Goal: Transaction & Acquisition: Purchase product/service

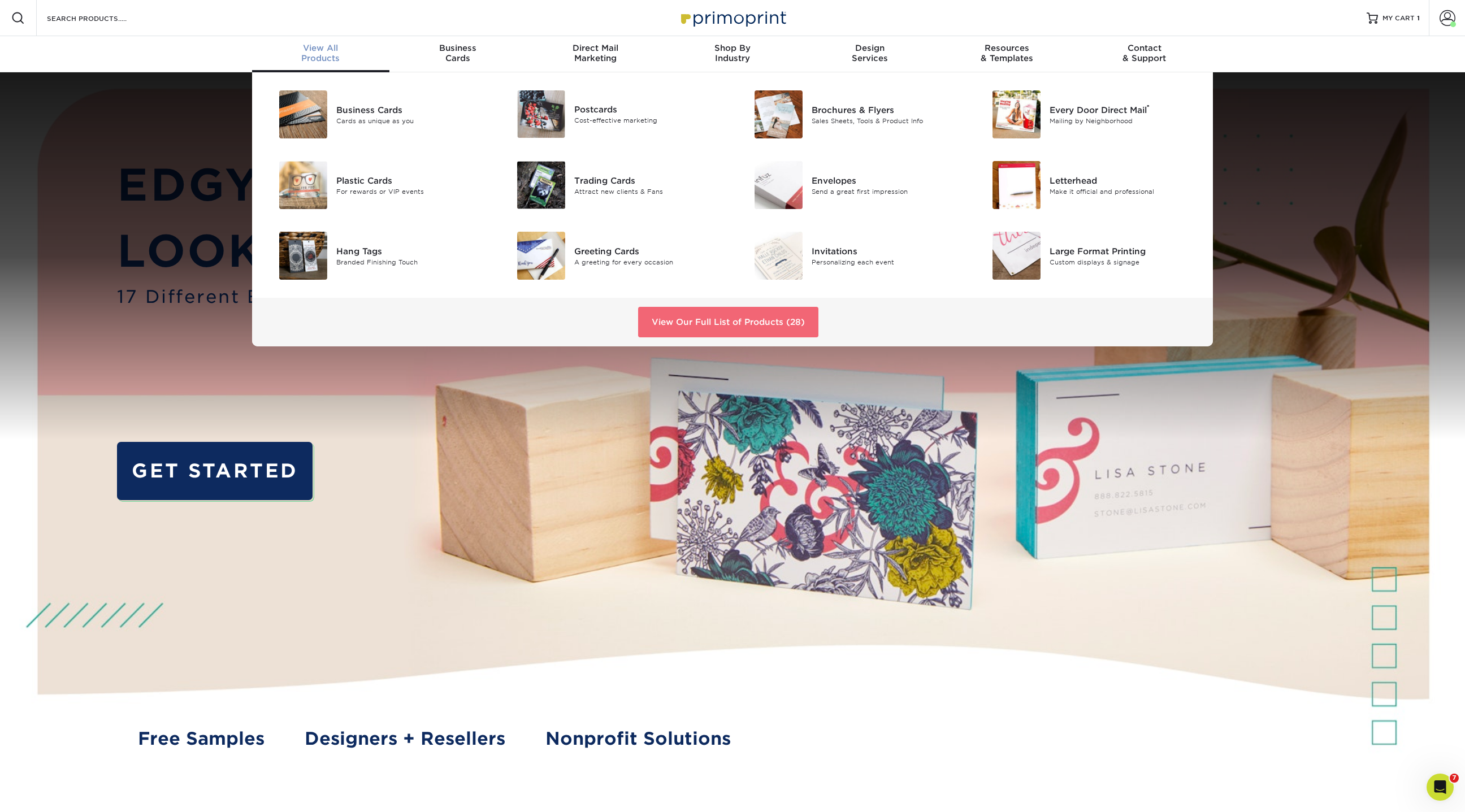
click at [687, 317] on link "View Our Full List of Products (28)" at bounding box center [728, 322] width 180 height 31
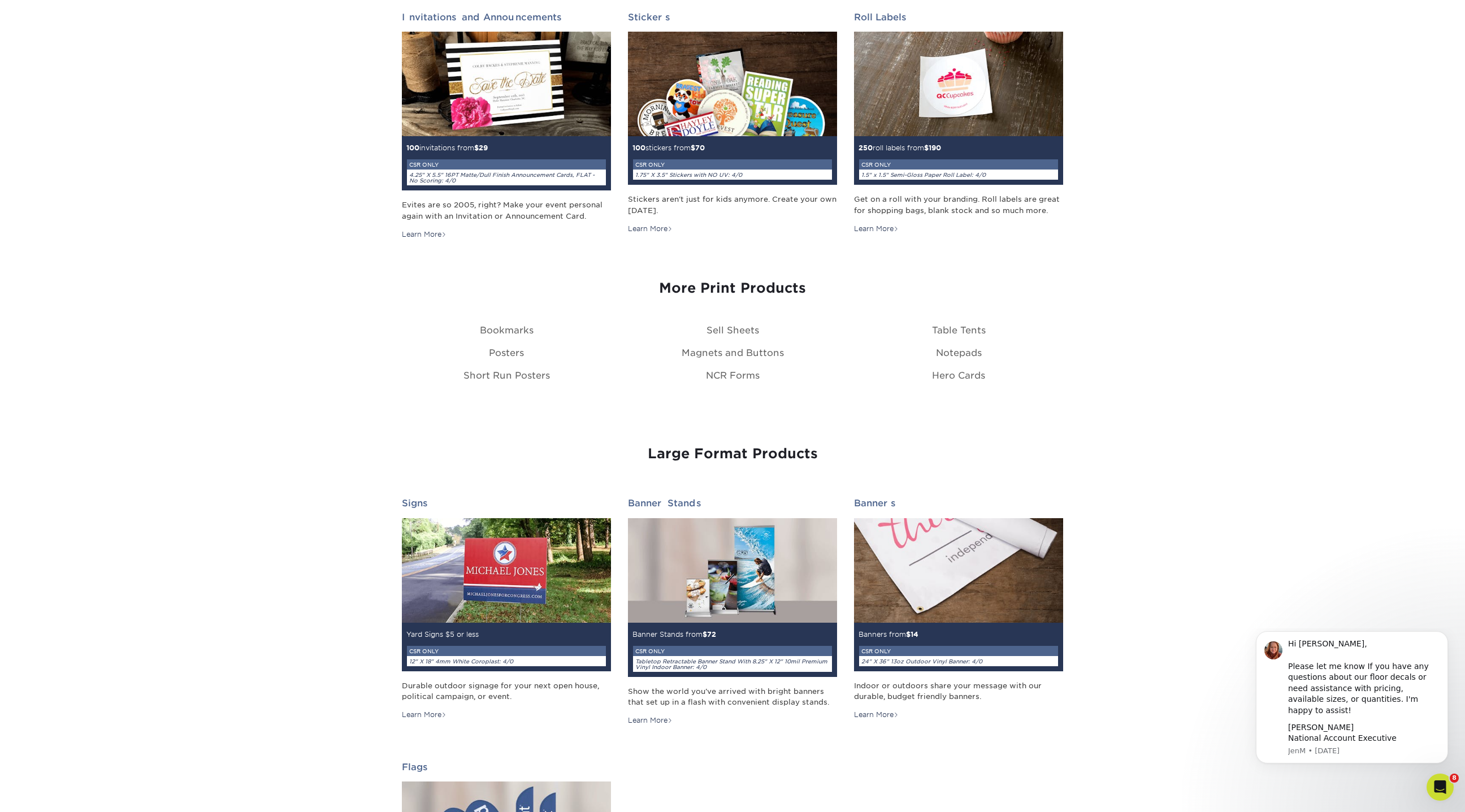
scroll to position [1241, 0]
click at [504, 342] on div "More Print Products Bookmarks Sell Sheets Table Tents Posters Magnets and Butto…" at bounding box center [732, 330] width 678 height 125
click at [508, 349] on link "Posters" at bounding box center [506, 354] width 35 height 11
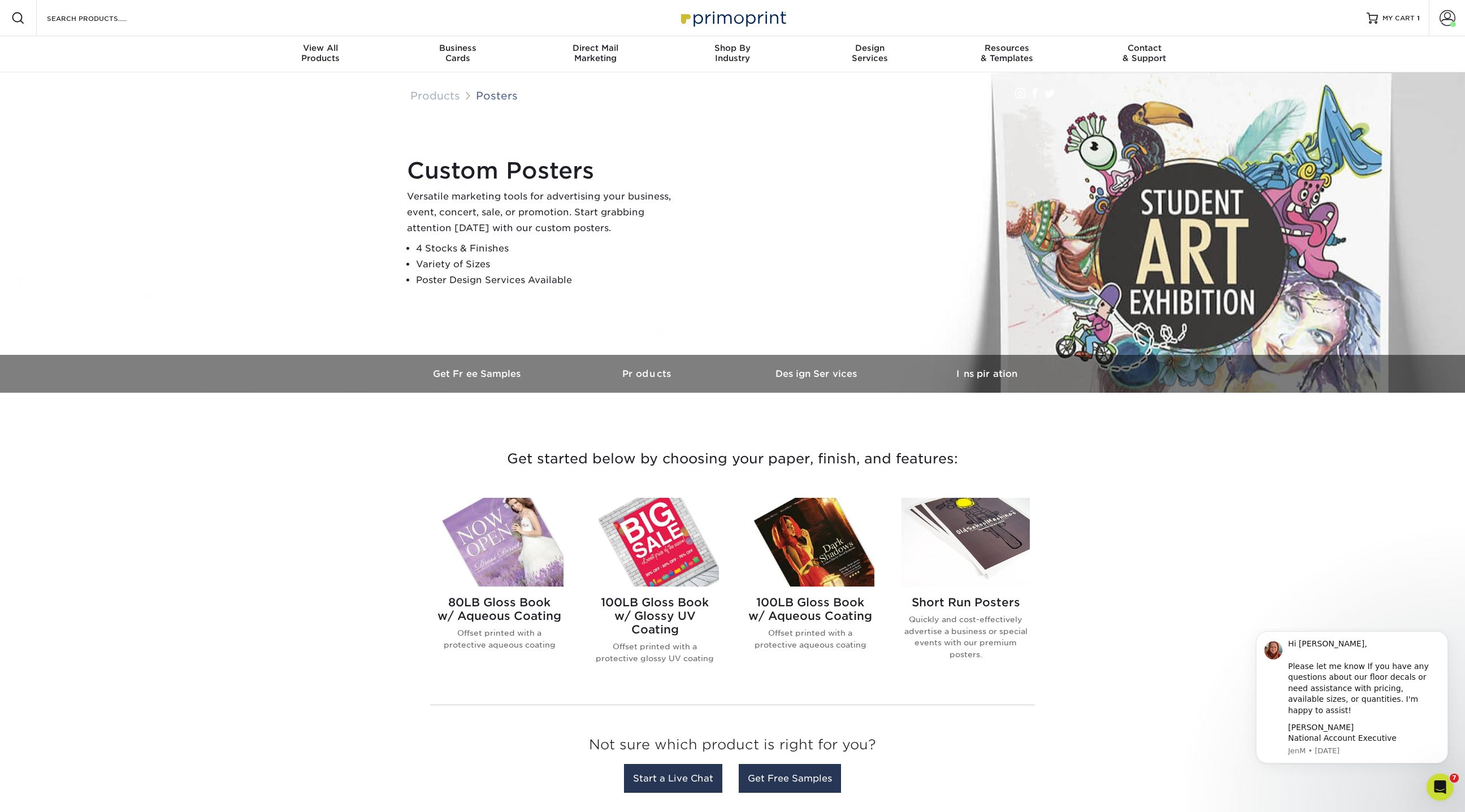
click at [834, 536] on img at bounding box center [810, 542] width 129 height 89
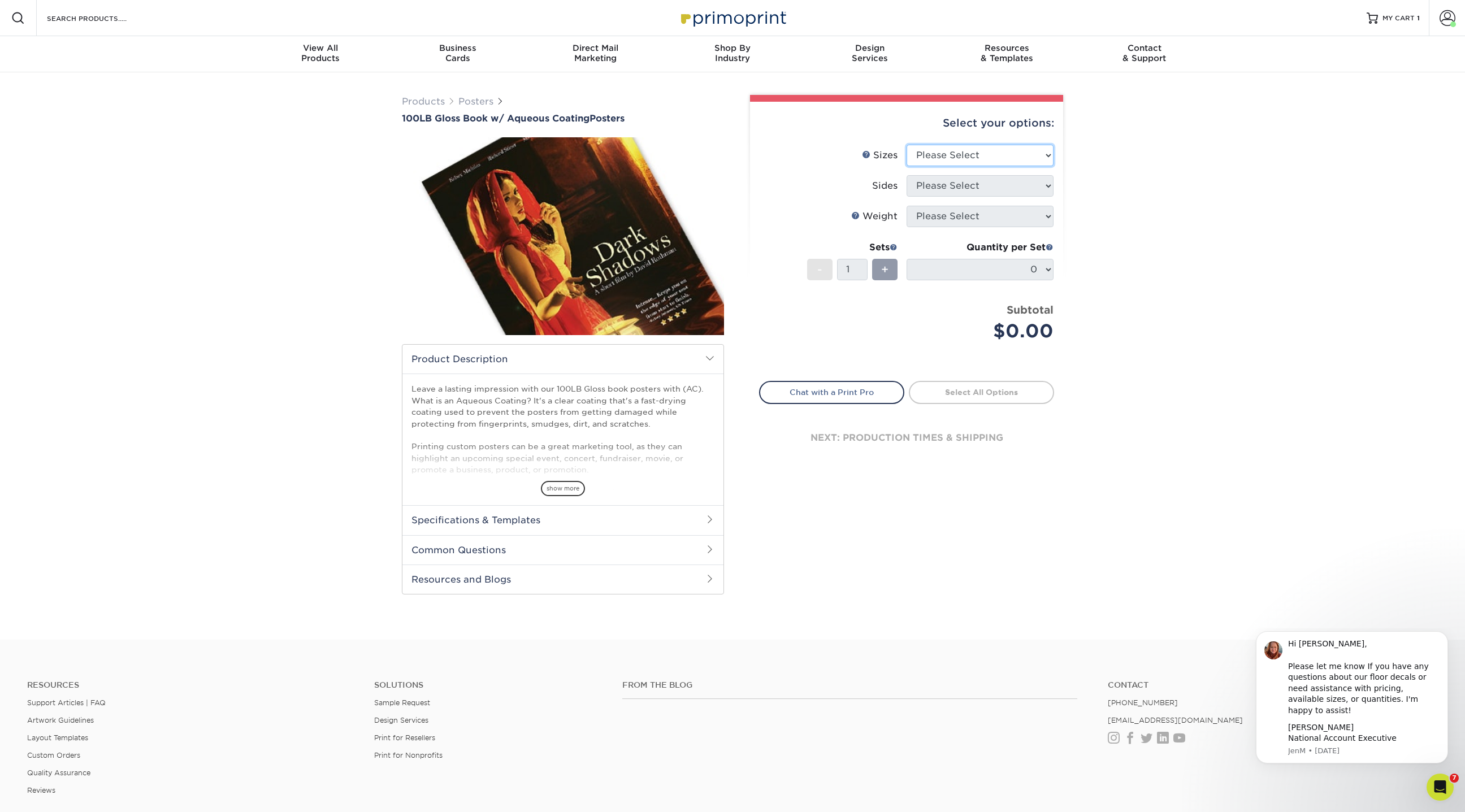
click at [962, 153] on select "Please Select 11.5" x 17.5" 12" x 18" 13" x 19" 18" x 24" 19" x 27" 24" x 36" 2…" at bounding box center [980, 156] width 147 height 22
select select "11.50x17.50"
click at [906, 145] on select "Please Select 11.5" x 17.5" 12" x 18" 13" x 19" 18" x 24" 19" x 27" 24" x 36" 2…" at bounding box center [980, 156] width 147 height 22
click at [954, 187] on select "Please Select Print Both Sides Print Front Only" at bounding box center [980, 186] width 147 height 22
select select "32d3c223-f82c-492b-b915-ba065a00862f"
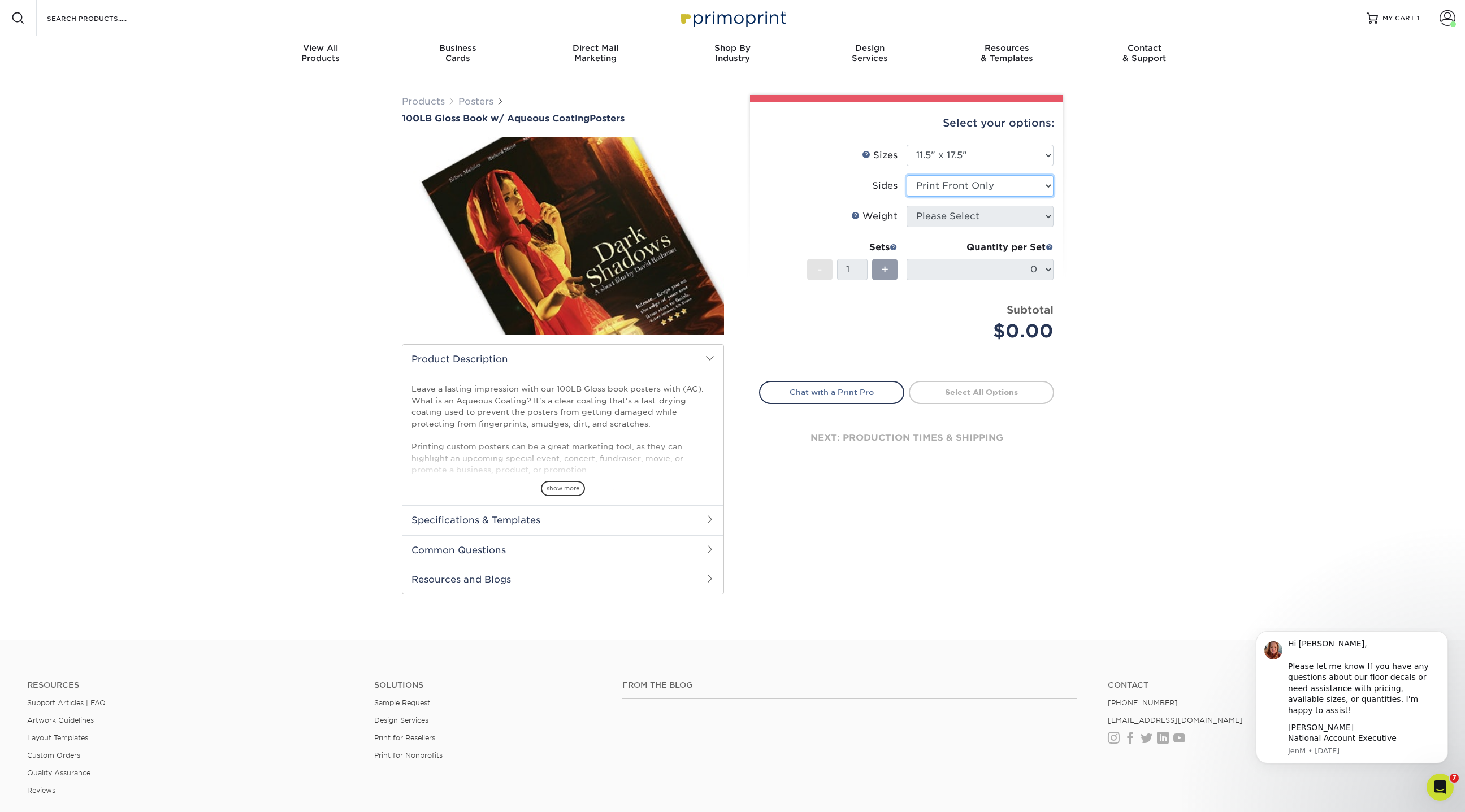
click at [906, 175] on select "Please Select Print Both Sides Print Front Only" at bounding box center [980, 186] width 147 height 22
type input "ce669dde-2a81-4090-b64c-19a5ce4ce8ae"
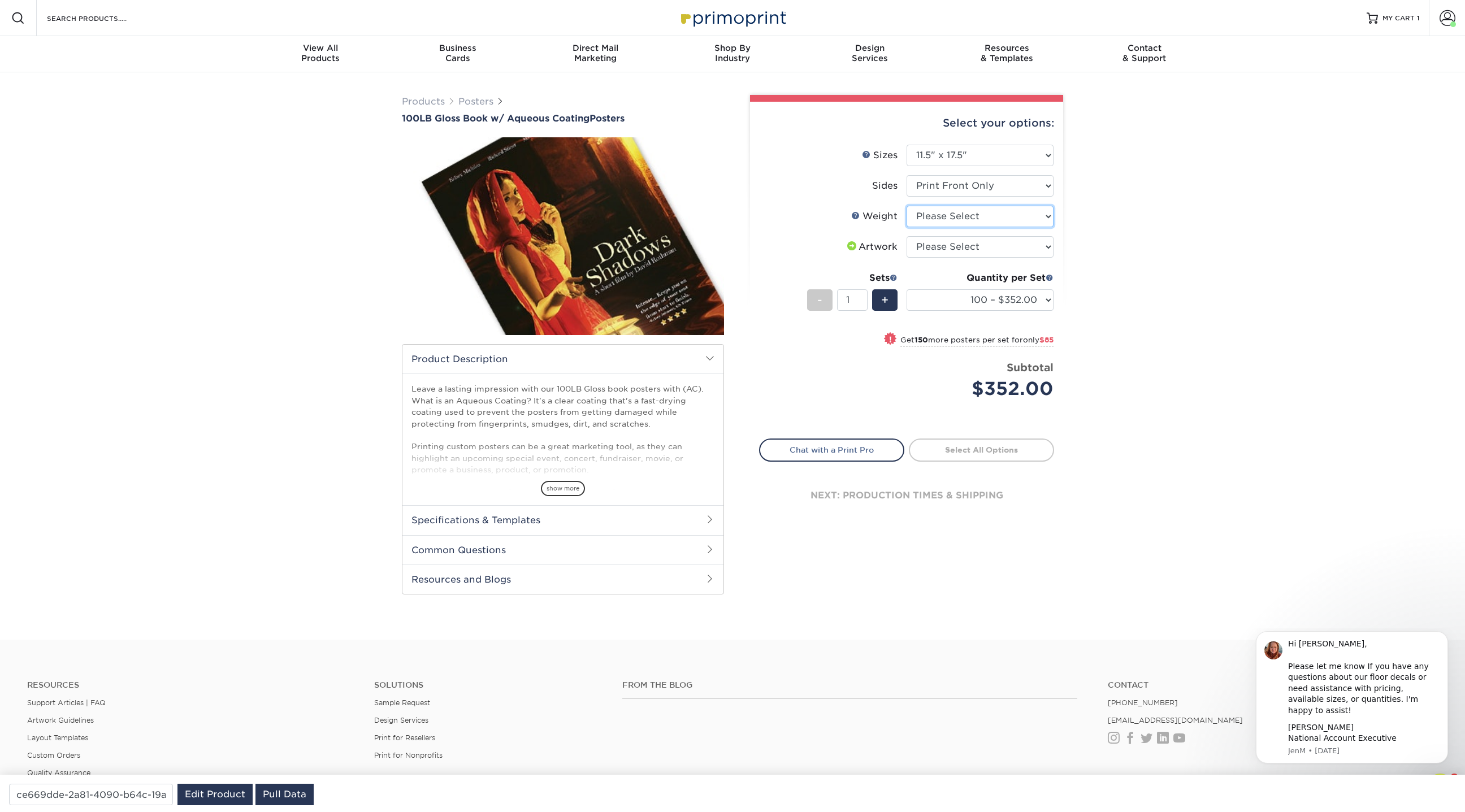
click at [944, 220] on select "Please Select 100LB" at bounding box center [980, 216] width 147 height 22
select select "100LB"
click at [906, 205] on select "Please Select 100LB" at bounding box center [980, 216] width 147 height 22
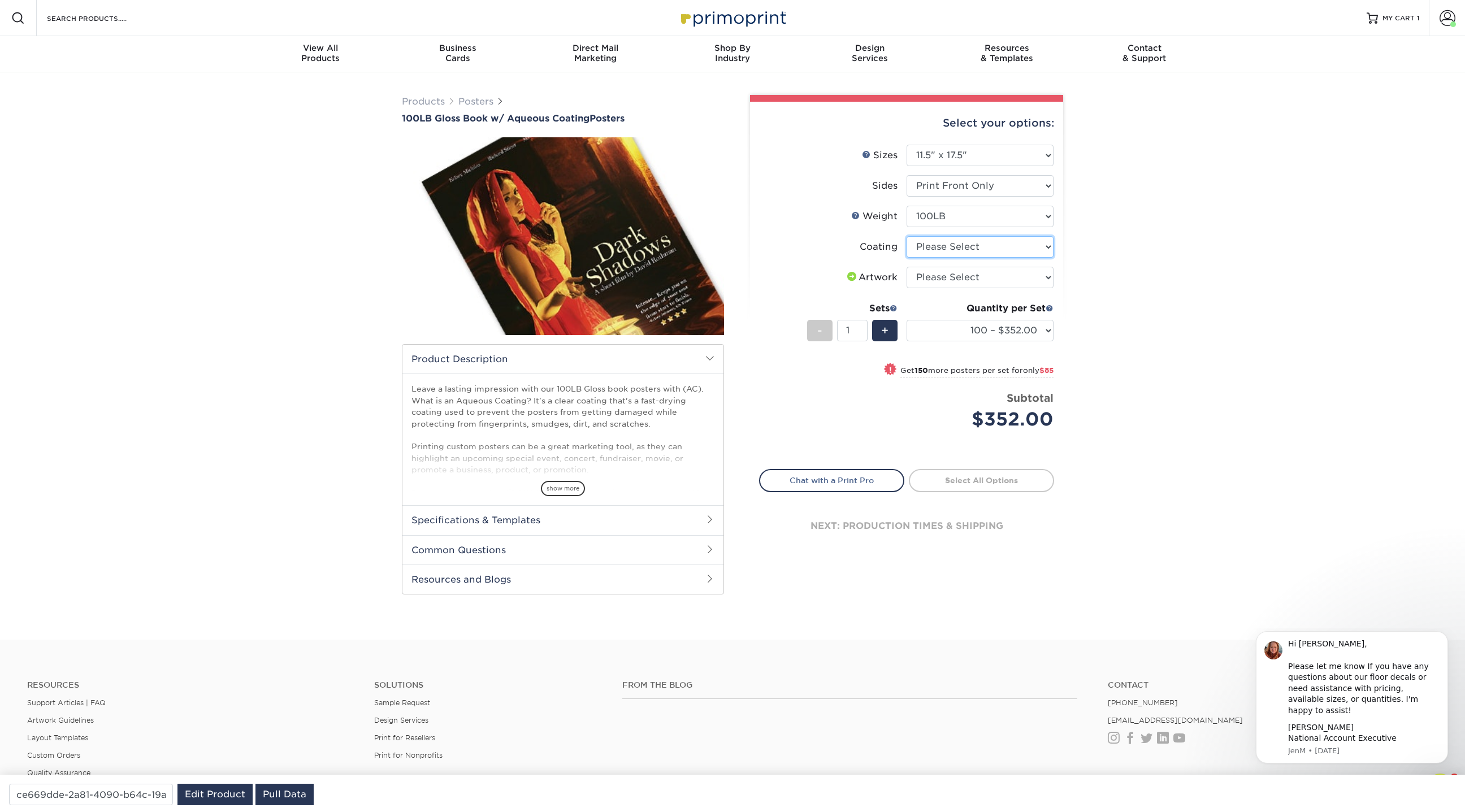
click at [948, 247] on select at bounding box center [980, 247] width 147 height 22
select select "d41dab50-ff65-4f4f-bb17-2afe4d36ae33"
click at [906, 236] on select at bounding box center [980, 247] width 147 height 22
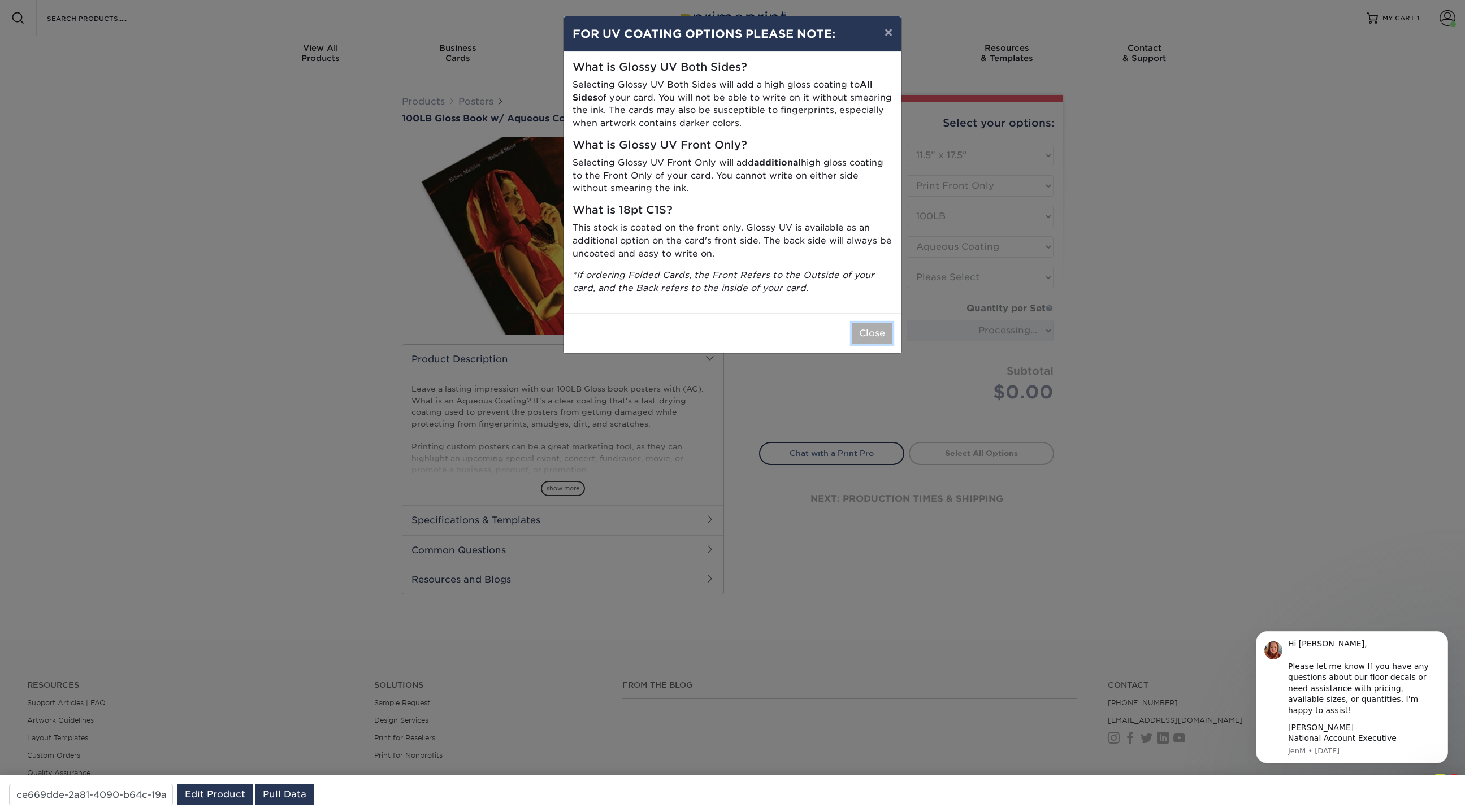
click at [873, 333] on button "Close" at bounding box center [872, 333] width 41 height 22
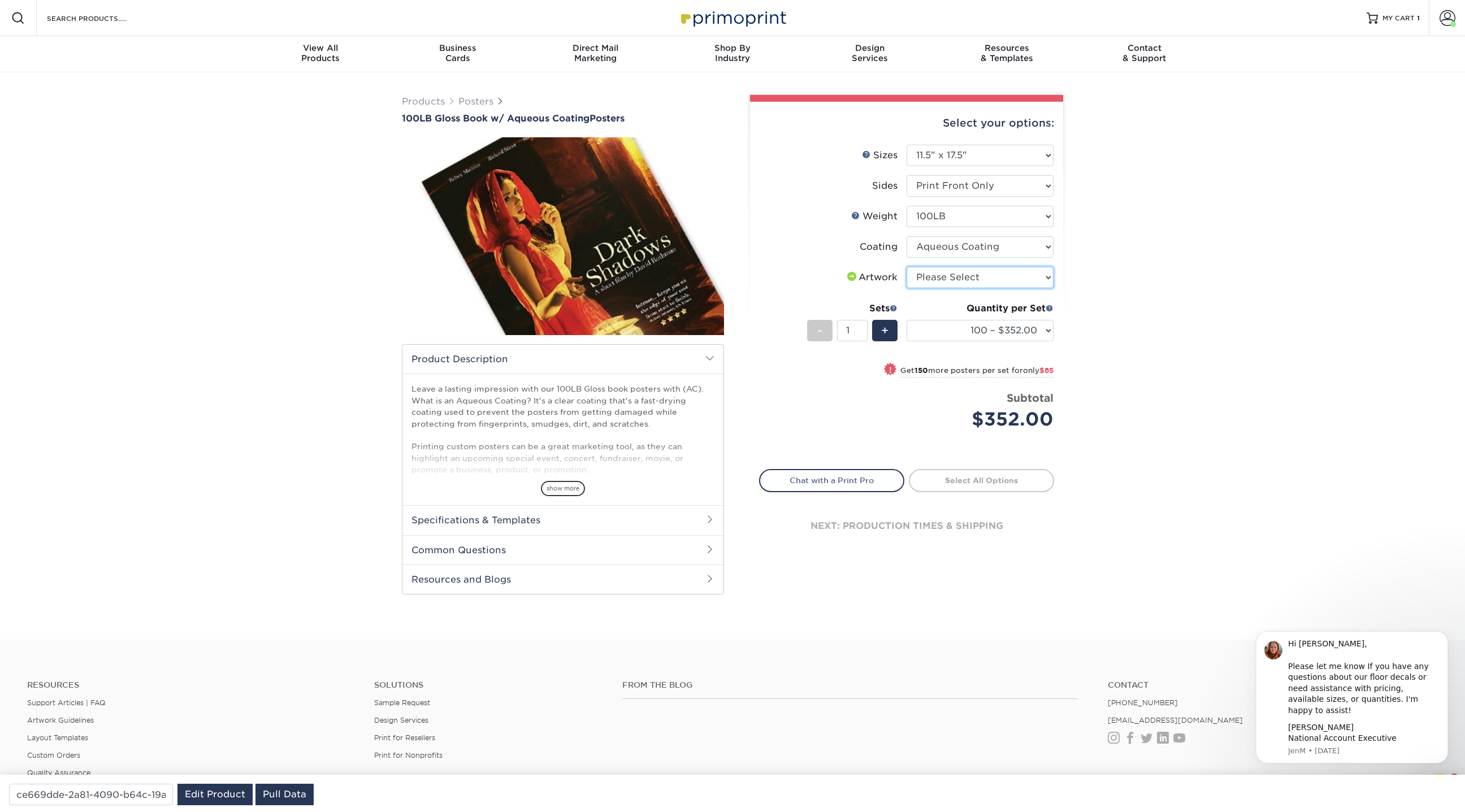
click at [1042, 274] on select "Please Select I will upload files I need a design - $150" at bounding box center [980, 277] width 147 height 22
select select "upload"
click at [906, 267] on select "Please Select I will upload files I need a design - $150" at bounding box center [980, 277] width 147 height 22
click at [1044, 328] on select "100 – $352.00 250 – $437.00 500 – $476.00 1000 – $535.00 2500 – $857.00 5000 – …" at bounding box center [980, 330] width 147 height 22
click at [906, 320] on select "100 – $352.00 250 – $437.00 500 – $476.00 1000 – $535.00 2500 – $857.00 5000 – …" at bounding box center [980, 330] width 147 height 22
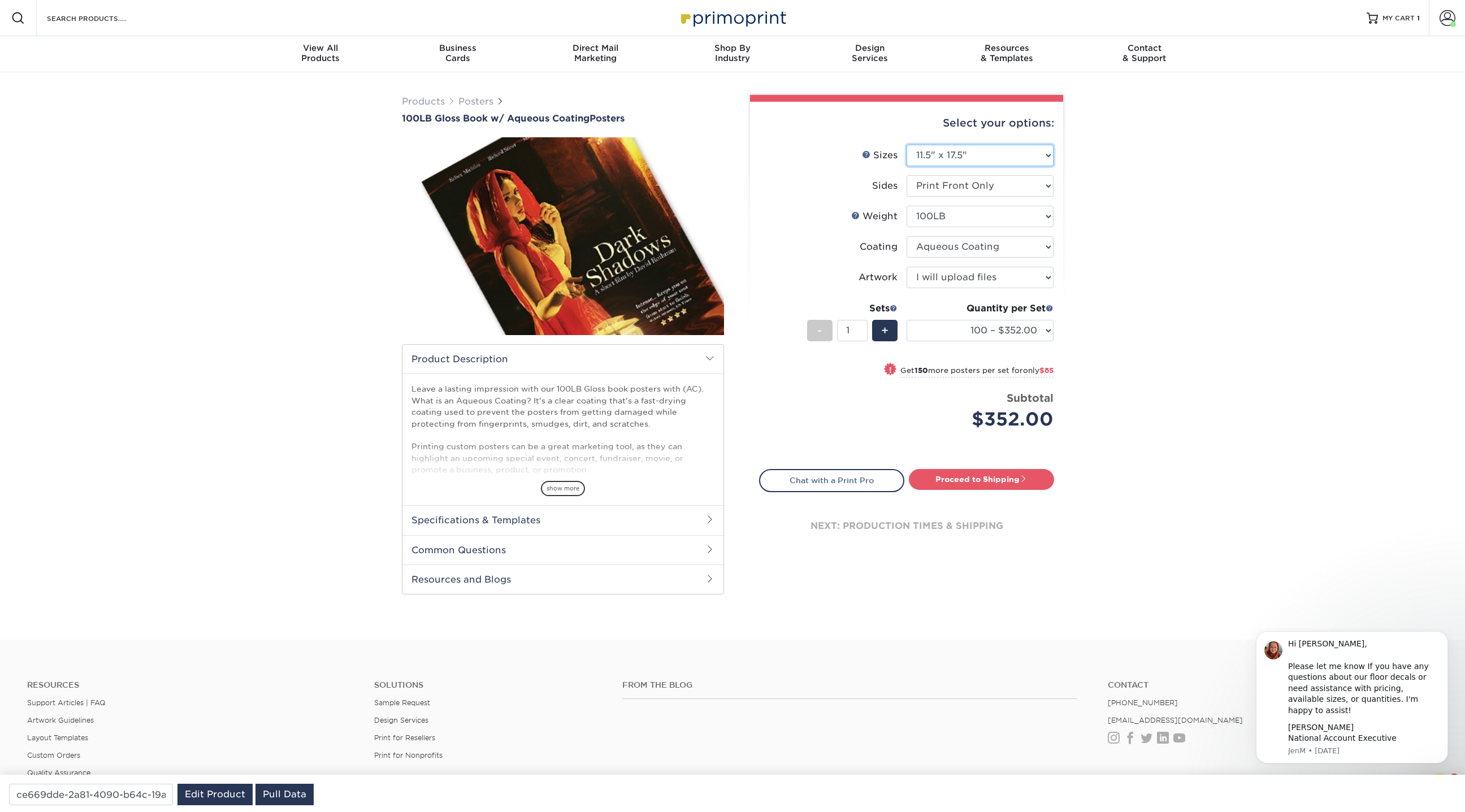
click at [1031, 155] on select "Please Select 11.5" x 17.5" 12" x 18" 13" x 19" 18" x 24" 19" x 27" 24" x 36" 2…" at bounding box center [980, 156] width 147 height 22
click at [955, 157] on select "Please Select 11.5" x 17.5" 12" x 18" 13" x 19" 18" x 24" 19" x 27" 24" x 36" 2…" at bounding box center [980, 156] width 147 height 22
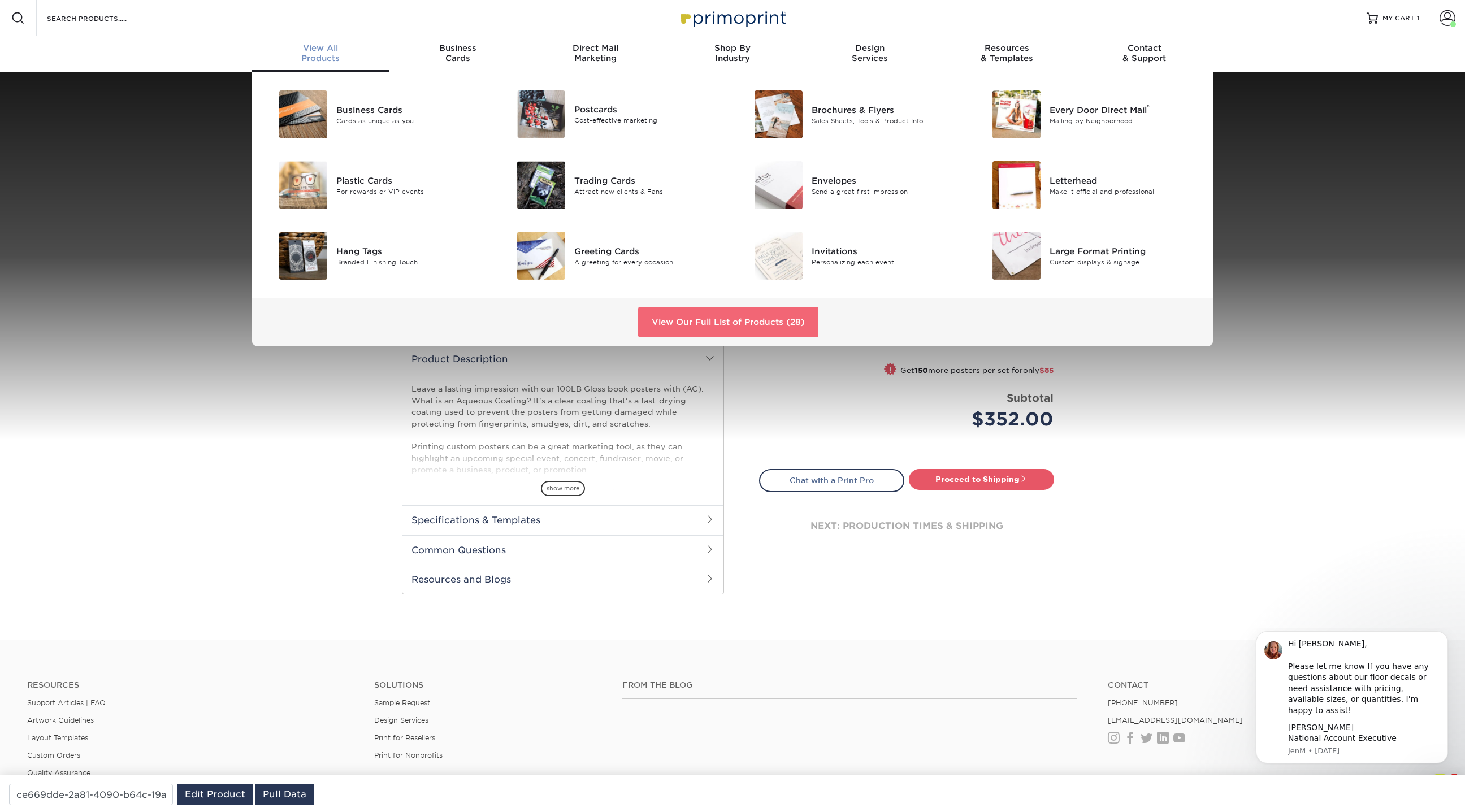
click at [728, 322] on link "View Our Full List of Products (28)" at bounding box center [728, 322] width 180 height 31
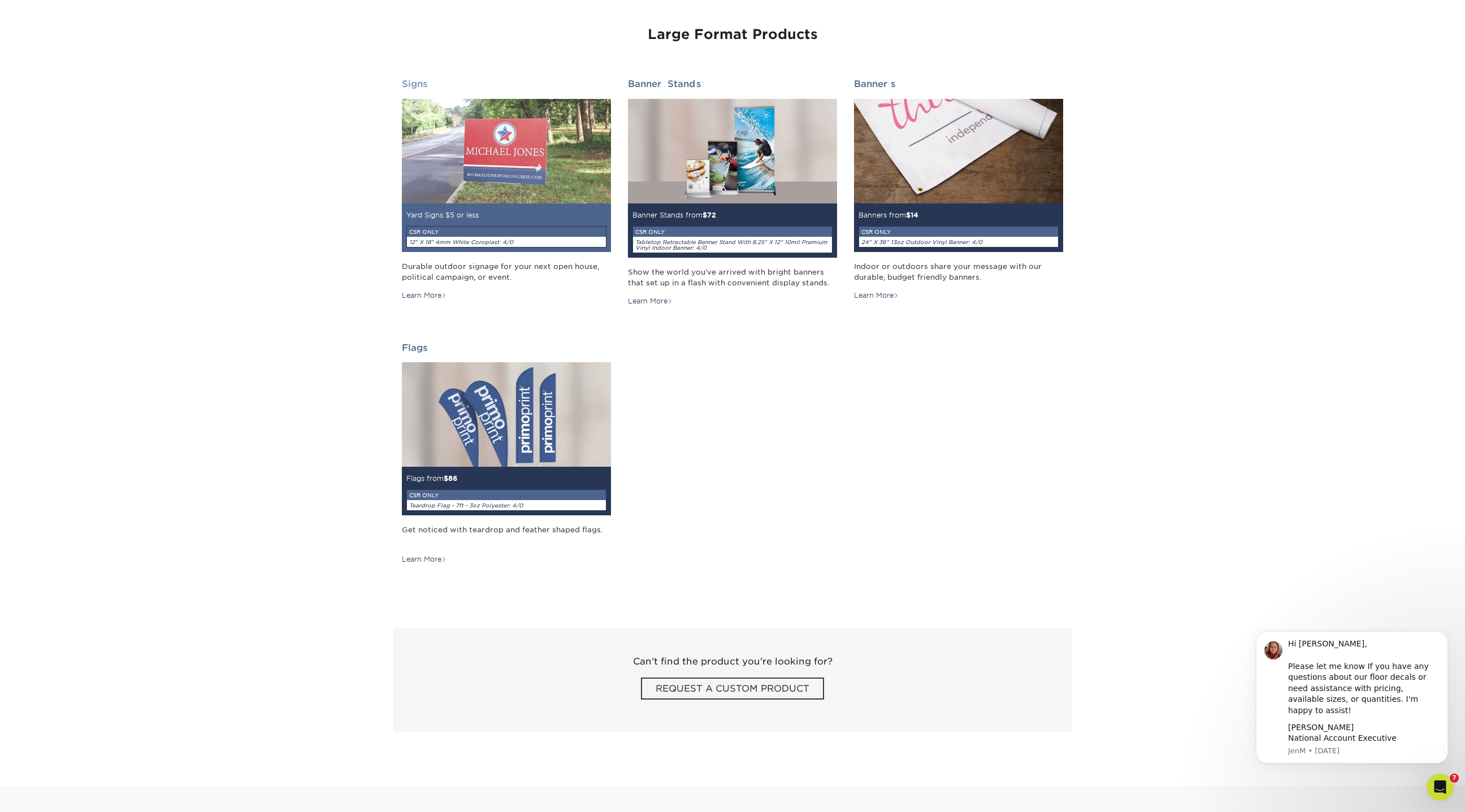
click at [532, 157] on img at bounding box center [506, 151] width 209 height 105
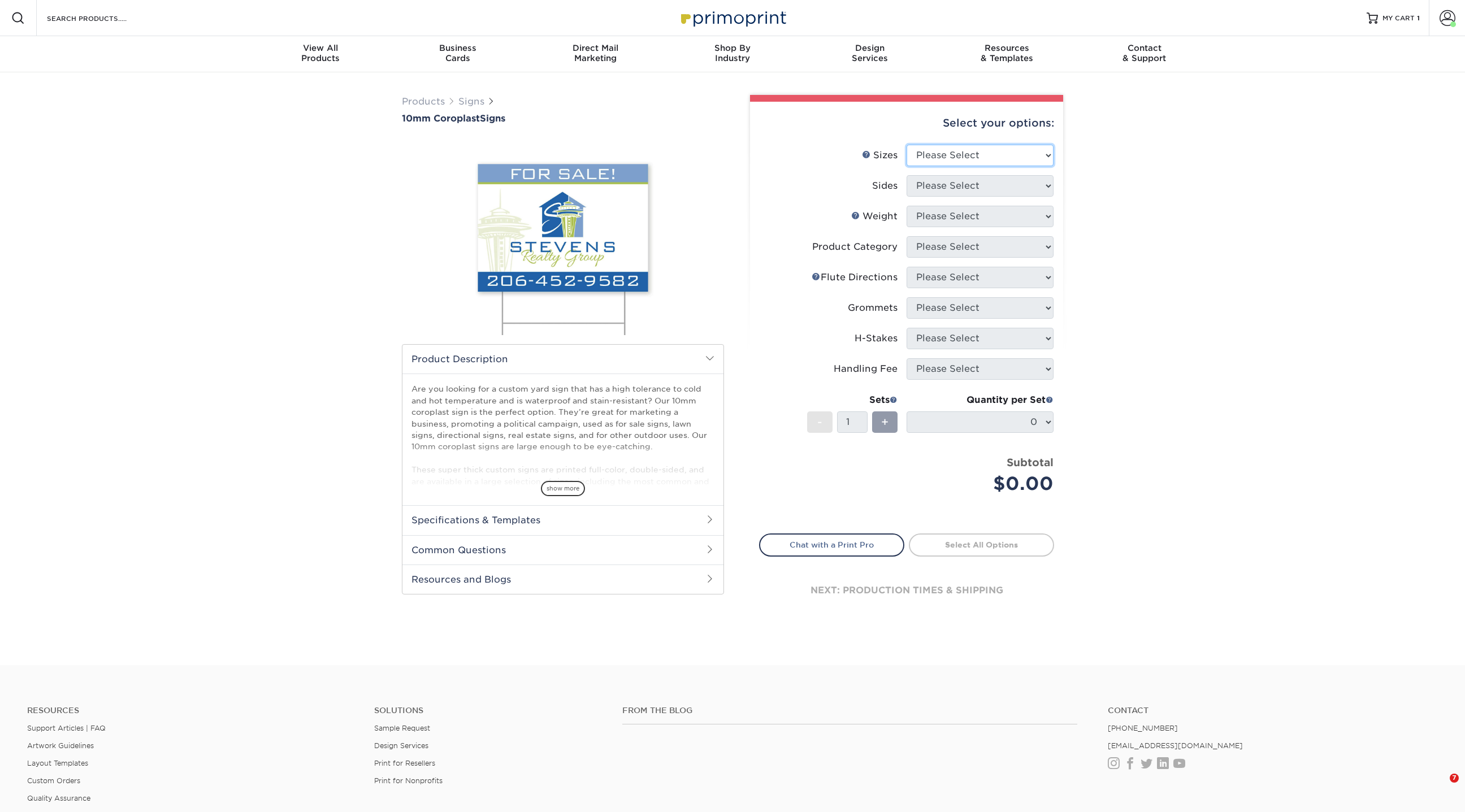
click at [959, 159] on select "Please Select 6" x 12" 10" x 10" 12" x 18" 18" x 24" 24" x 24" 24" x 36"" at bounding box center [980, 156] width 147 height 22
select select "24.00x24.00"
click at [906, 145] on select "Please Select 6" x 12" 10" x 10" 12" x 18" 18" x 24" 24" x 24" 24" x 36"" at bounding box center [980, 156] width 147 height 22
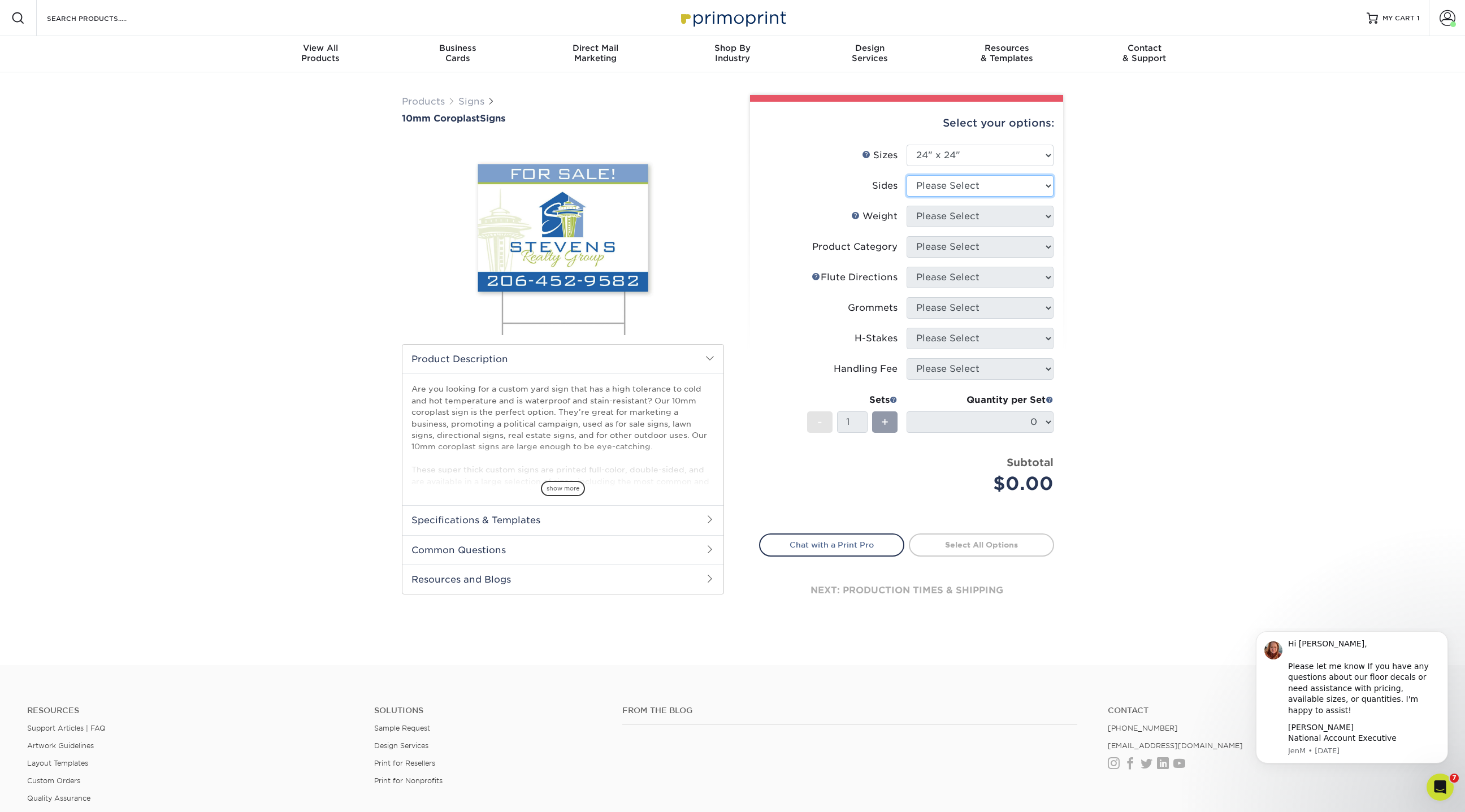
click at [969, 181] on select "Please Select Print Both Sides Print Front Only" at bounding box center [980, 186] width 147 height 22
select select "13abbda7-1d64-4f25-8bb2-c179b224825d"
click at [906, 175] on select "Please Select Print Both Sides Print Front Only" at bounding box center [980, 186] width 147 height 22
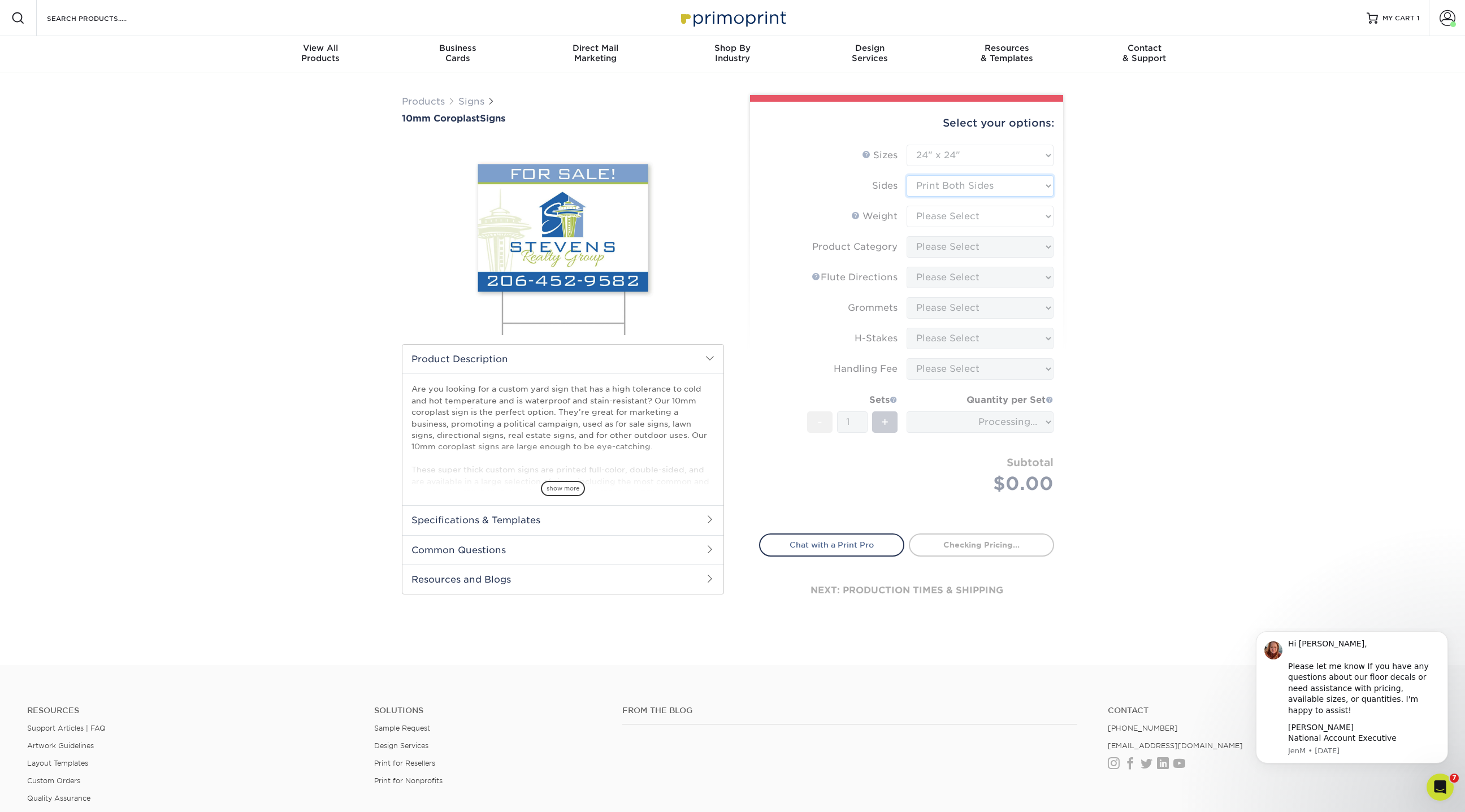
type input "004cfd6f-7d01-4742-b3a1-f1b9aec7bfb4"
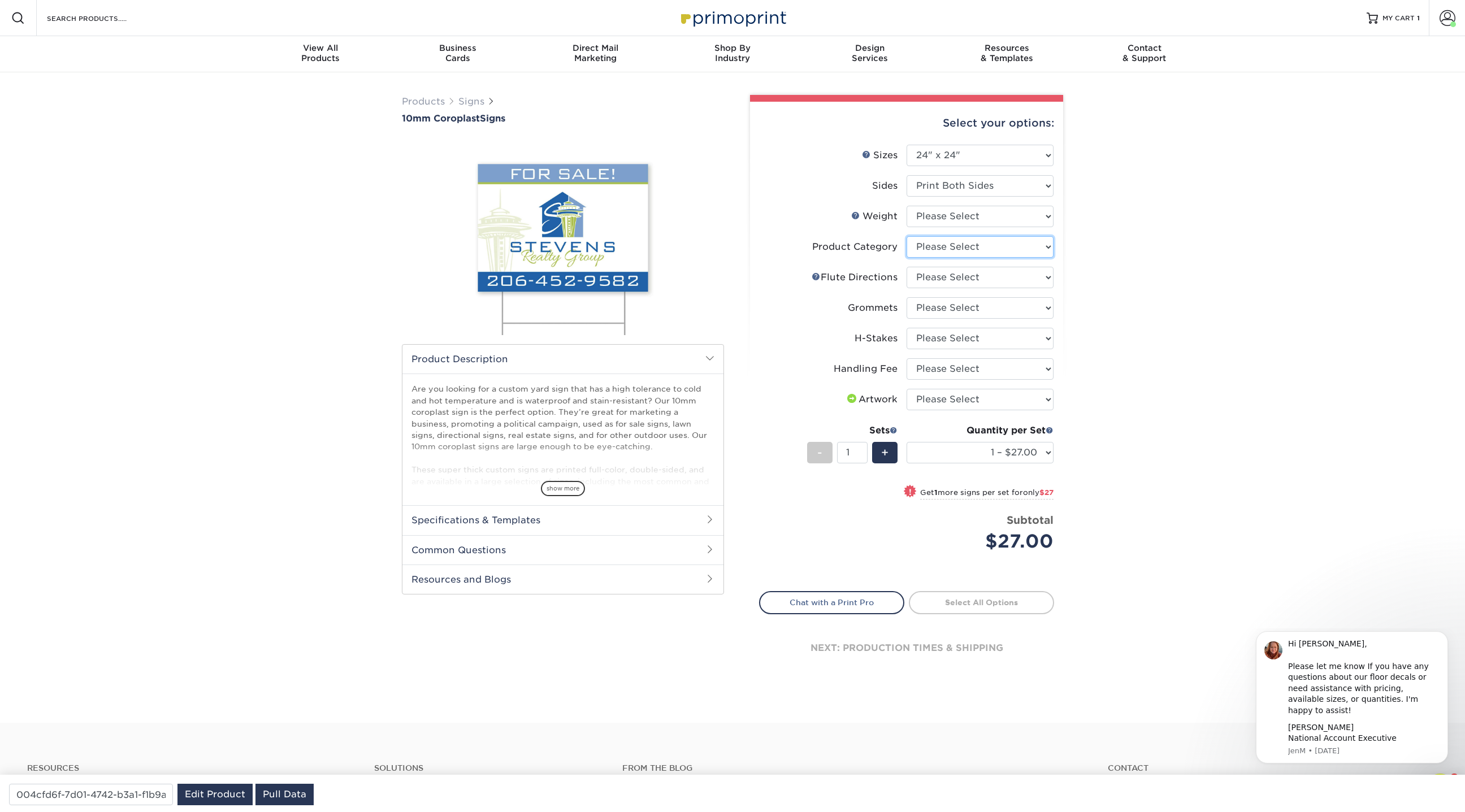
click at [934, 244] on select "Please Select Coroplast Signs" at bounding box center [980, 247] width 147 height 22
select select "b3582ed5-6912-492c-8440-2cc51afdb8e1"
click at [906, 236] on select "Please Select Coroplast Signs" at bounding box center [980, 247] width 147 height 22
click at [961, 220] on select "Please Select 10CORO" at bounding box center [980, 216] width 147 height 22
select select "10CORO"
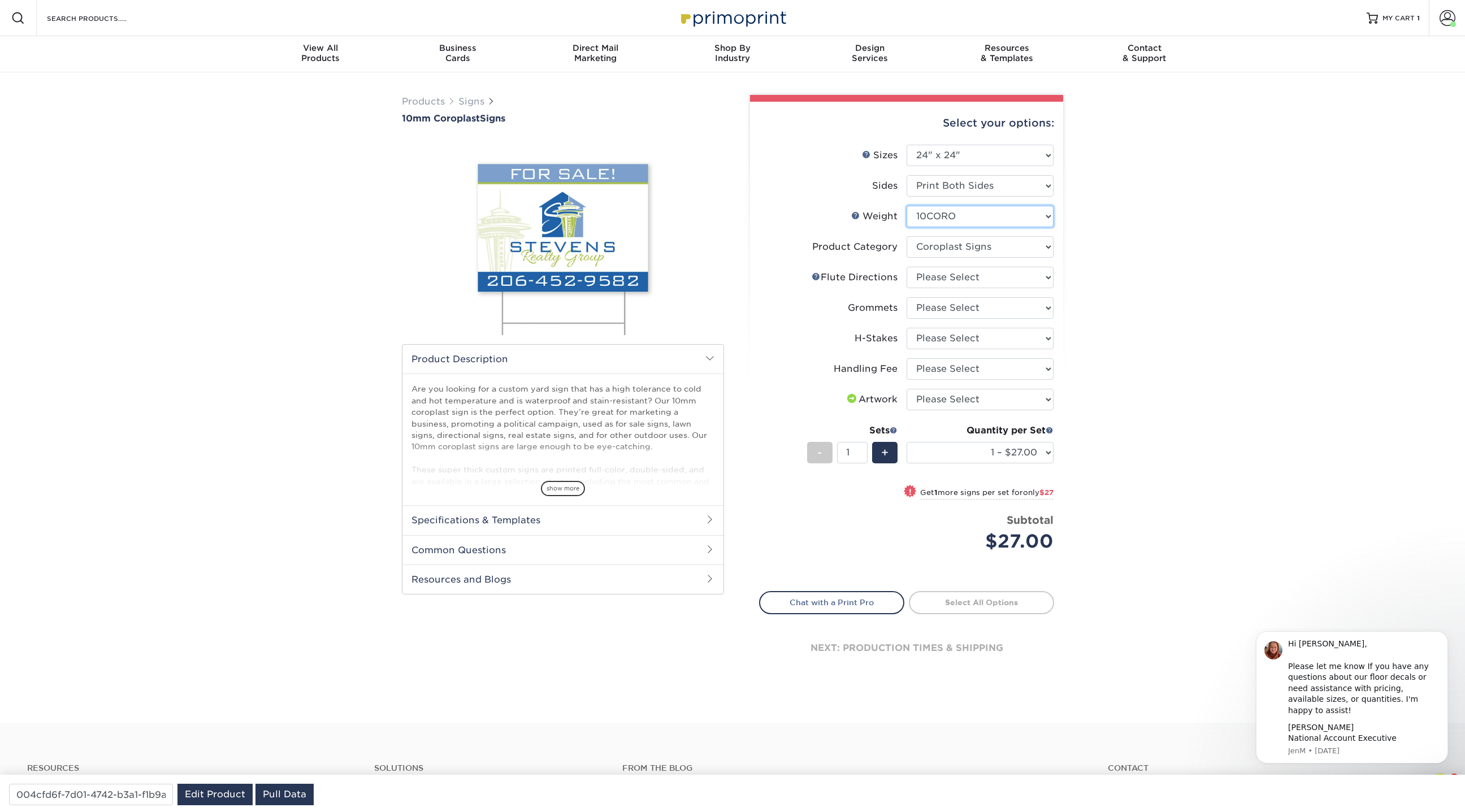
click at [906, 205] on select "Please Select 10CORO" at bounding box center [980, 216] width 147 height 22
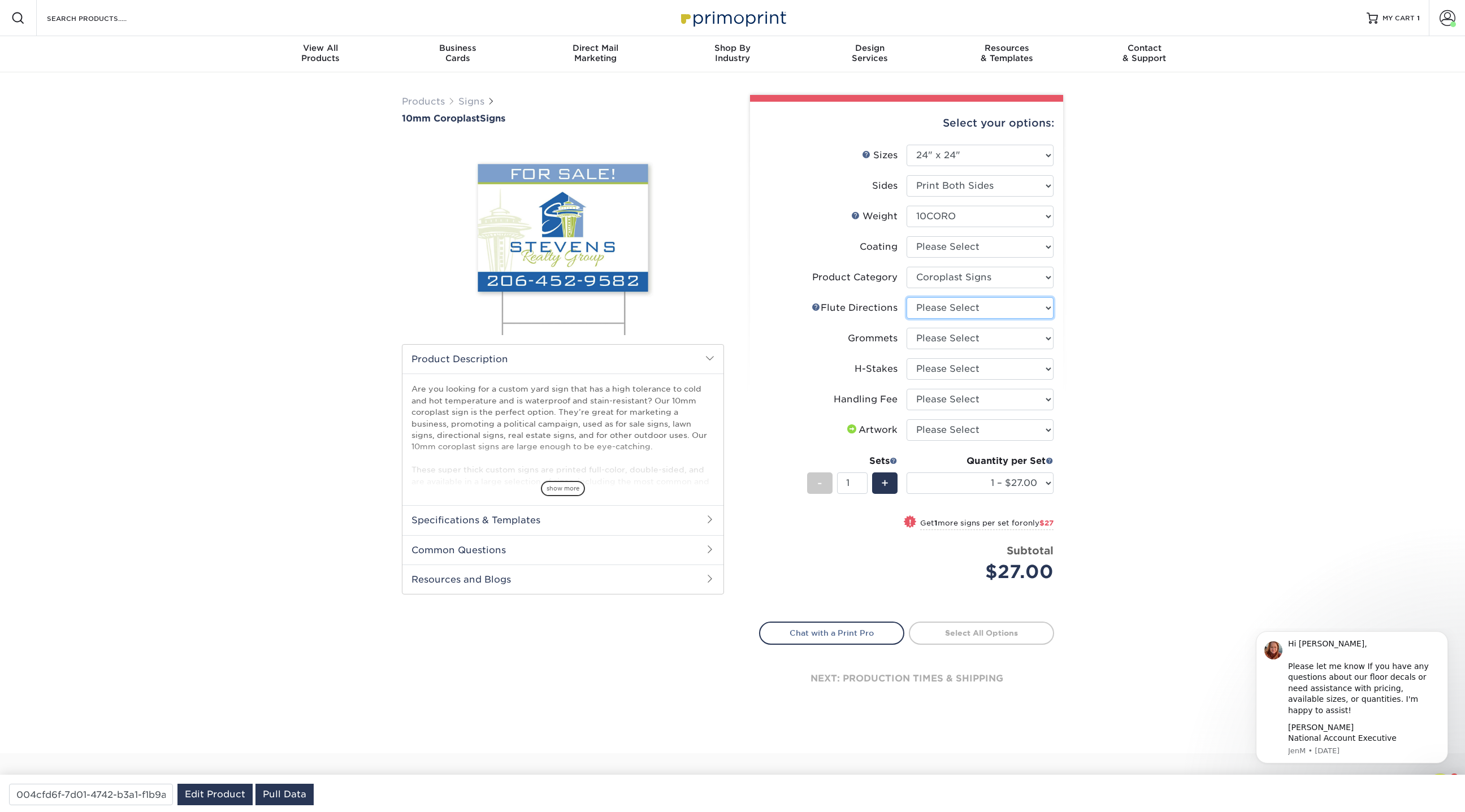
click at [944, 307] on select "Please Select Flute Direction (Horizontal) Flute Direction (Vertical)" at bounding box center [980, 308] width 147 height 22
select select "64642d5c-3ca5-48ab-b753-ddfa02991dab"
click at [906, 297] on select "Please Select Flute Direction (Horizontal) Flute Direction (Vertical)" at bounding box center [980, 308] width 147 height 22
click at [941, 339] on select "Please Select No Grommets Yes, Grommet All 4 Corners Yes, Grommets Top Corners …" at bounding box center [980, 339] width 147 height 22
select select "90d329df-db80-4206-b821-ff9d3f363977"
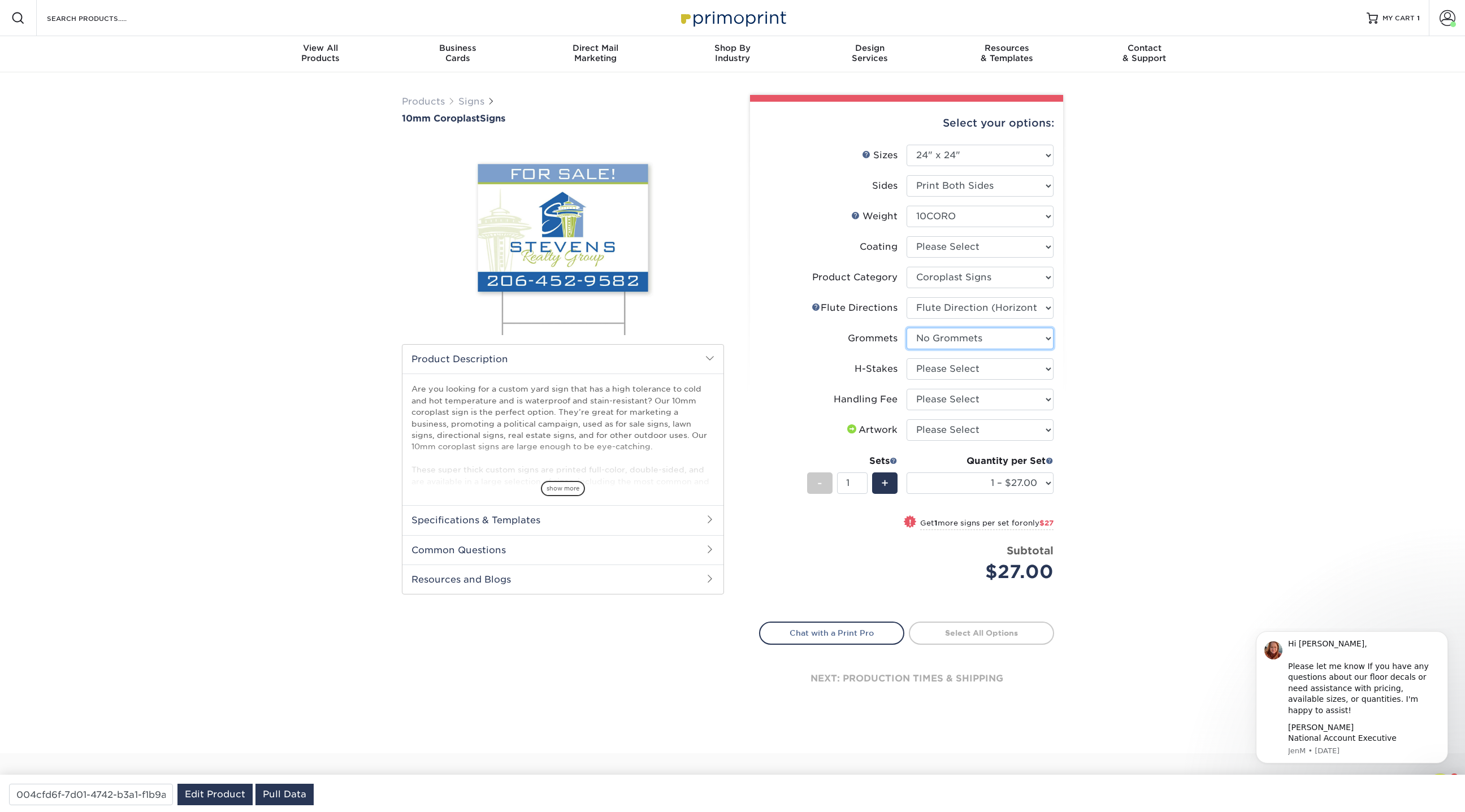
click at [906, 328] on select "Please Select No Grommets Yes, Grommet All 4 Corners Yes, Grommets Top Corners …" at bounding box center [980, 339] width 147 height 22
click at [944, 371] on select "Please Select No H-Stakes Yes H-Stakes (Heavy Duty)" at bounding box center [980, 369] width 147 height 22
select select "aec992a9-897e-40ed-b45c-8ce74849ba63"
click at [906, 358] on select "Please Select No H-Stakes Yes H-Stakes (Heavy Duty)" at bounding box center [980, 369] width 147 height 22
click at [942, 401] on select "Please Select Handling Fee" at bounding box center [980, 399] width 147 height 22
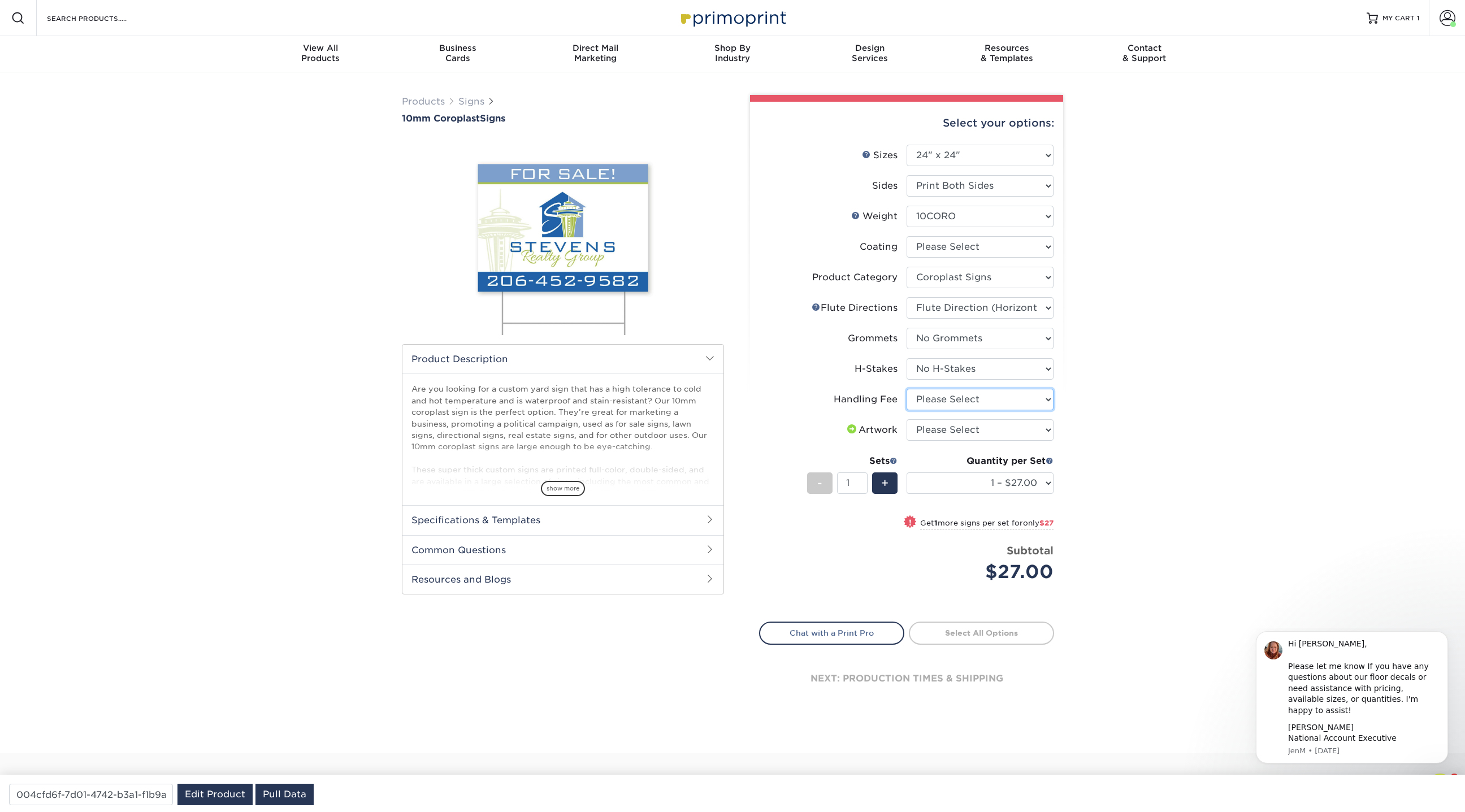
select select "ab74c079-444c-4260-ae6a-e09bdee8073c"
click at [906, 389] on select "Please Select Handling Fee" at bounding box center [980, 399] width 147 height 22
click at [941, 430] on select "Please Select I will upload files I need a design - $50" at bounding box center [980, 430] width 147 height 22
select select "upload"
click at [906, 419] on select "Please Select I will upload files I need a design - $50" at bounding box center [980, 430] width 147 height 22
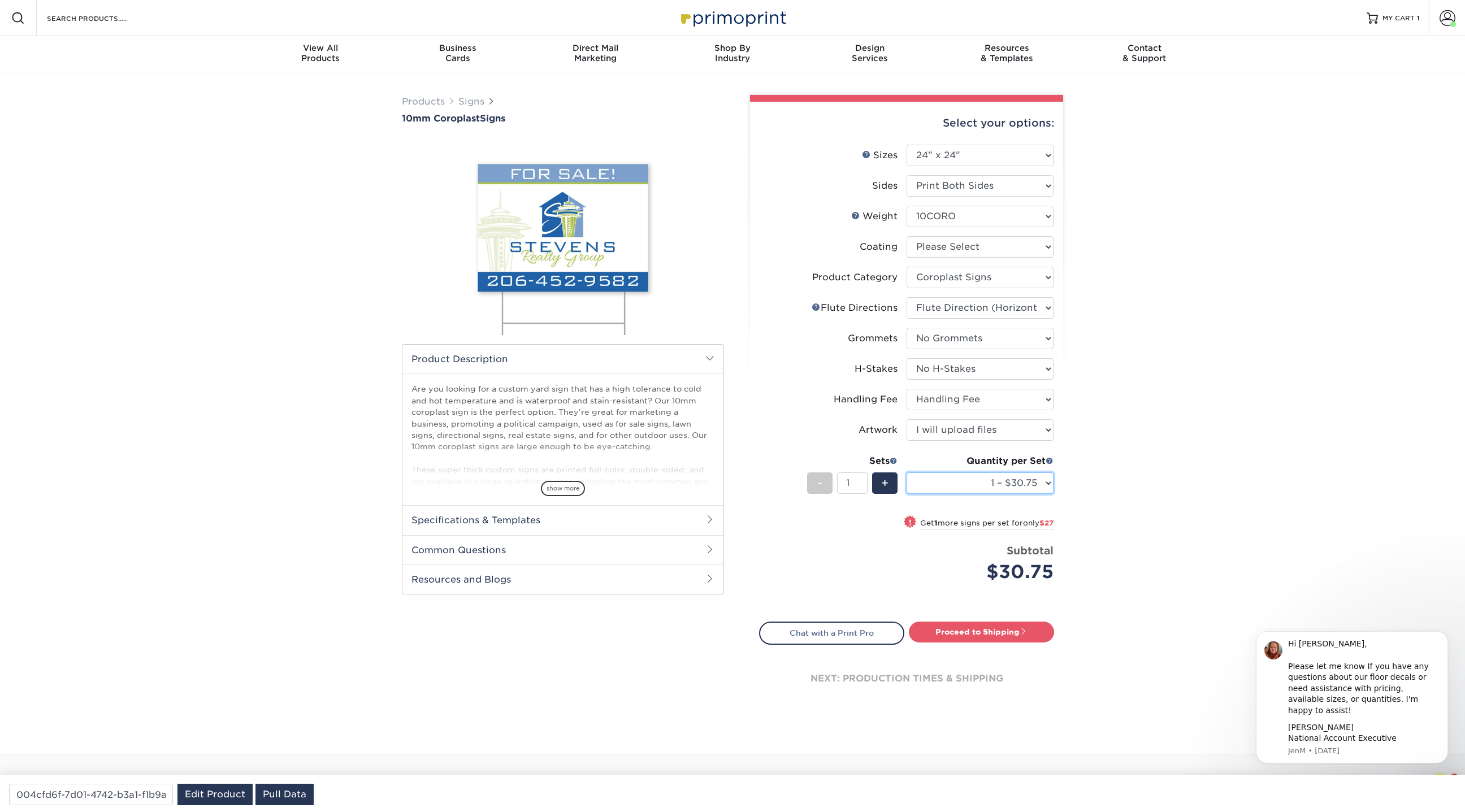
click at [975, 479] on select "1 – $30.75 2 – $57.75 3 – $84.75 4 – $108.00 5 – $135.00 6 – $162.00 7 – $188.0…" at bounding box center [980, 483] width 147 height 22
click at [906, 473] on select "1 – $30.75 2 – $57.75 3 – $84.75 4 – $108.00 5 – $135.00 6 – $162.00 7 – $188.0…" at bounding box center [980, 483] width 147 height 22
click at [1034, 477] on select "1 – $30.75 2 – $57.75 3 – $84.75 4 – $108.00 5 – $135.00 6 – $162.00 7 – $188.0…" at bounding box center [980, 483] width 147 height 22
click at [906, 473] on select "1 – $30.75 2 – $57.75 3 – $84.75 4 – $108.00 5 – $135.00 6 – $162.00 7 – $188.0…" at bounding box center [980, 483] width 147 height 22
click at [1043, 480] on select "1 – $30.75 2 – $57.75 3 – $84.75 4 – $108.00 5 – $135.00 6 – $162.00 7 – $188.0…" at bounding box center [980, 483] width 147 height 22
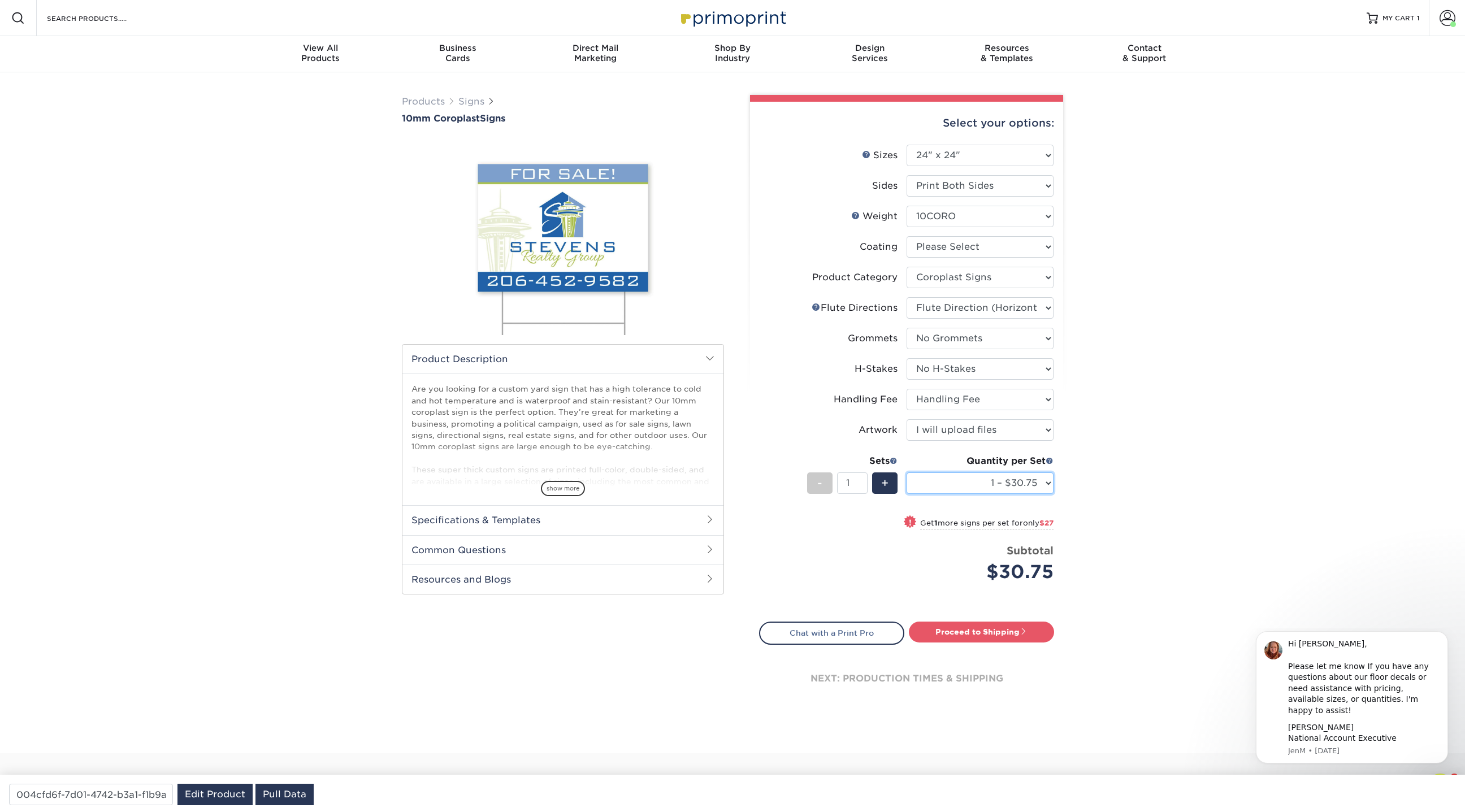
click at [906, 473] on select "1 – $30.75 2 – $57.75 3 – $84.75 4 – $108.00 5 – $135.00 6 – $162.00 7 – $188.0…" at bounding box center [980, 483] width 147 height 22
click at [1043, 476] on select "1 – $30.75 2 – $57.75 3 – $84.75 4 – $108.00 5 – $135.00 6 – $162.00 7 – $188.0…" at bounding box center [980, 483] width 147 height 22
click at [906, 473] on select "1 – $30.75 2 – $57.75 3 – $84.75 4 – $108.00 5 – $135.00 6 – $162.00 7 – $188.0…" at bounding box center [980, 483] width 147 height 22
click at [1041, 473] on select "1 – $30.75 2 – $57.75 3 – $84.75 4 – $108.00 5 – $135.00 6 – $162.00 7 – $188.0…" at bounding box center [980, 483] width 147 height 22
select select "10 – $269.00"
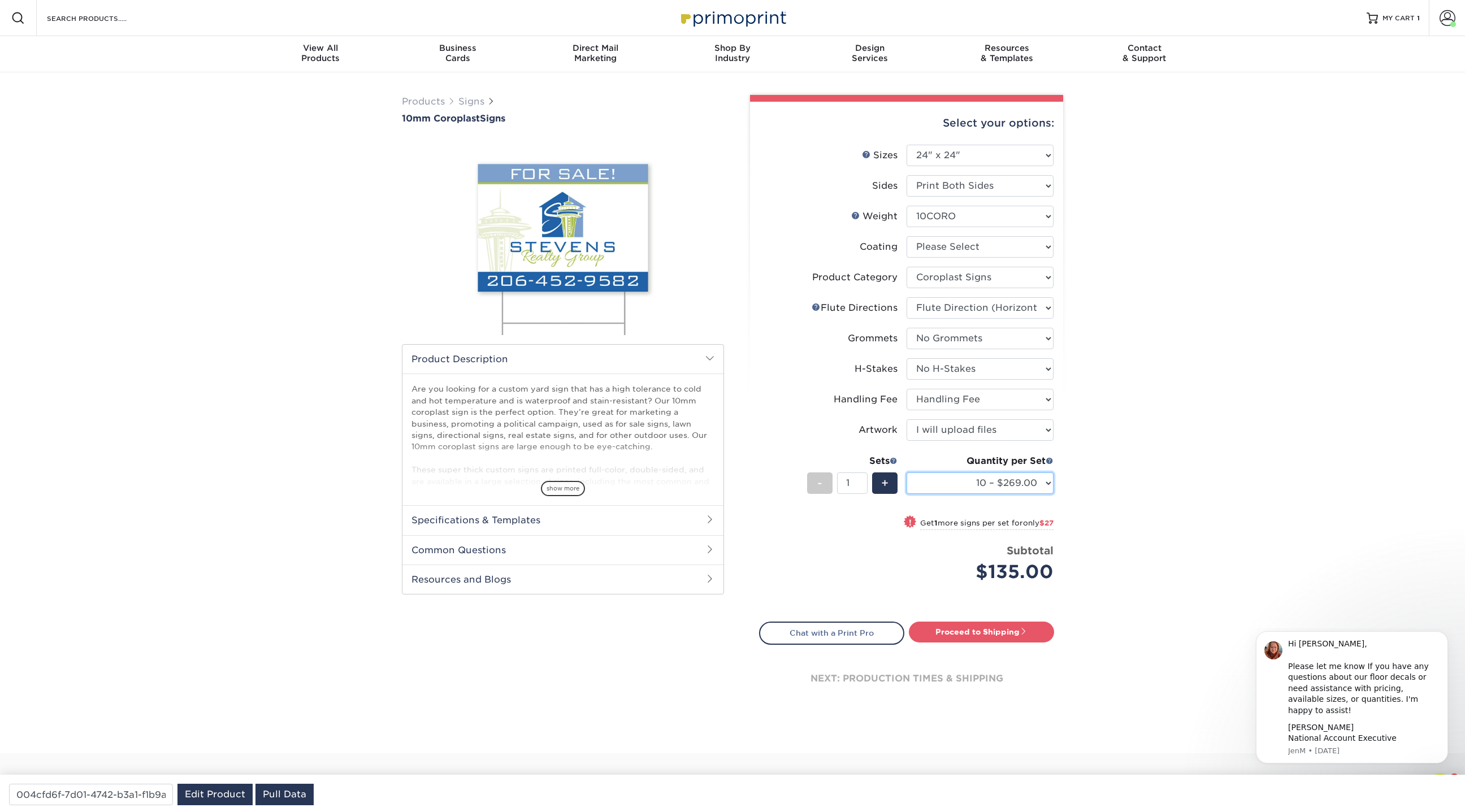
click at [906, 473] on select "1 – $30.75 2 – $57.75 3 – $84.75 4 – $108.00 5 – $135.00 6 – $162.00 7 – $188.0…" at bounding box center [980, 483] width 147 height 22
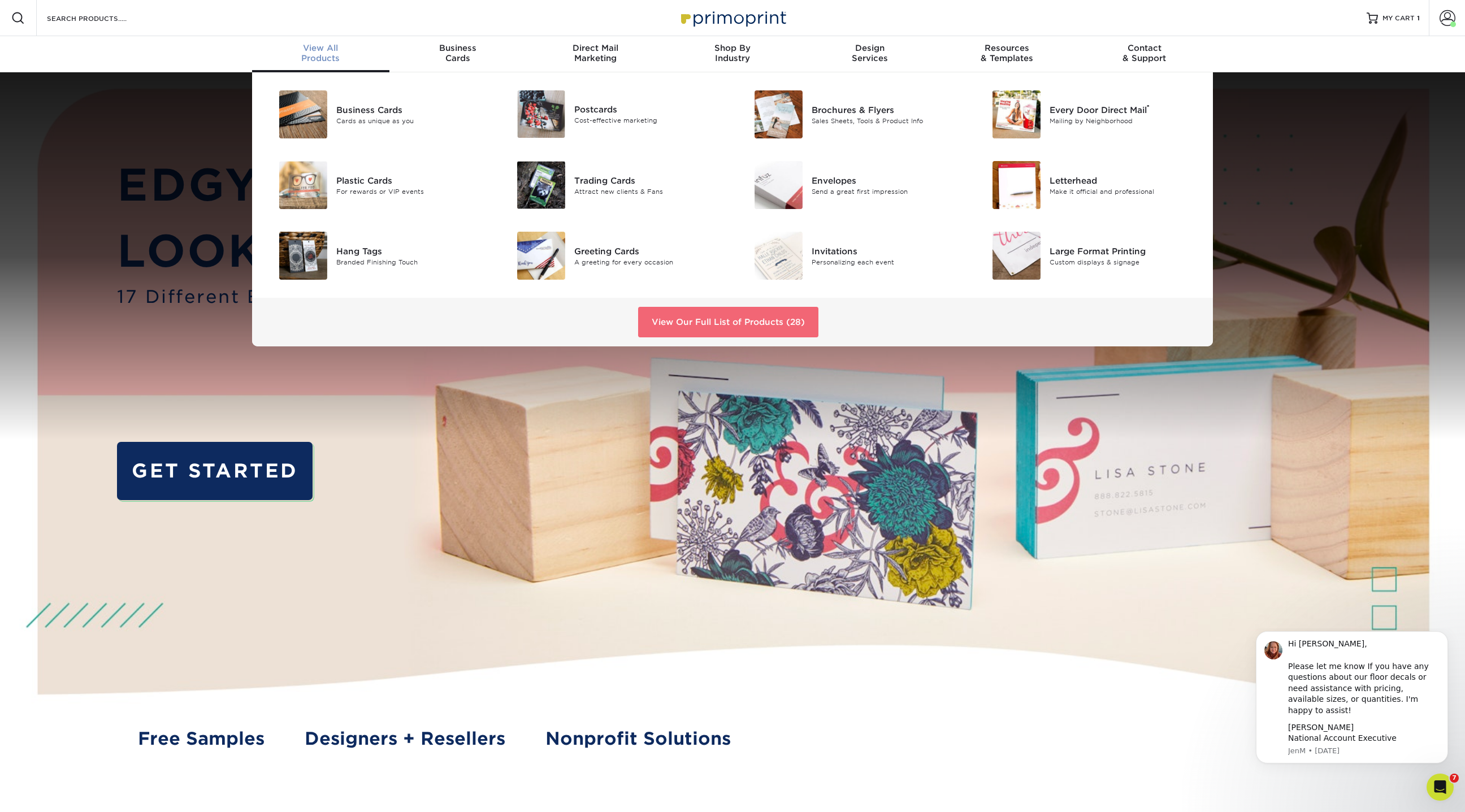
click at [784, 324] on link "View Our Full List of Products (28)" at bounding box center [728, 322] width 180 height 31
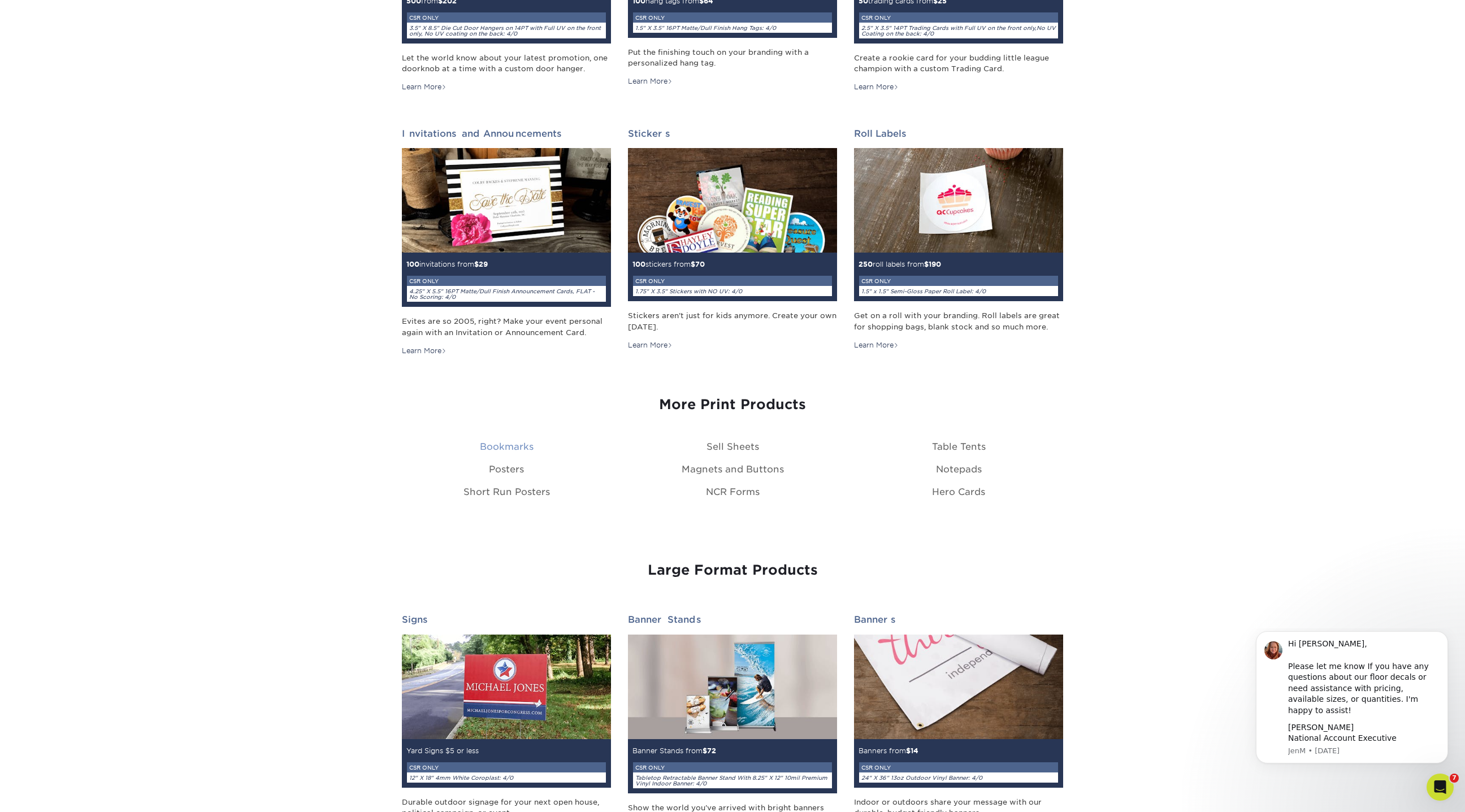
click at [514, 442] on link "Bookmarks" at bounding box center [506, 447] width 53 height 11
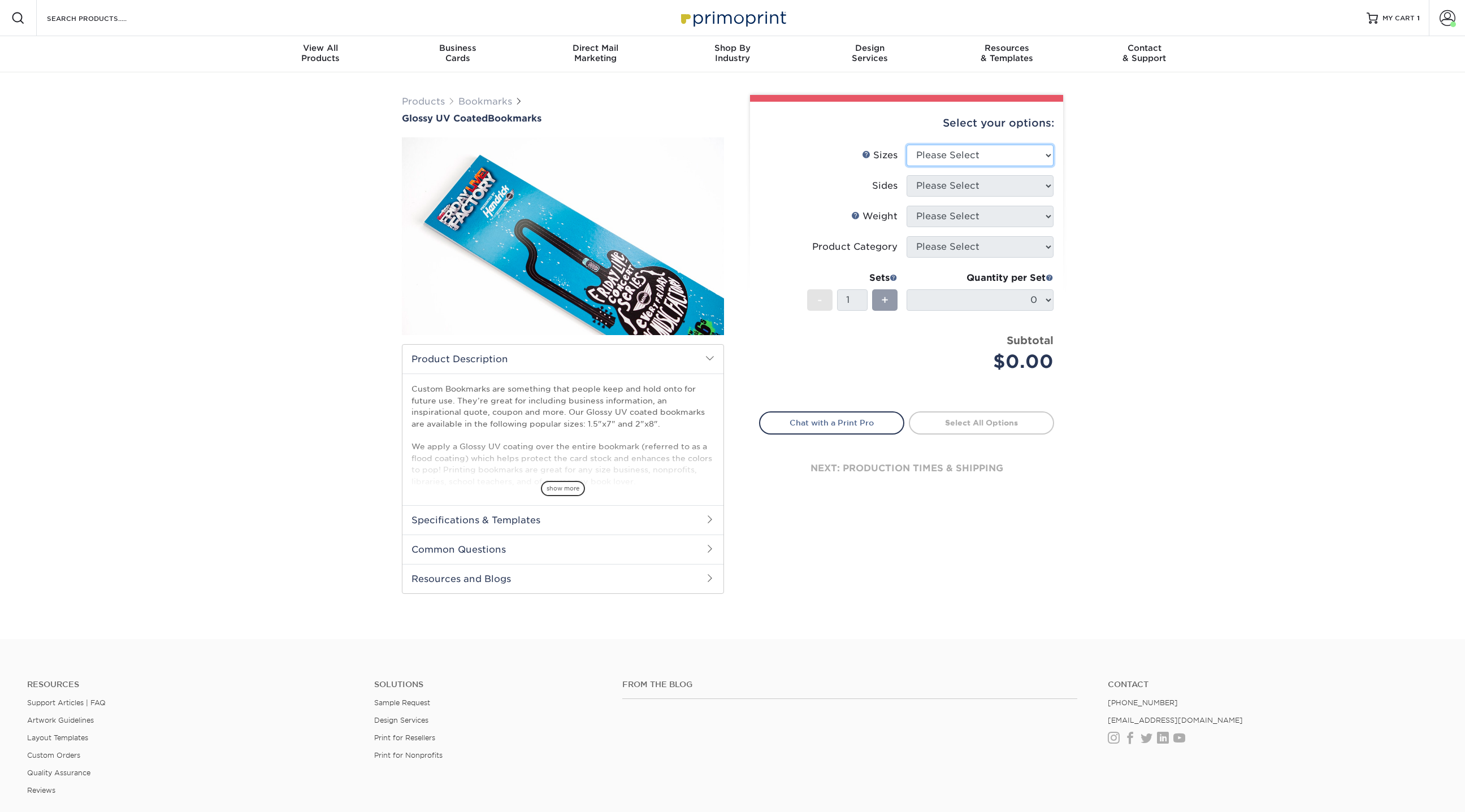
click at [975, 150] on select "Please Select 1.5" x 7" 2" x 8"" at bounding box center [980, 156] width 147 height 22
select select "2.00x8.00"
click at [906, 145] on select "Please Select 1.5" x 7" 2" x 8"" at bounding box center [980, 156] width 147 height 22
click at [951, 186] on select "Please Select Print Both Sides Print Front Only" at bounding box center [980, 186] width 147 height 22
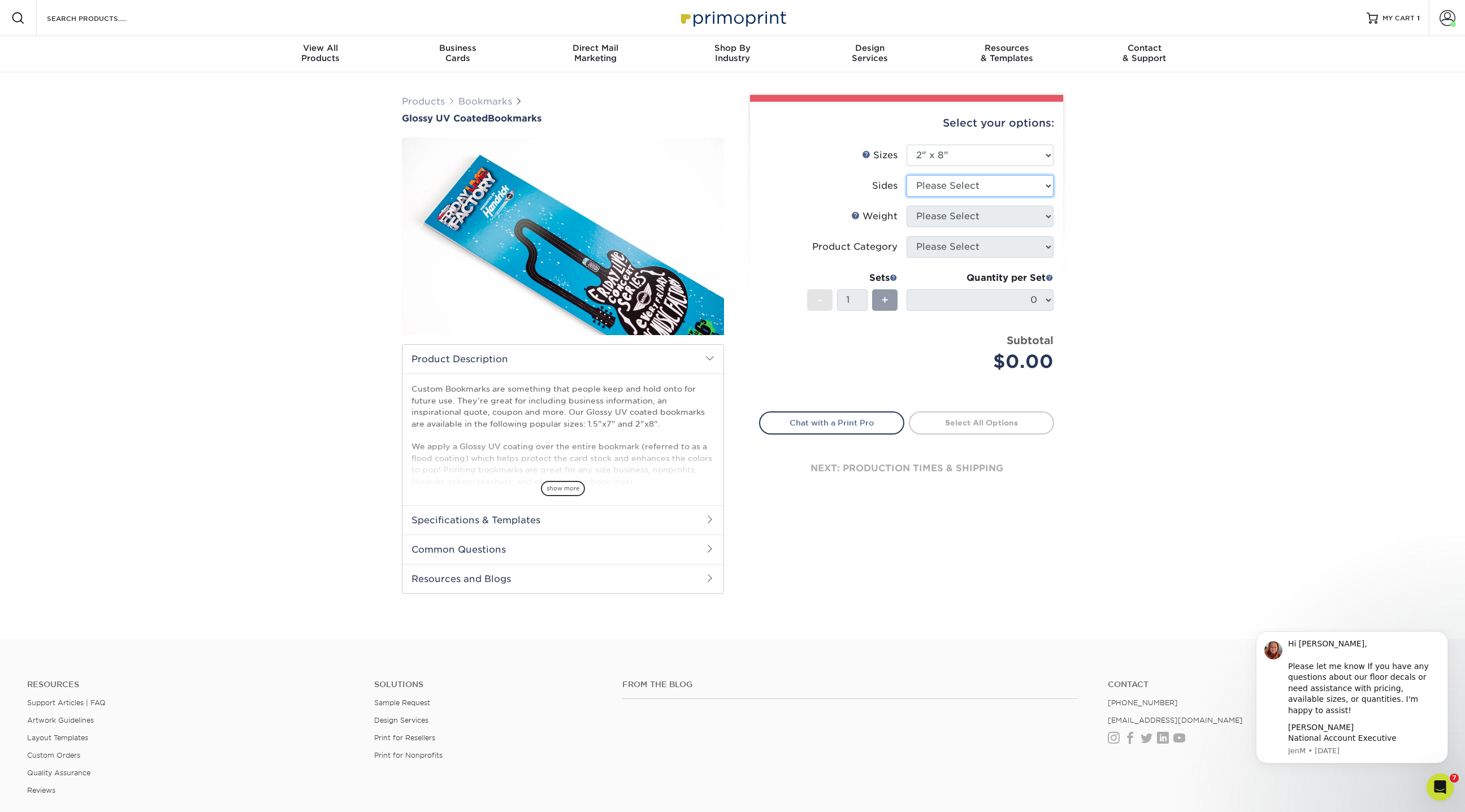
select select "13abbda7-1d64-4f25-8bb2-c179b224825d"
click at [906, 175] on select "Please Select Print Both Sides Print Front Only" at bounding box center [980, 186] width 147 height 22
click at [939, 216] on select "Please Select 16PT 14PT" at bounding box center [980, 216] width 147 height 22
select select "16PT"
click at [906, 205] on select "Please Select 16PT 14PT" at bounding box center [980, 216] width 147 height 22
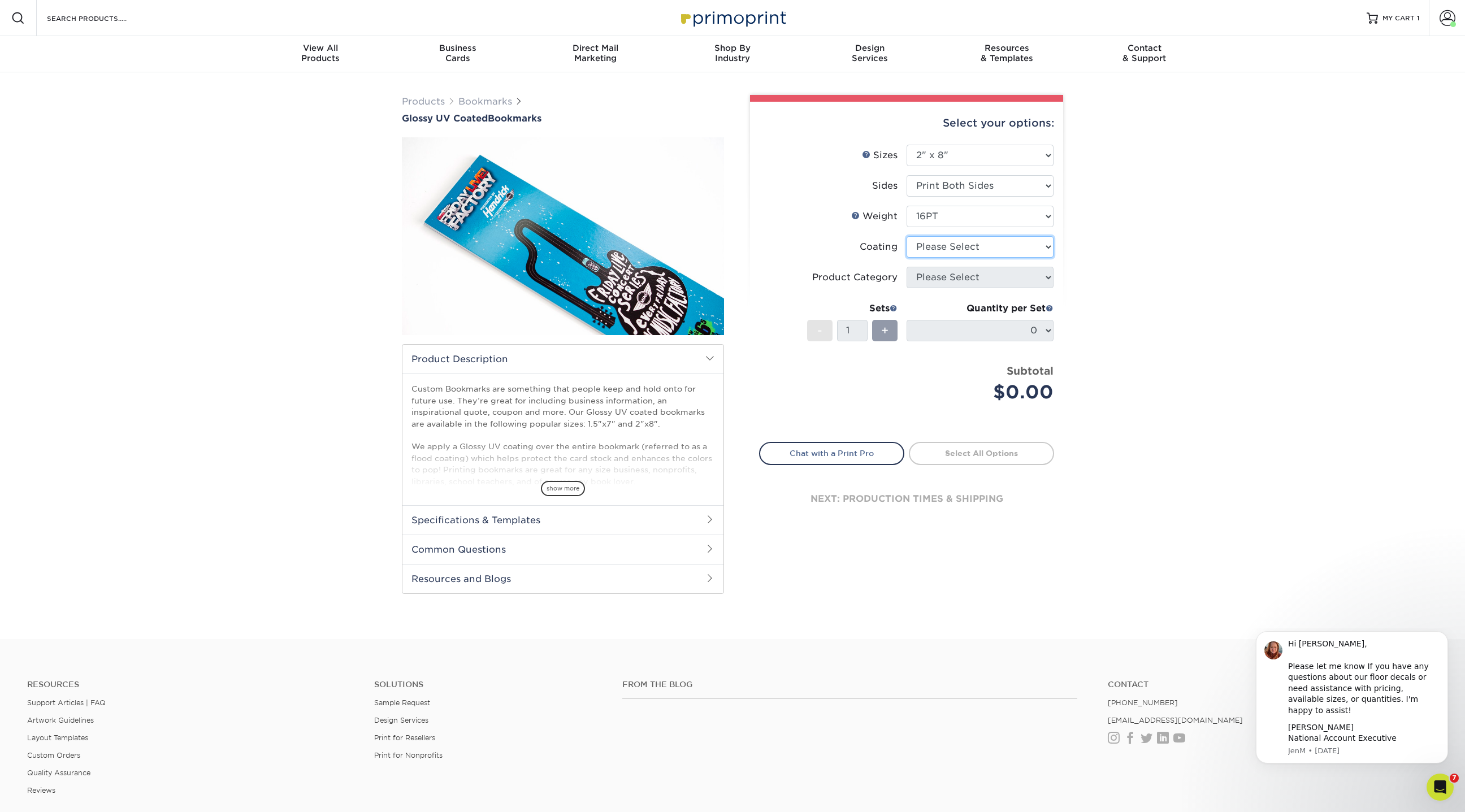
click at [947, 244] on select at bounding box center [980, 247] width 147 height 22
select select "ae367451-b2b8-45df-a344-0f05b6a12993"
click at [906, 236] on select at bounding box center [980, 247] width 147 height 22
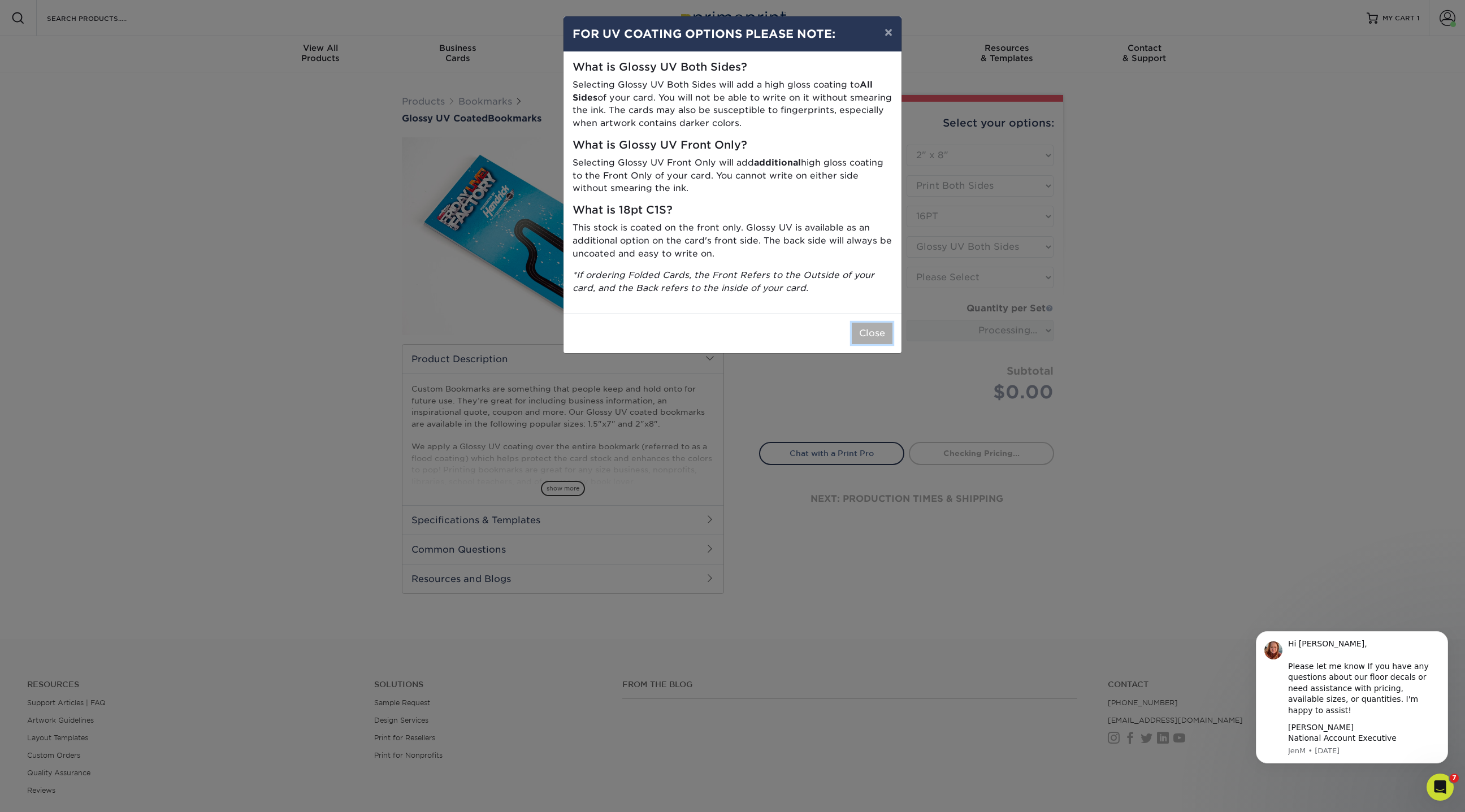
click at [869, 334] on button "Close" at bounding box center [872, 333] width 41 height 22
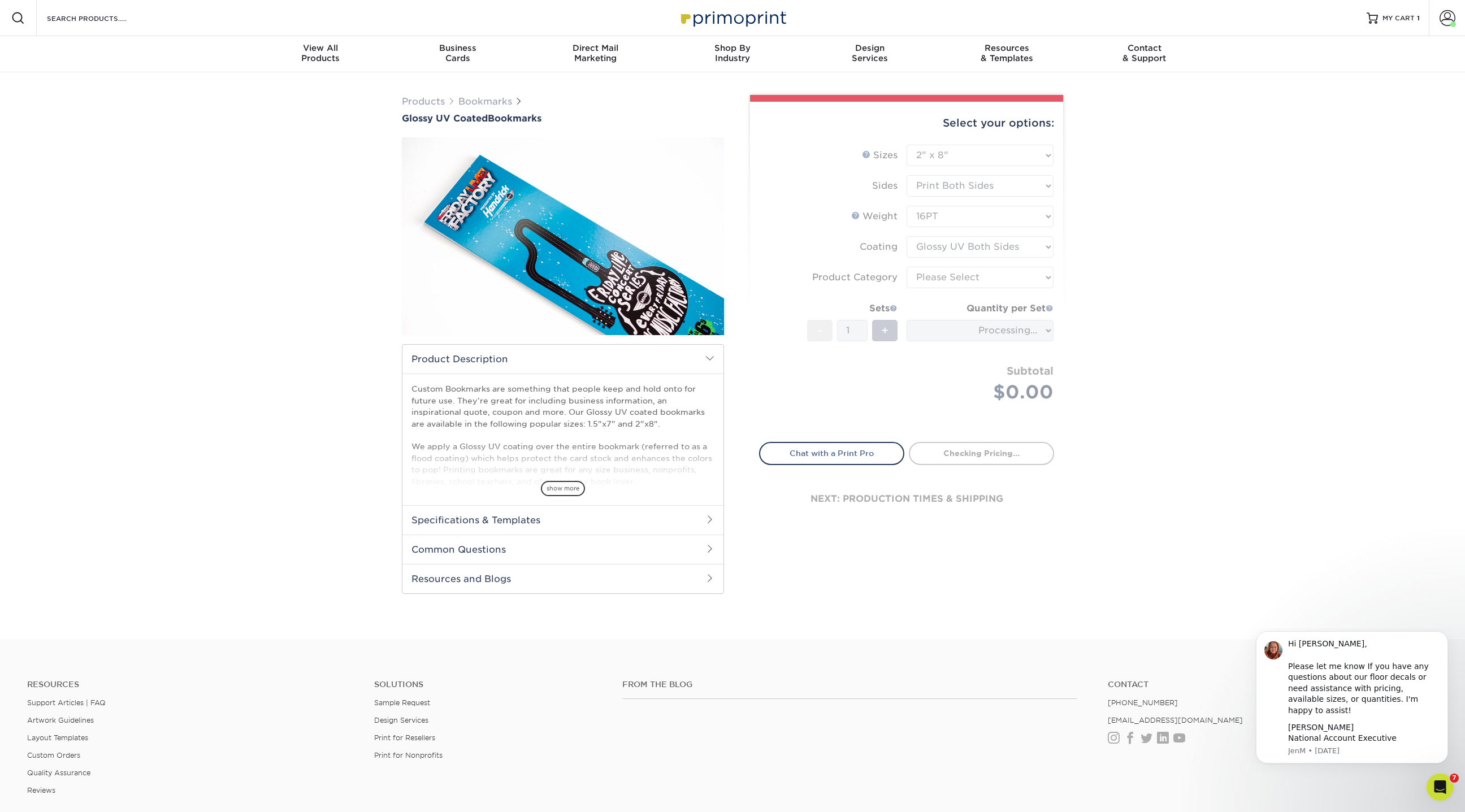
type input "027d8311-3595-4fcf-8fe9-eae863a61f7b"
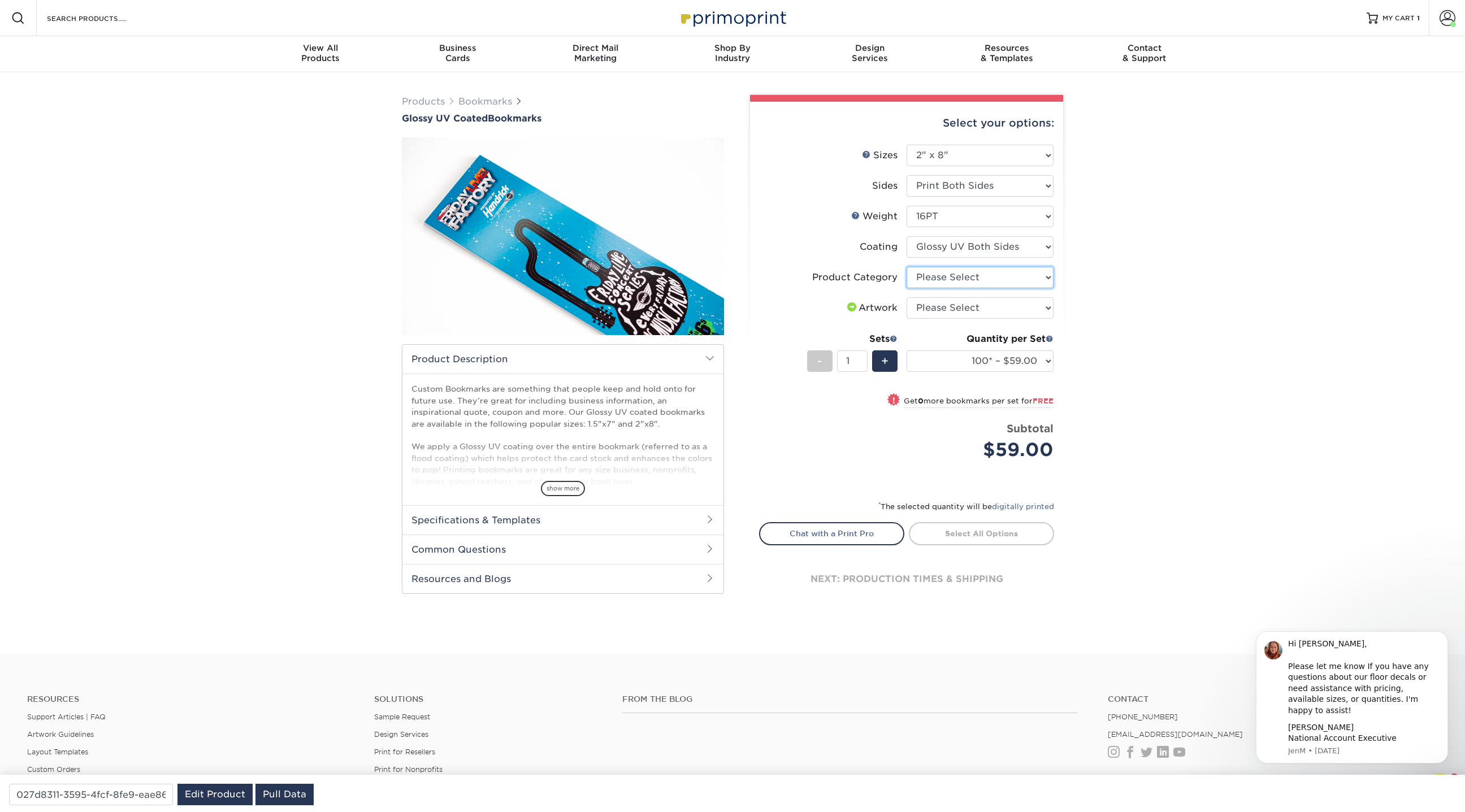
click at [1042, 277] on select "Please Select Postcards" at bounding box center [980, 277] width 147 height 22
select select "9b7272e0-d6c8-4c3c-8e97-d3a1bcdab858"
click at [906, 267] on select "Please Select Postcards" at bounding box center [980, 277] width 147 height 22
click at [1045, 302] on select "Please Select I will upload files I need a design - $50" at bounding box center [980, 308] width 147 height 22
select select "upload"
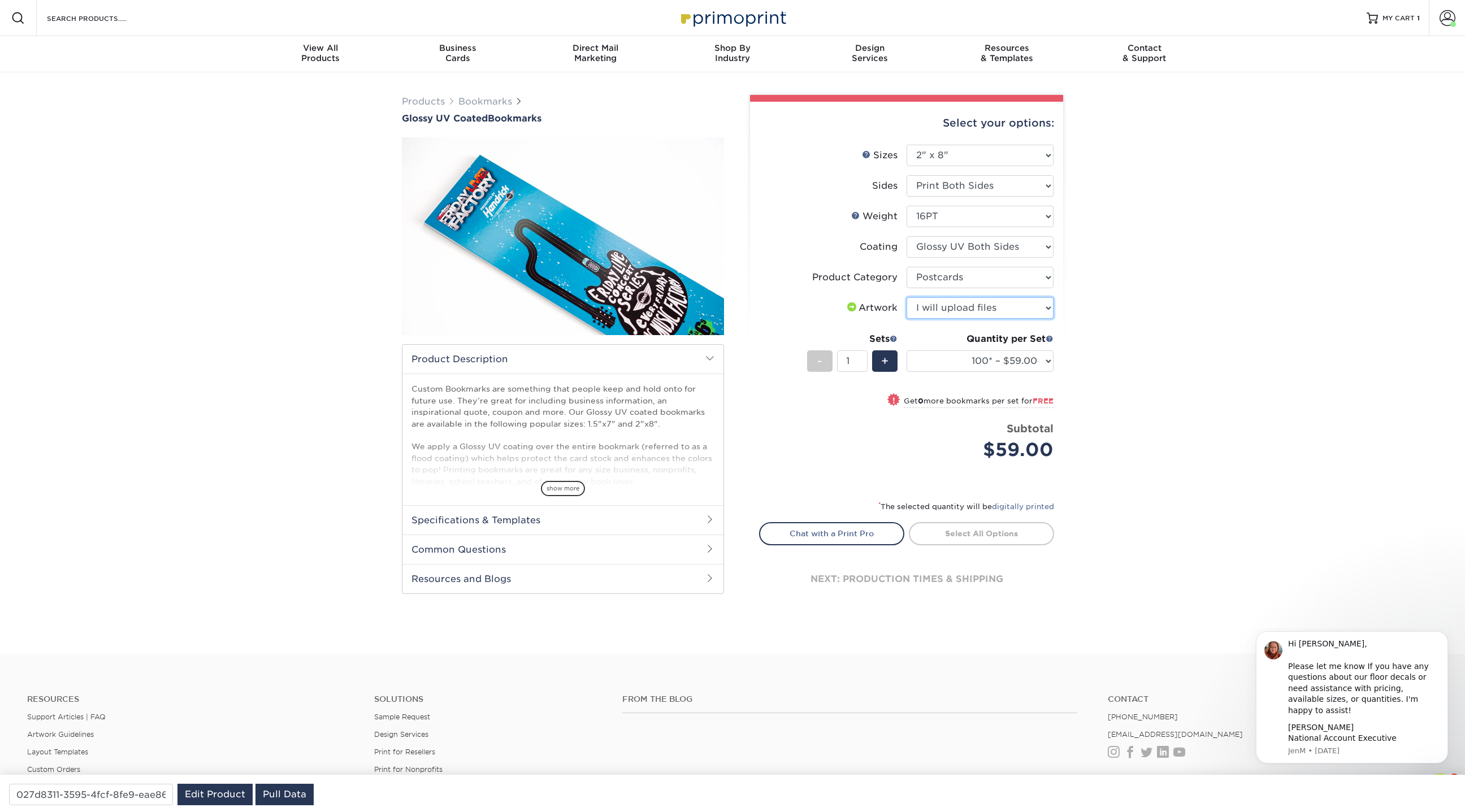
click at [906, 297] on select "Please Select I will upload files I need a design - $50" at bounding box center [980, 308] width 147 height 22
click at [1199, 330] on div "Products Bookmarks Glossy UV Coated Bookmarks" at bounding box center [732, 363] width 1465 height 581
click at [1004, 359] on select "100* – $59.00 100* – $59.00 250* – $60.00 250* – $60.00 500 – $66.00 500 – $66.…" at bounding box center [980, 361] width 147 height 22
select select "2500 – $125.00"
click at [906, 350] on select "100* – $59.00 100* – $59.00 250* – $60.00 250* – $60.00 500 – $66.00 500 – $66.…" at bounding box center [980, 361] width 147 height 22
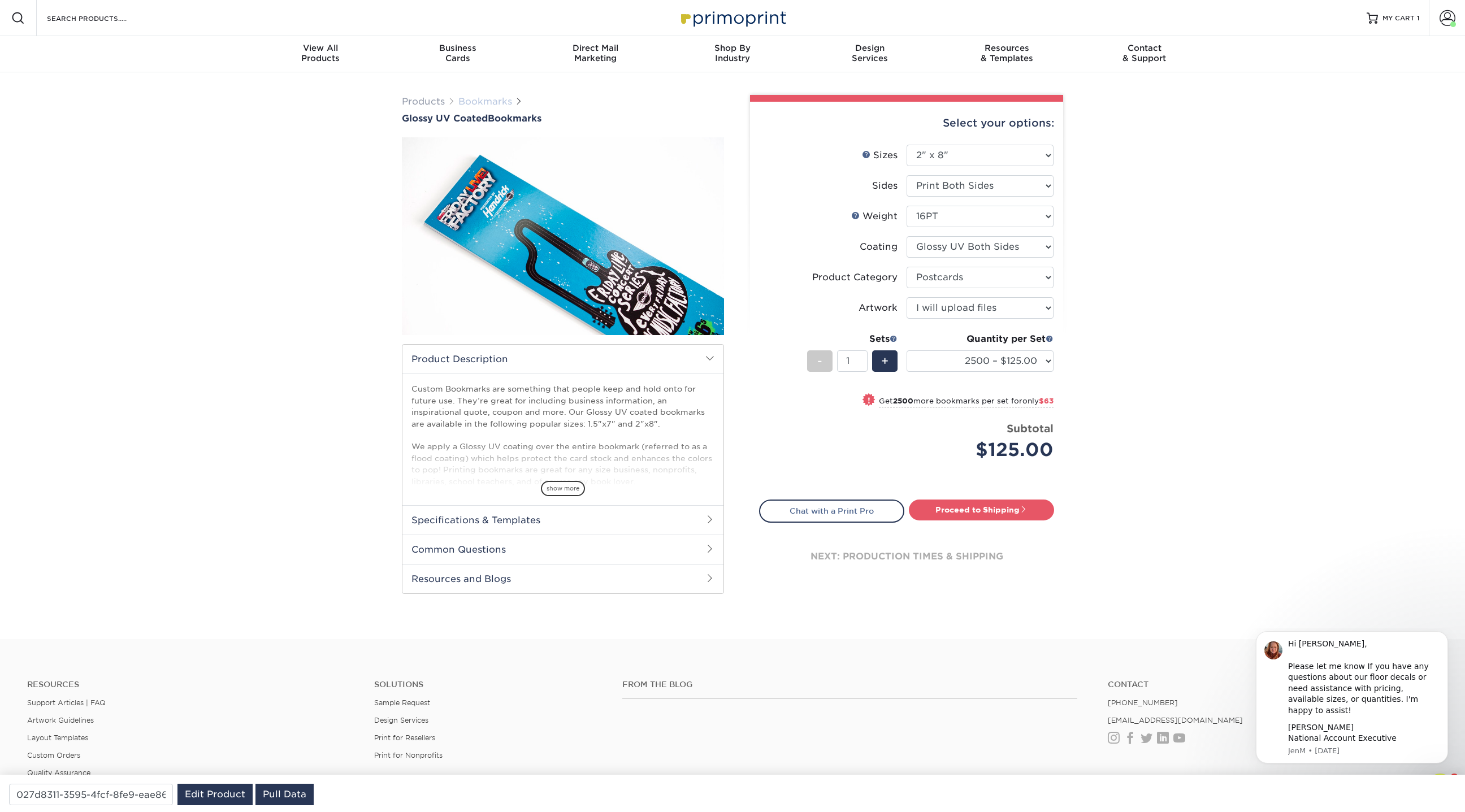
click at [471, 102] on link "Bookmarks" at bounding box center [485, 102] width 53 height 11
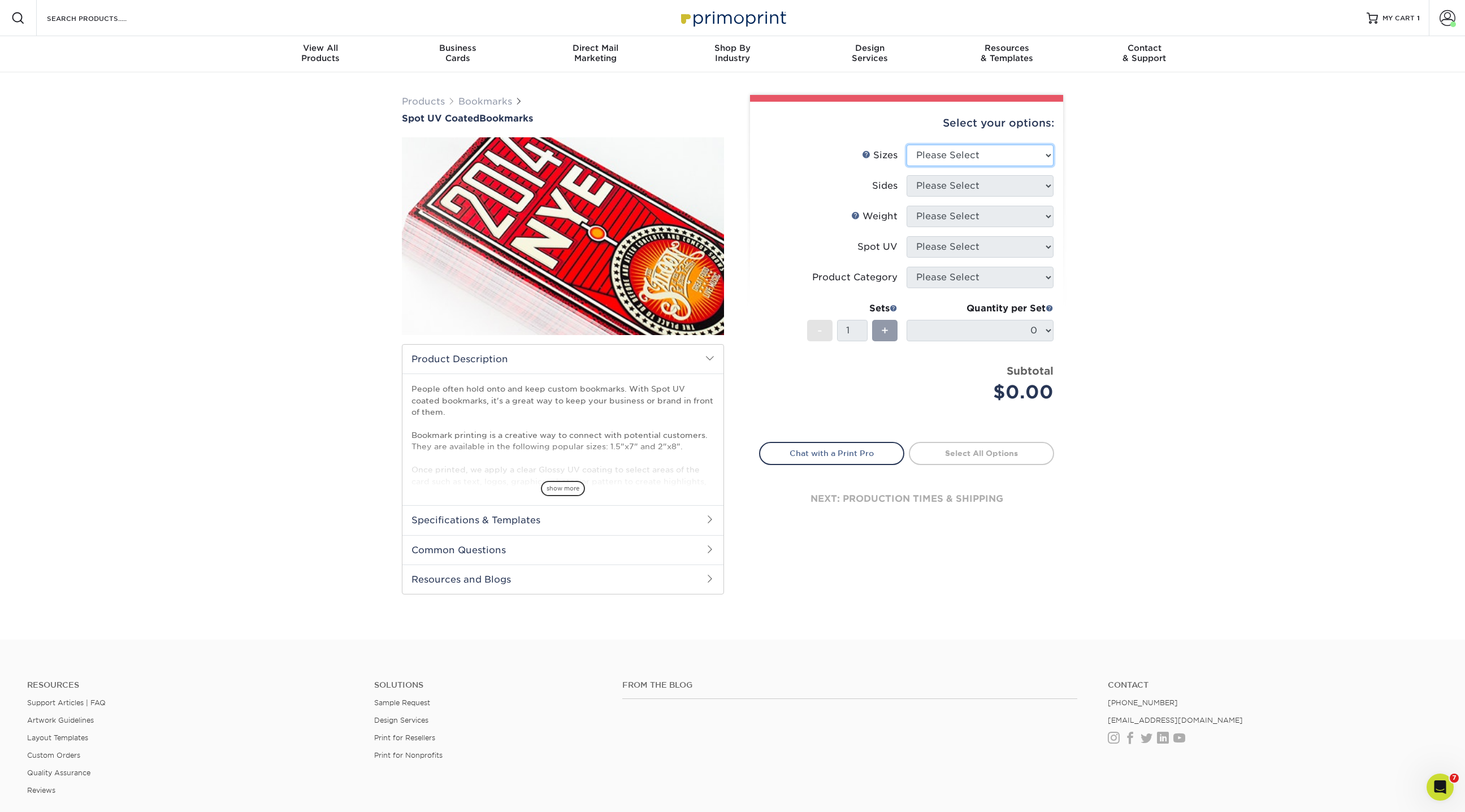
click at [937, 155] on select "Please Select 1.5" x 7" 2" x 8"" at bounding box center [980, 156] width 147 height 22
select select "2.00x8.00"
click at [906, 145] on select "Please Select 1.5" x 7" 2" x 8"" at bounding box center [980, 156] width 147 height 22
click at [939, 187] on select "Please Select Print Both Sides Print Front Only" at bounding box center [980, 186] width 147 height 22
select select "13abbda7-1d64-4f25-8bb2-c179b224825d"
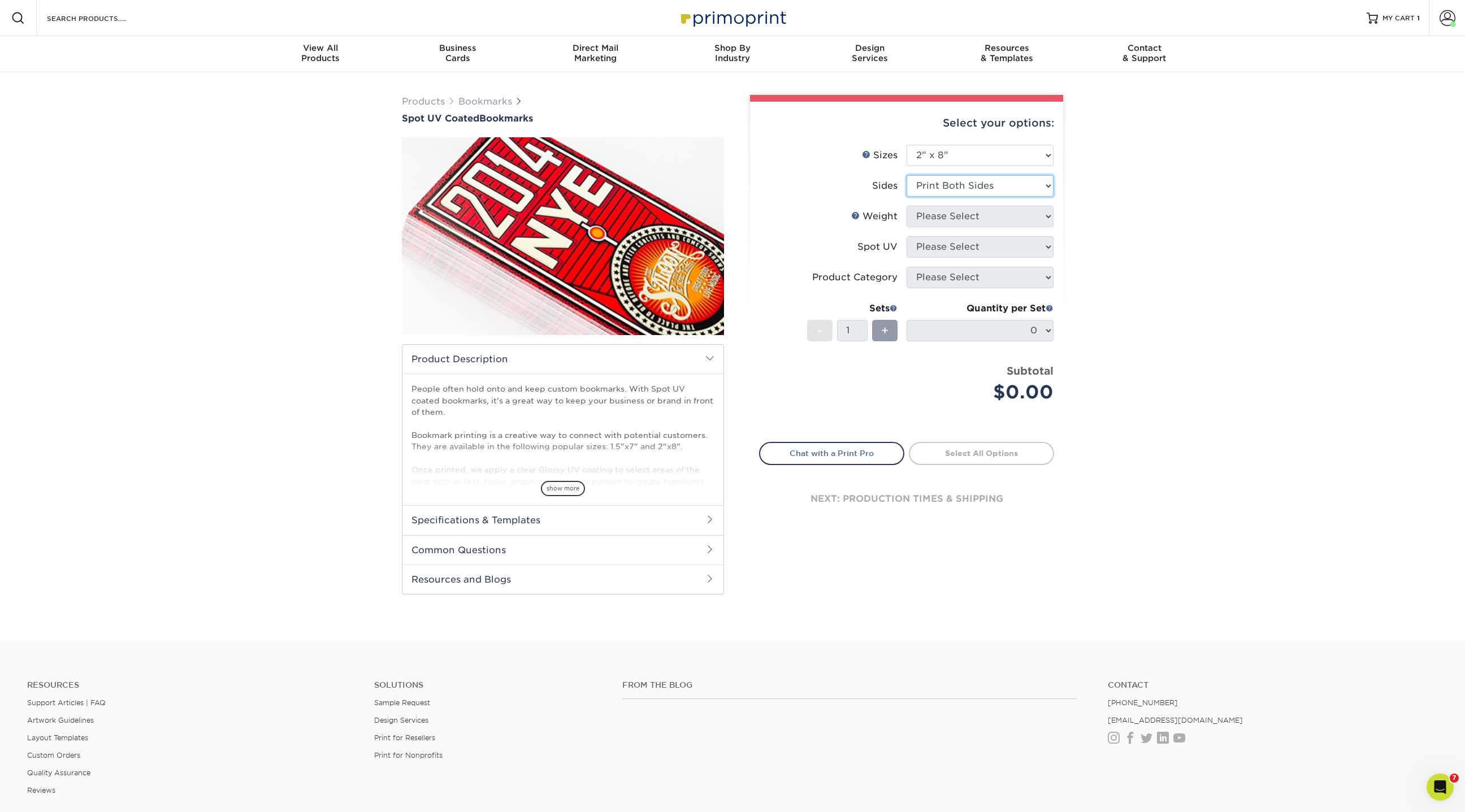
click at [906, 175] on select "Please Select Print Both Sides Print Front Only" at bounding box center [980, 186] width 147 height 22
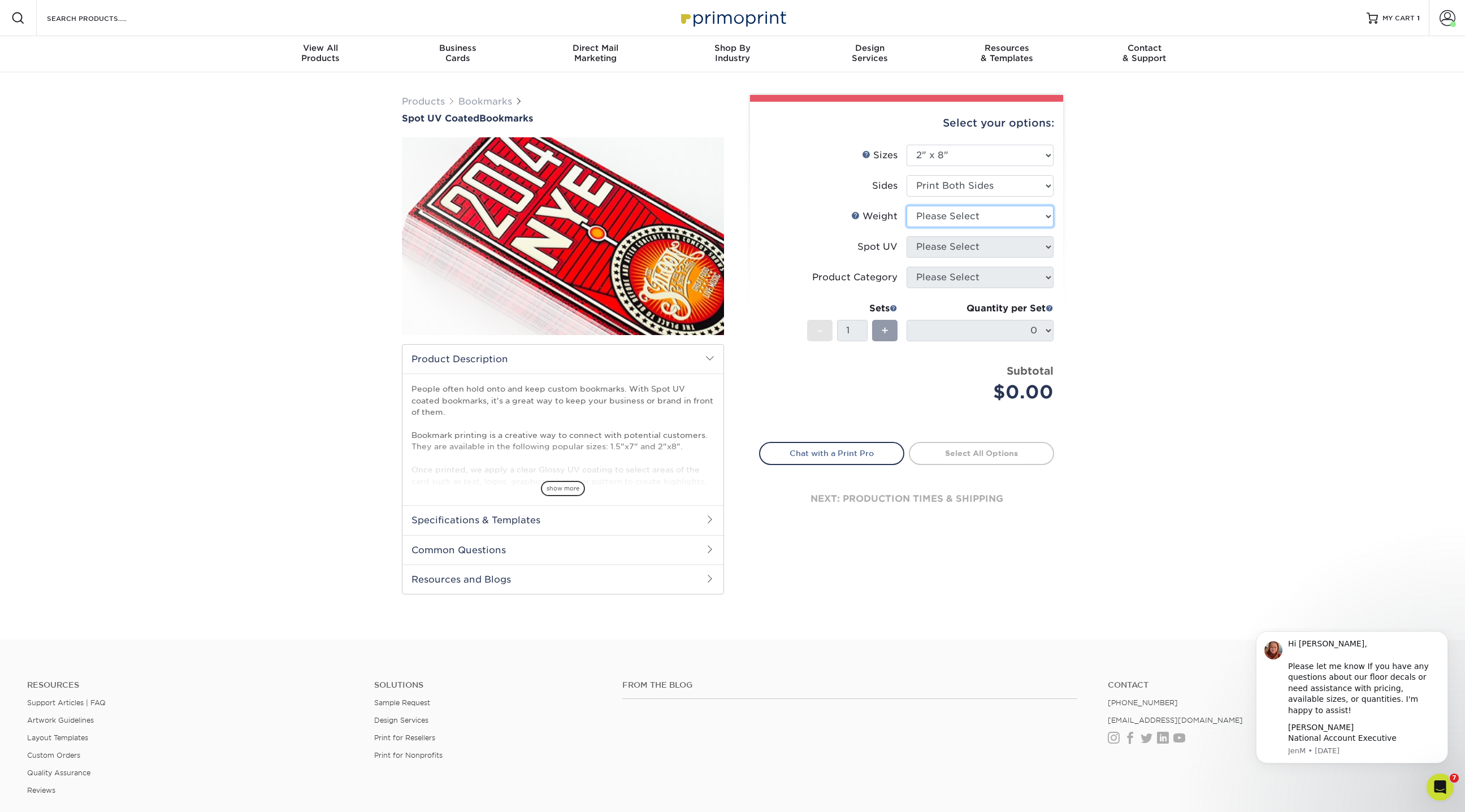
click at [947, 217] on select "Please Select 16PT" at bounding box center [980, 216] width 147 height 22
select select "16PT"
click at [906, 205] on select "Please Select 16PT" at bounding box center [980, 216] width 147 height 22
click at [950, 244] on select "Please Select Front and Back (Both Sides) Front Only Back Only" at bounding box center [980, 247] width 147 height 22
select select "0"
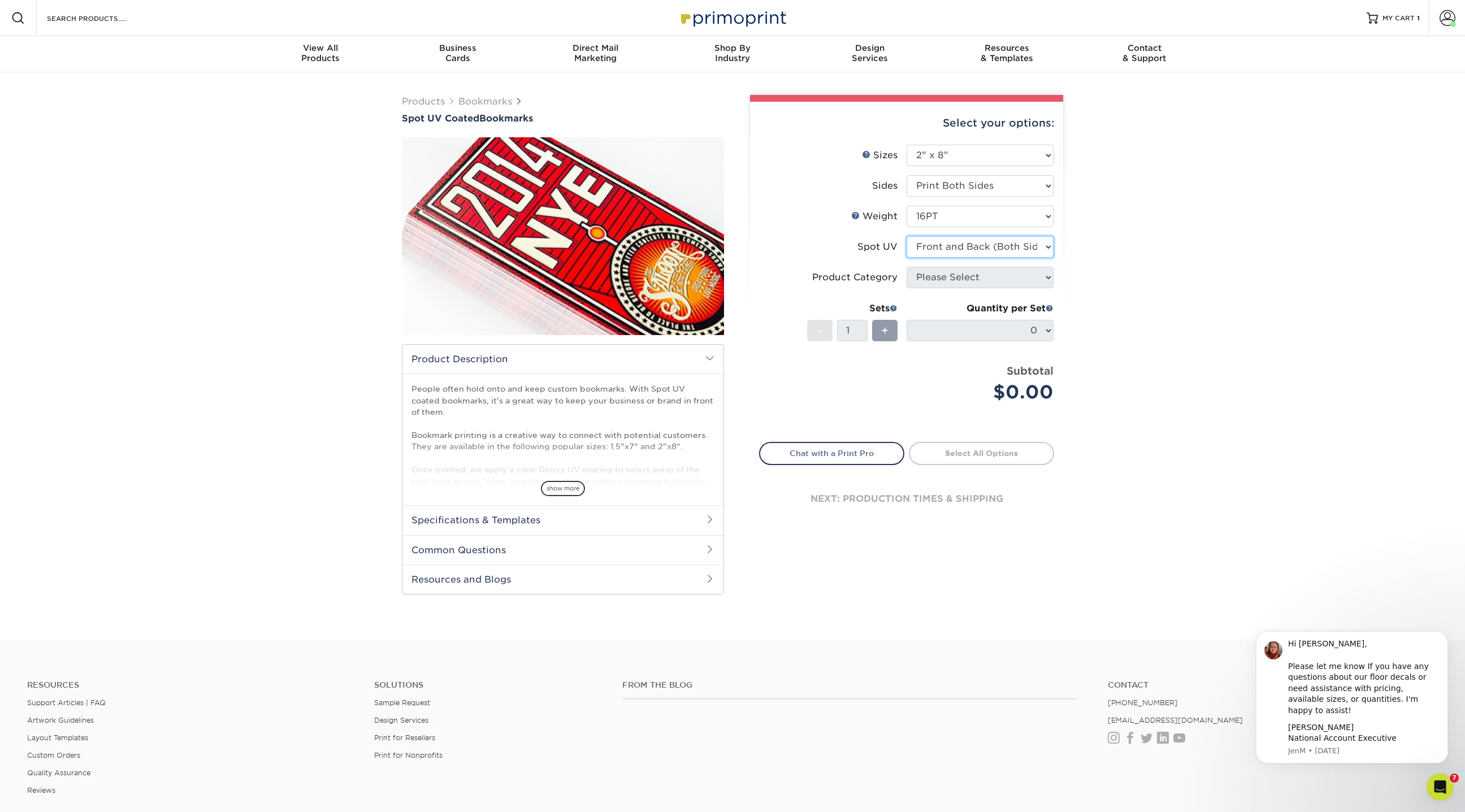
click at [906, 236] on select "Please Select Front and Back (Both Sides) Front Only Back Only" at bounding box center [980, 247] width 147 height 22
type input "3ffa5326-ee03-497d-ba27-69e11345bc30"
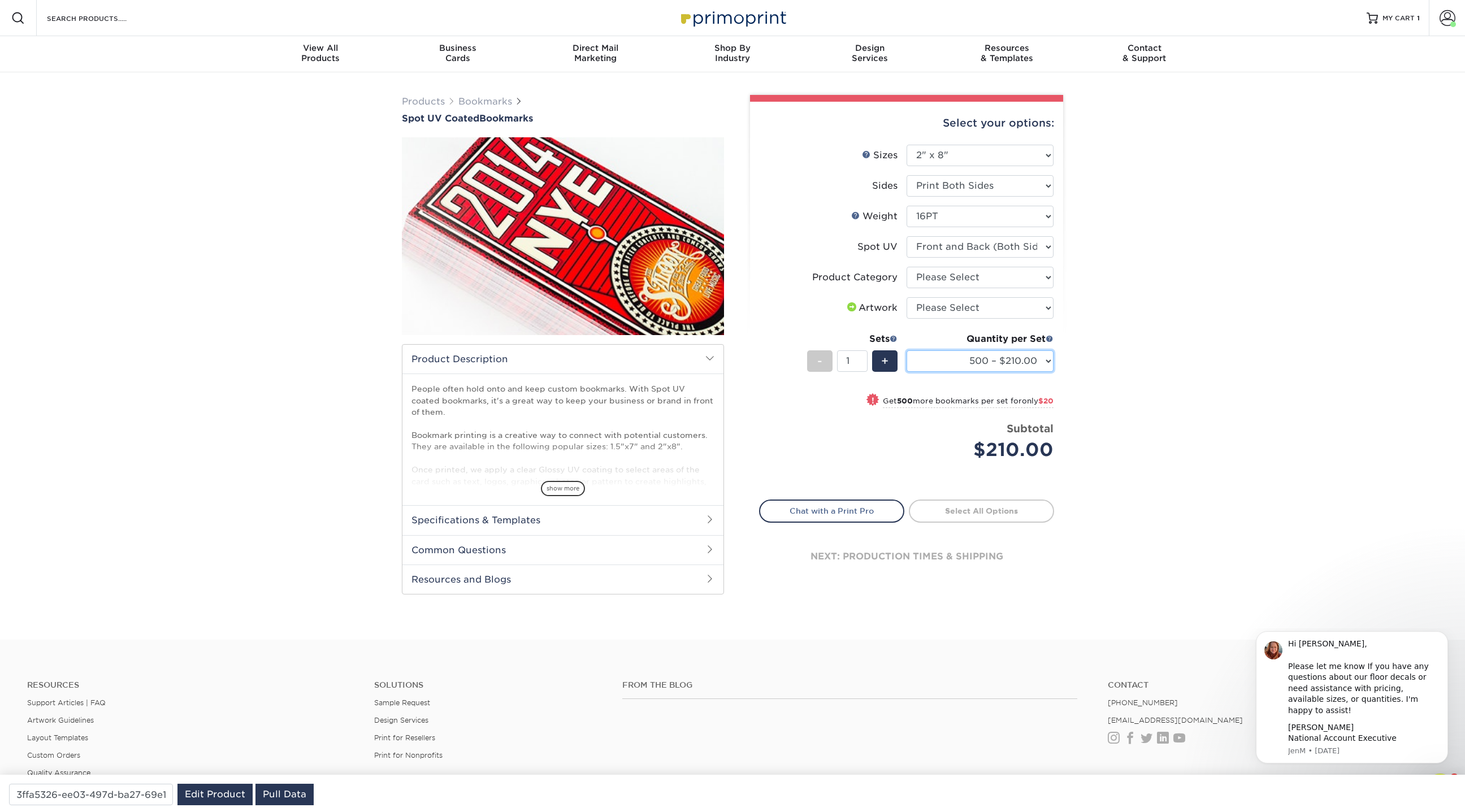
click at [1045, 361] on select "500 – $210.00 1000 – $230.00 2500 – $455.00 5000 – $566.00 10000 – $1087.00 150…" at bounding box center [980, 361] width 147 height 22
click at [906, 350] on select "500 – $210.00 1000 – $230.00 2500 – $455.00 5000 – $566.00 10000 – $1087.00 150…" at bounding box center [980, 361] width 147 height 22
click at [998, 154] on select "Please Select 1.5" x 7" 2" x 8"" at bounding box center [980, 156] width 147 height 22
select select "1.50x7.00"
click at [906, 145] on select "Please Select 1.5" x 7" 2" x 8"" at bounding box center [980, 156] width 147 height 22
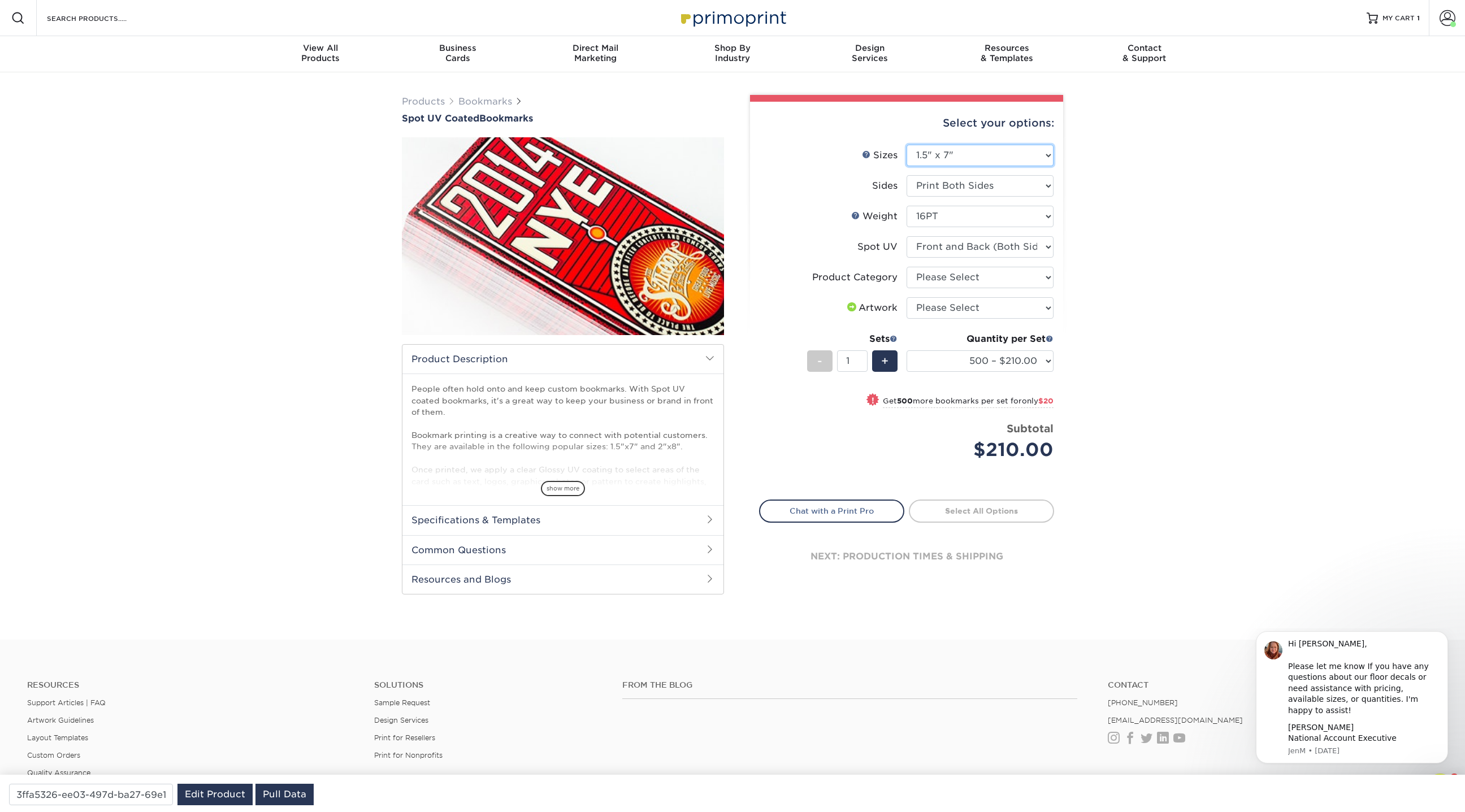
select select
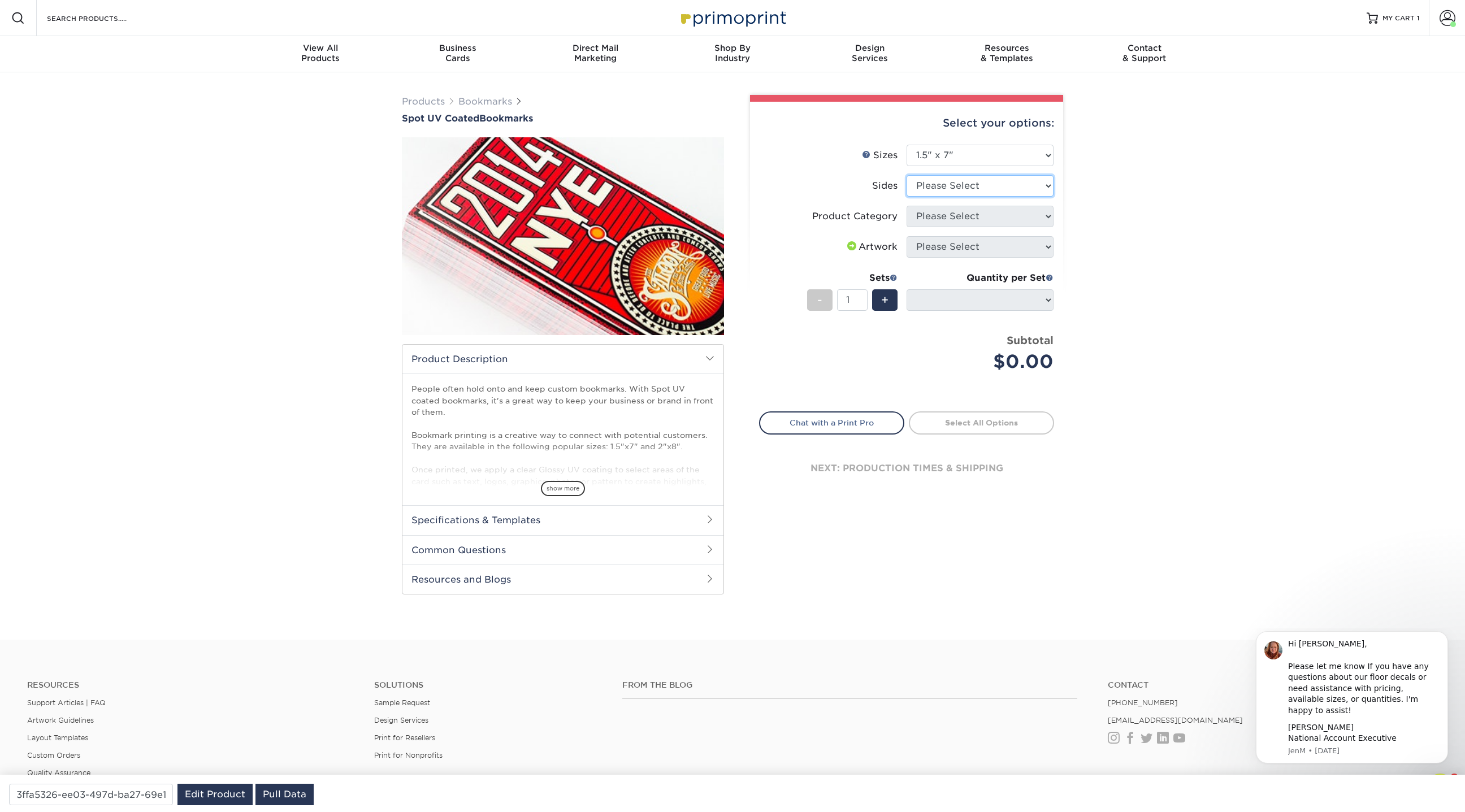
click at [969, 192] on select "Please Select Print Both Sides Print Front Only" at bounding box center [980, 186] width 147 height 22
select select "13abbda7-1d64-4f25-8bb2-c179b224825d"
click at [906, 175] on select "Please Select Print Both Sides Print Front Only" at bounding box center [980, 186] width 147 height 22
select select
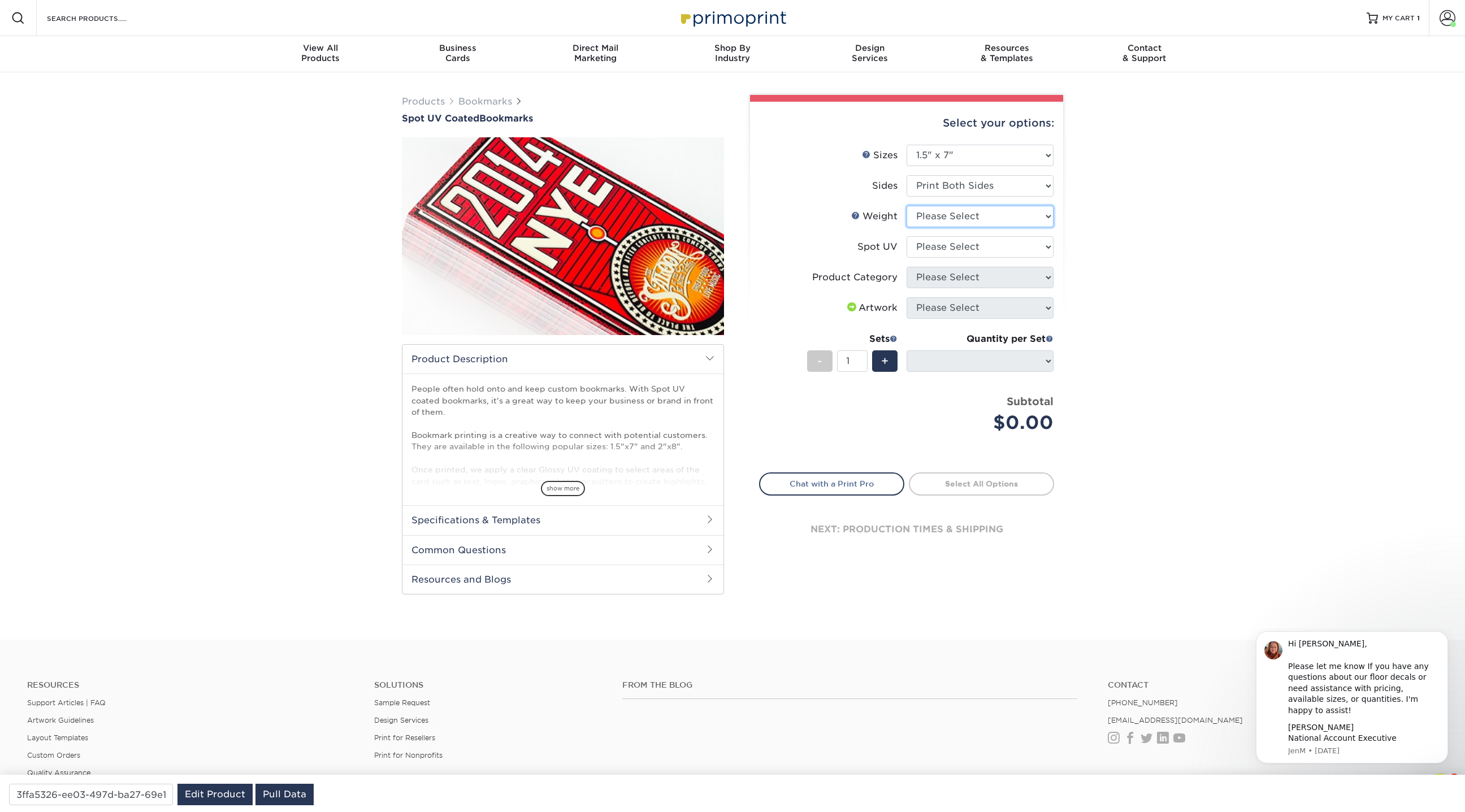
click at [958, 219] on select "Please Select 16PT" at bounding box center [980, 216] width 147 height 22
select select "16PT"
click at [906, 205] on select "Please Select 16PT" at bounding box center [980, 216] width 147 height 22
select select
click at [956, 243] on select "Please Select Front and Back (Both Sides) Front Only Back Only" at bounding box center [980, 247] width 147 height 22
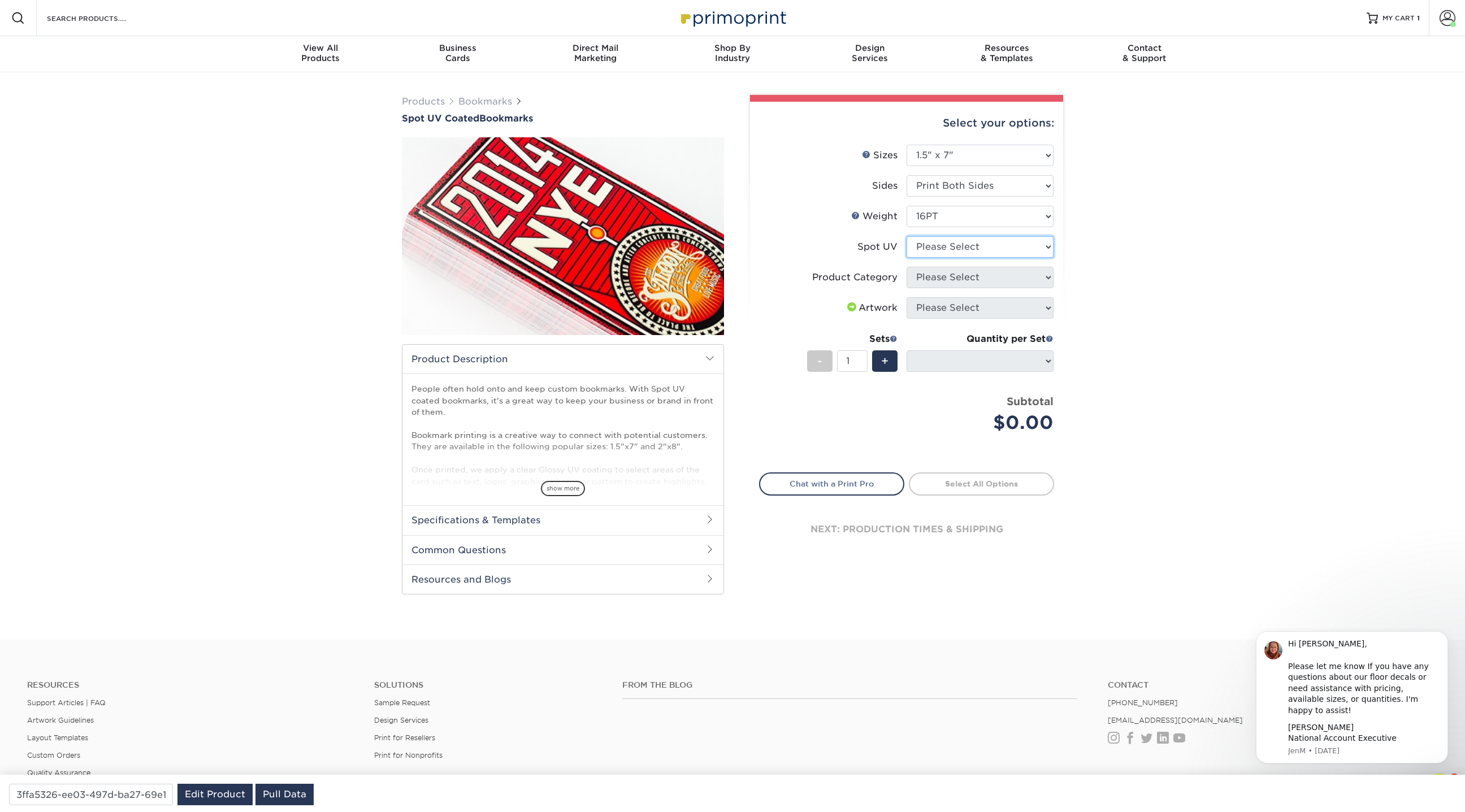
select select "0"
click at [906, 236] on select "Please Select Front and Back (Both Sides) Front Only Back Only" at bounding box center [980, 247] width 147 height 22
select select "-1"
type input "107ba2de-01dc-48e2-92de-32880100066b"
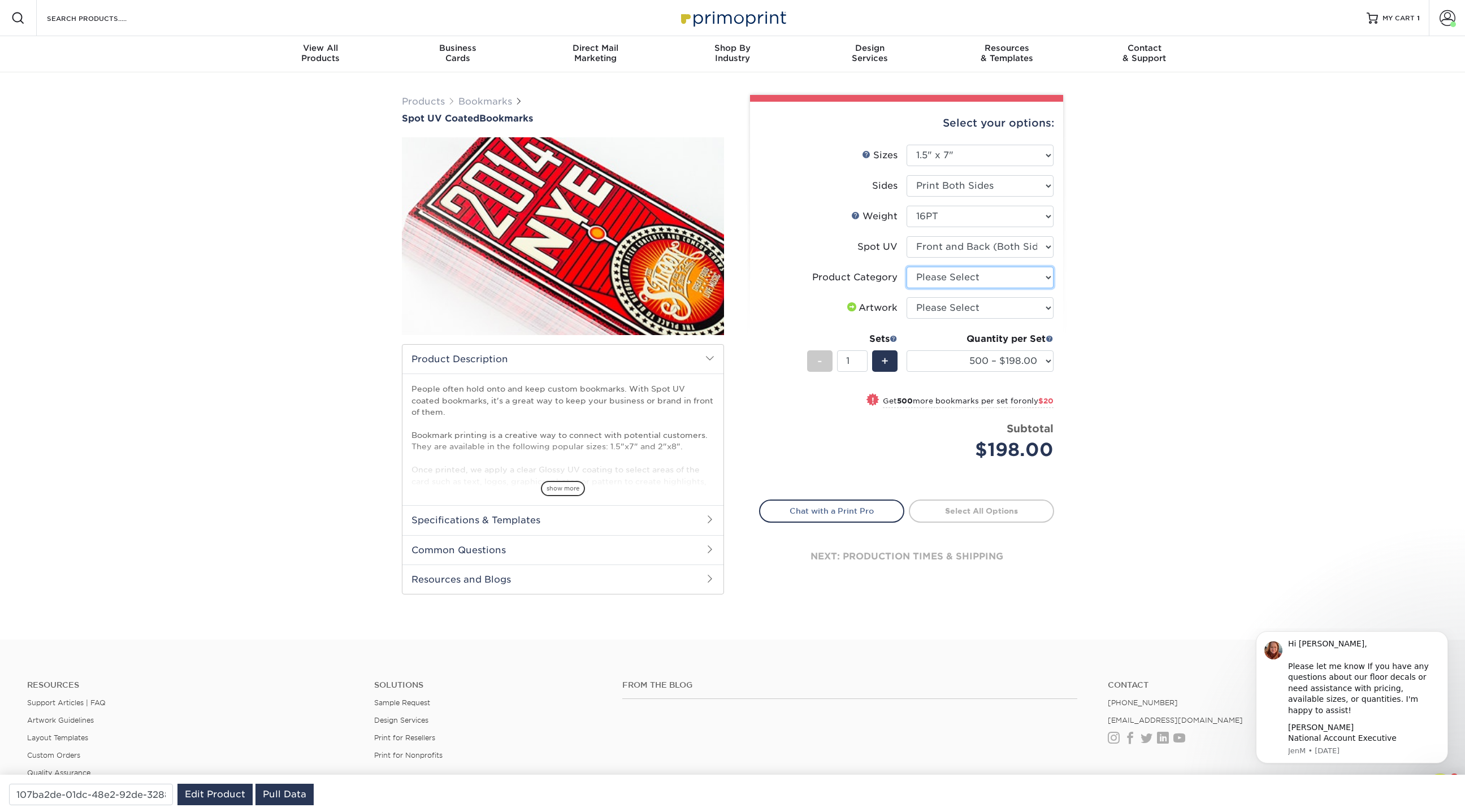
click at [986, 276] on select "Please Select Postcards" at bounding box center [980, 277] width 147 height 22
select select "9b7272e0-d6c8-4c3c-8e97-d3a1bcdab858"
click at [906, 267] on select "Please Select Postcards" at bounding box center [980, 277] width 147 height 22
click at [1034, 309] on select "Please Select I will upload files I need a design - $50" at bounding box center [980, 308] width 147 height 22
select select "upload"
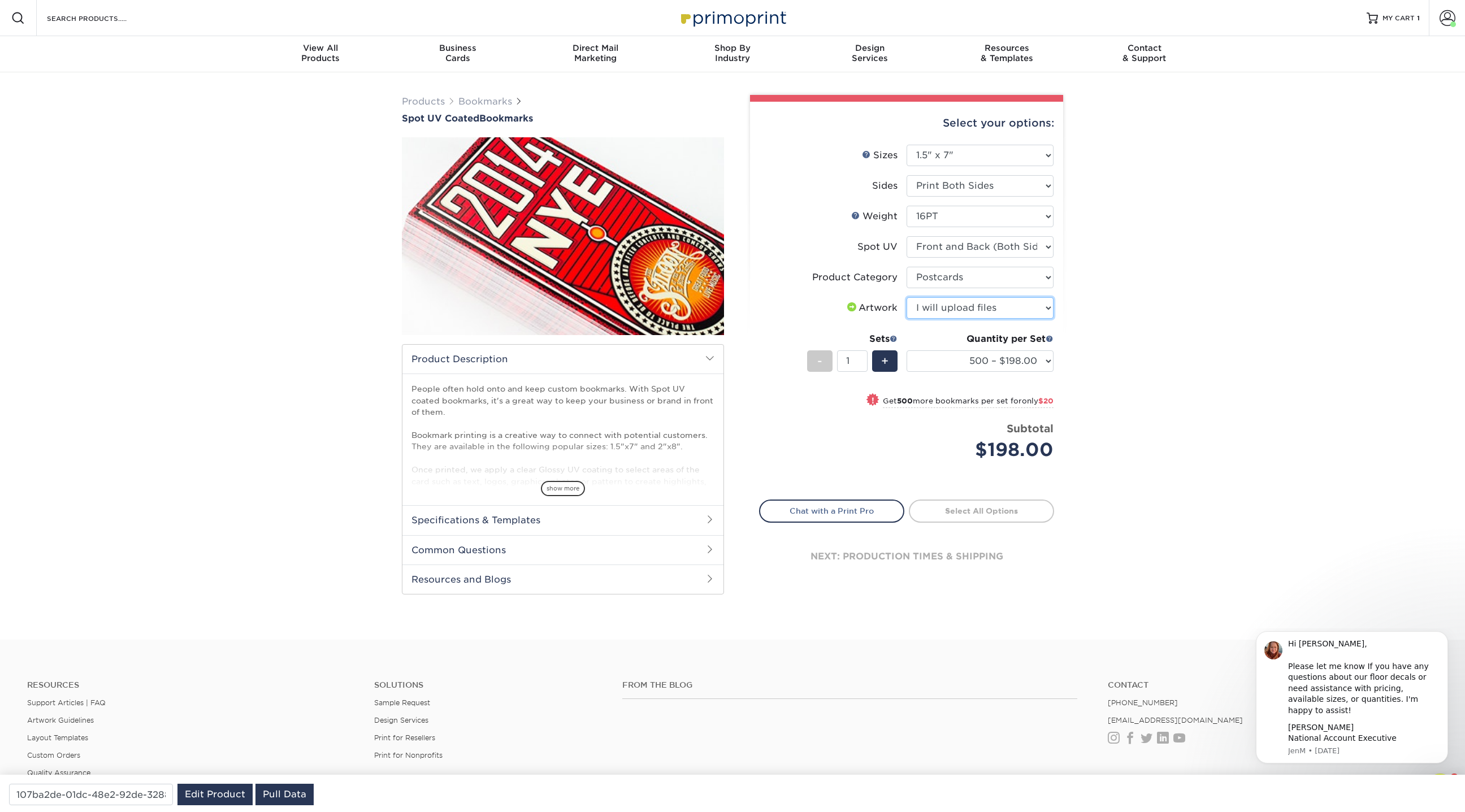
click at [906, 297] on select "Please Select I will upload files I need a design - $50" at bounding box center [980, 308] width 147 height 22
click at [989, 282] on select "Please Select Postcards" at bounding box center [980, 277] width 147 height 22
click at [906, 267] on select "Please Select Postcards" at bounding box center [980, 277] width 147 height 22
click at [1016, 153] on select "Please Select 1.5" x 7" 2" x 8"" at bounding box center [980, 156] width 147 height 22
select select "2.00x8.00"
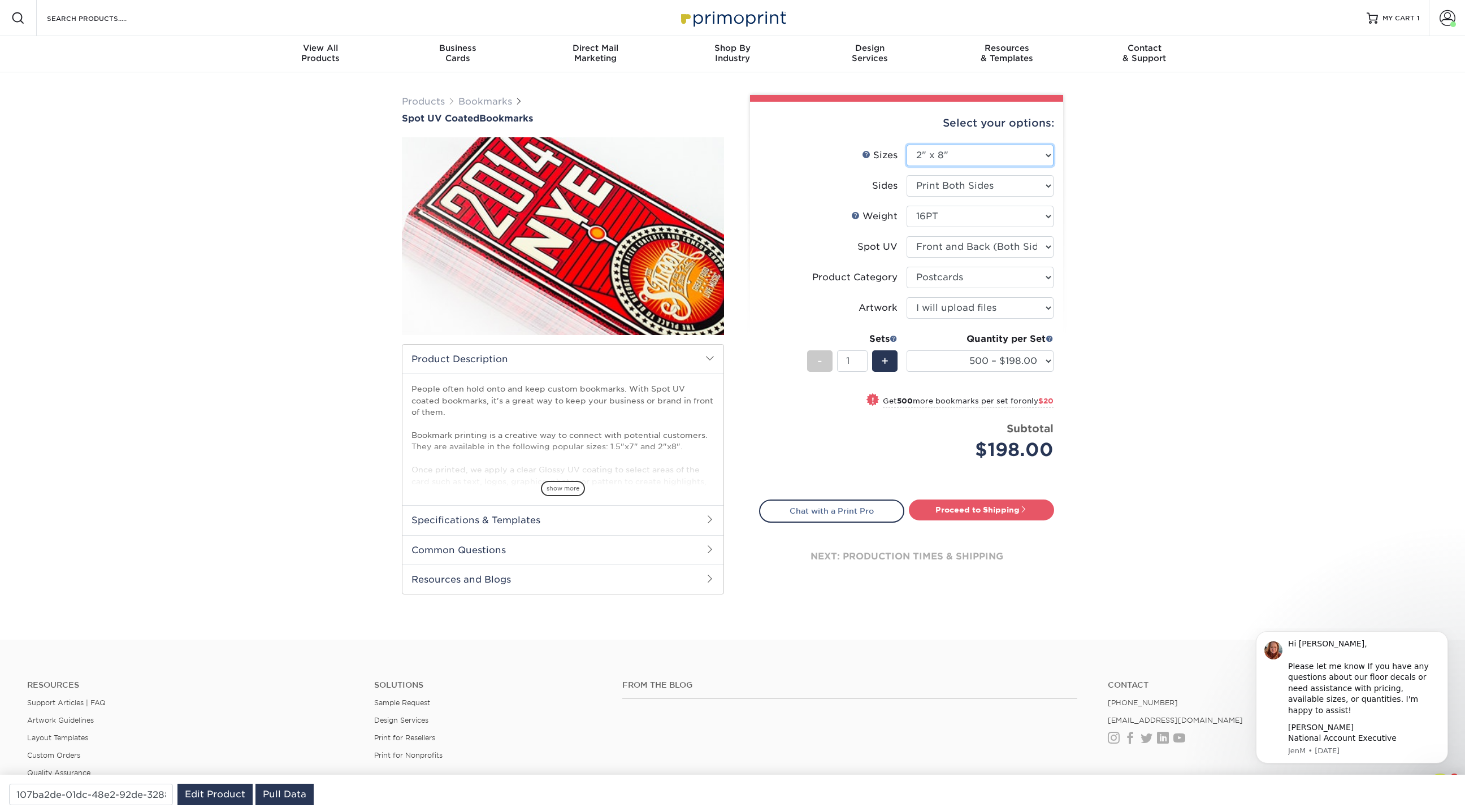
click at [906, 145] on select "Please Select 1.5" x 7" 2" x 8"" at bounding box center [980, 156] width 147 height 22
select select "-1"
select select
select select "-1"
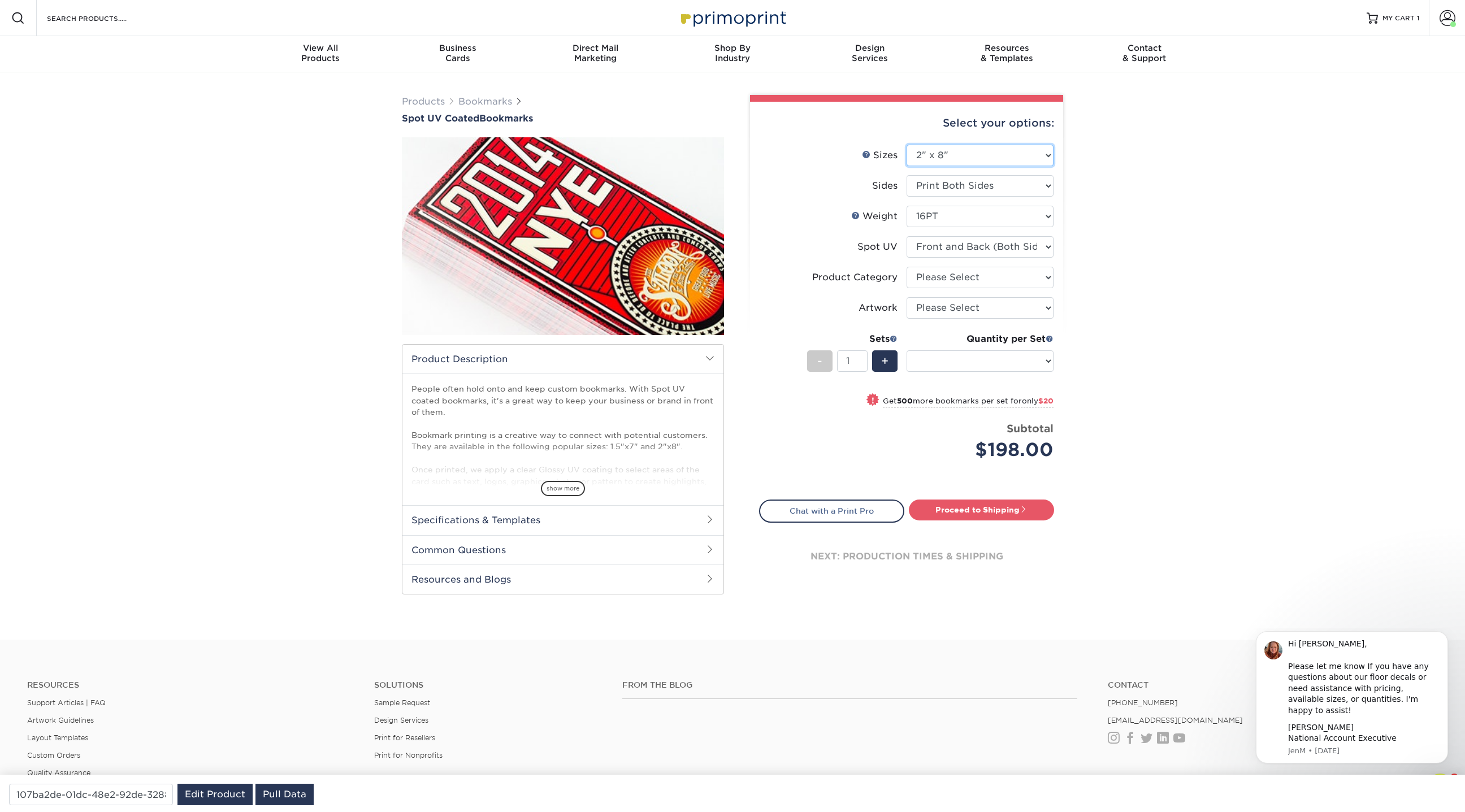
select select "-1"
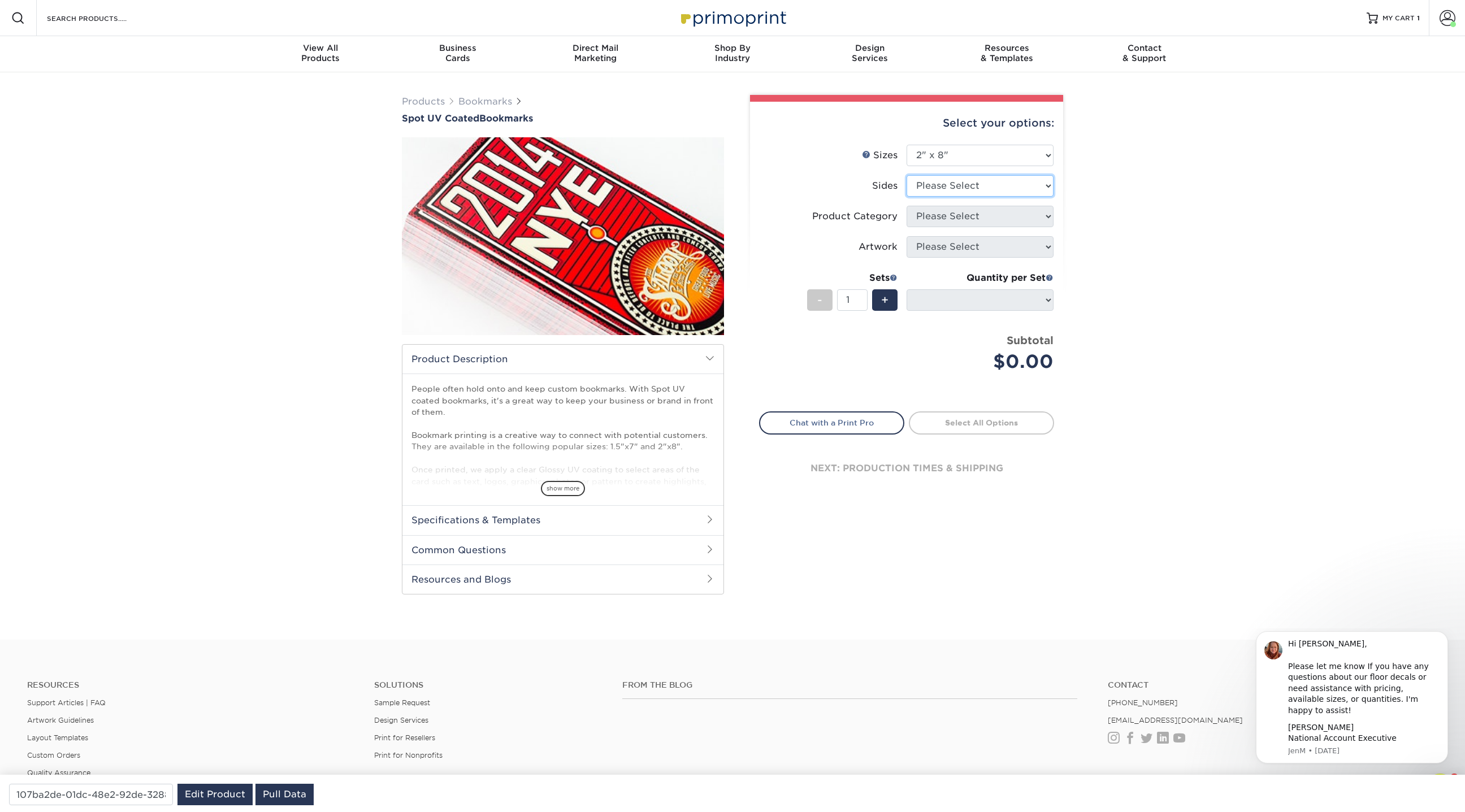
click at [968, 188] on select "Please Select Print Both Sides Print Front Only" at bounding box center [980, 186] width 147 height 22
select select "13abbda7-1d64-4f25-8bb2-c179b224825d"
click at [906, 175] on select "Please Select Print Both Sides Print Front Only" at bounding box center [980, 186] width 147 height 22
select select
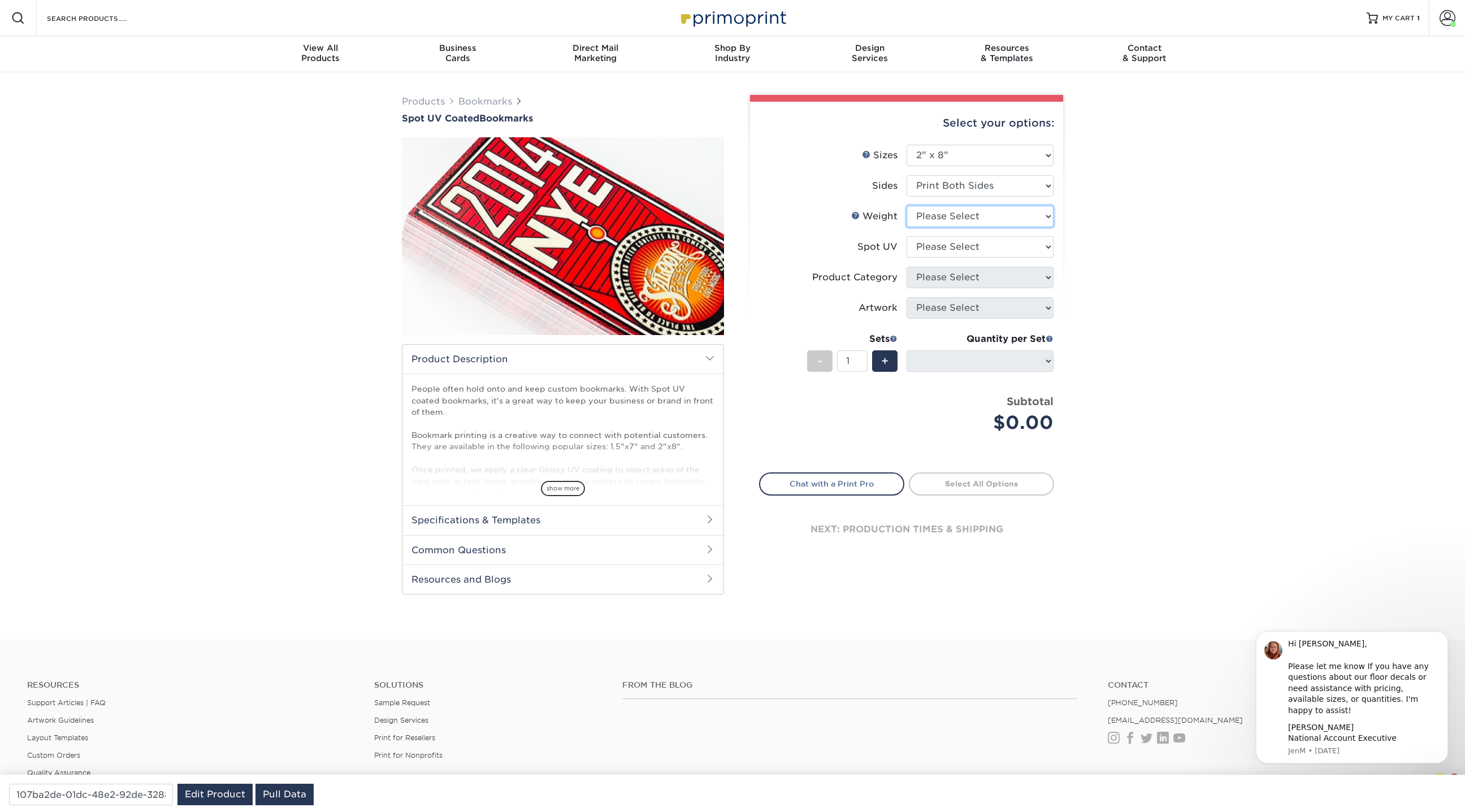
click at [954, 214] on select "Please Select 16PT" at bounding box center [980, 216] width 147 height 22
select select "16PT"
click at [906, 205] on select "Please Select 16PT" at bounding box center [980, 216] width 147 height 22
select select
click at [951, 247] on select "Please Select Front and Back (Both Sides) Front Only Back Only" at bounding box center [980, 247] width 147 height 22
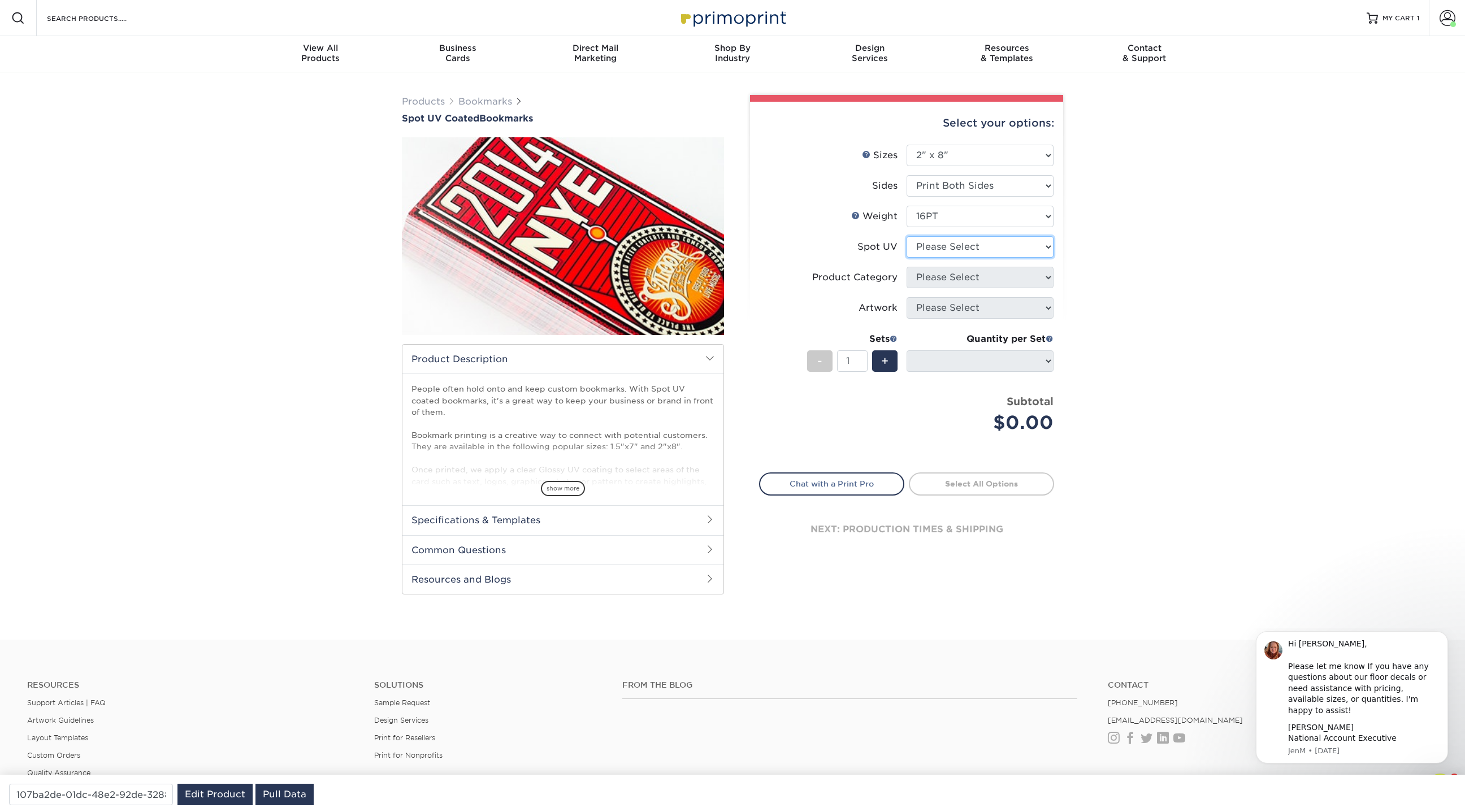
select select "0"
click at [906, 236] on select "Please Select Front and Back (Both Sides) Front Only Back Only" at bounding box center [980, 247] width 147 height 22
select select "-1"
type input "3ffa5326-ee03-497d-ba27-69e11345bc30"
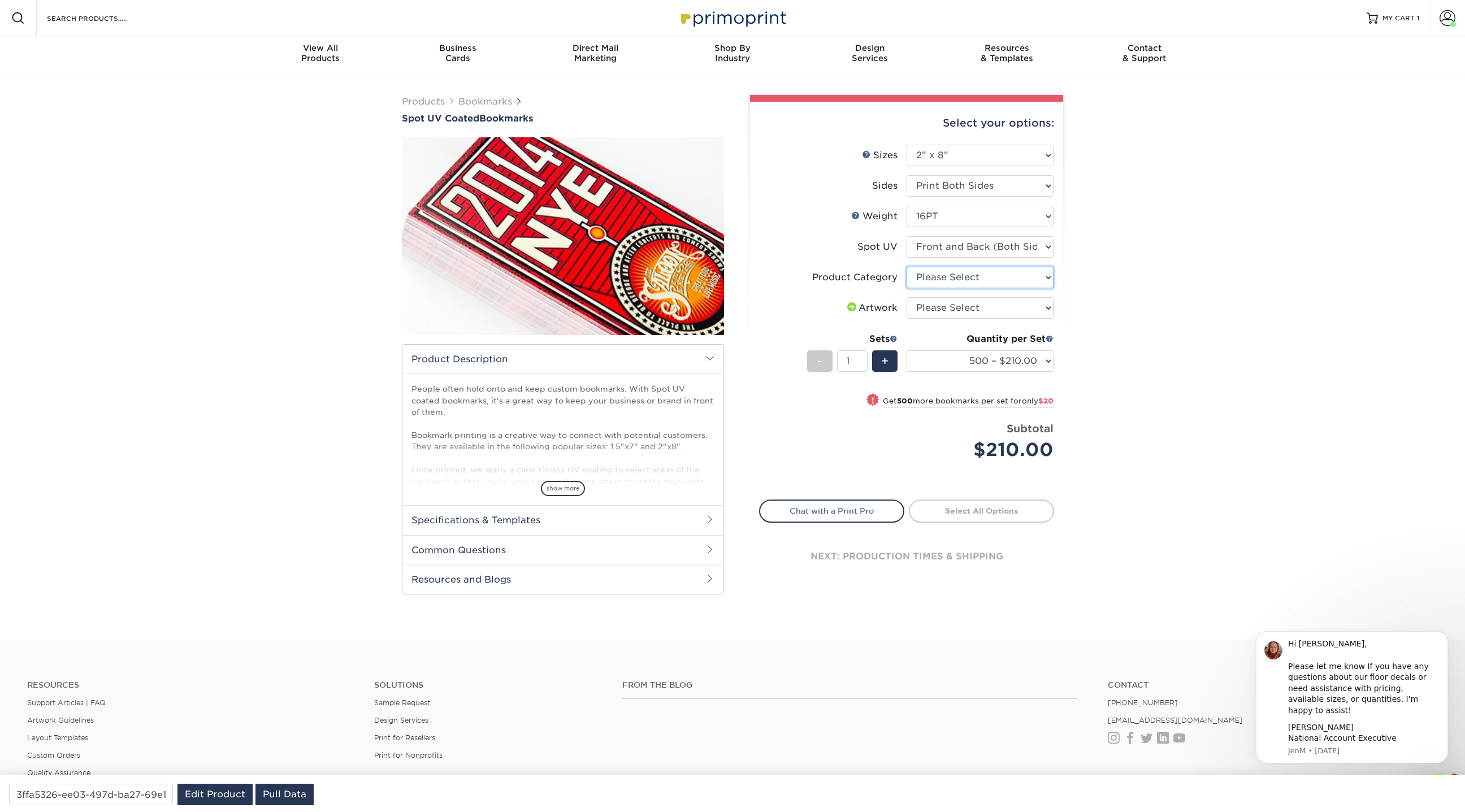
click at [962, 279] on select "Please Select Postcards" at bounding box center [980, 277] width 147 height 22
select select "9b7272e0-d6c8-4c3c-8e97-d3a1bcdab858"
click at [906, 267] on select "Please Select Postcards" at bounding box center [980, 277] width 147 height 22
click at [1031, 309] on select "Please Select I will upload files I need a design - $50" at bounding box center [980, 308] width 147 height 22
select select "upload"
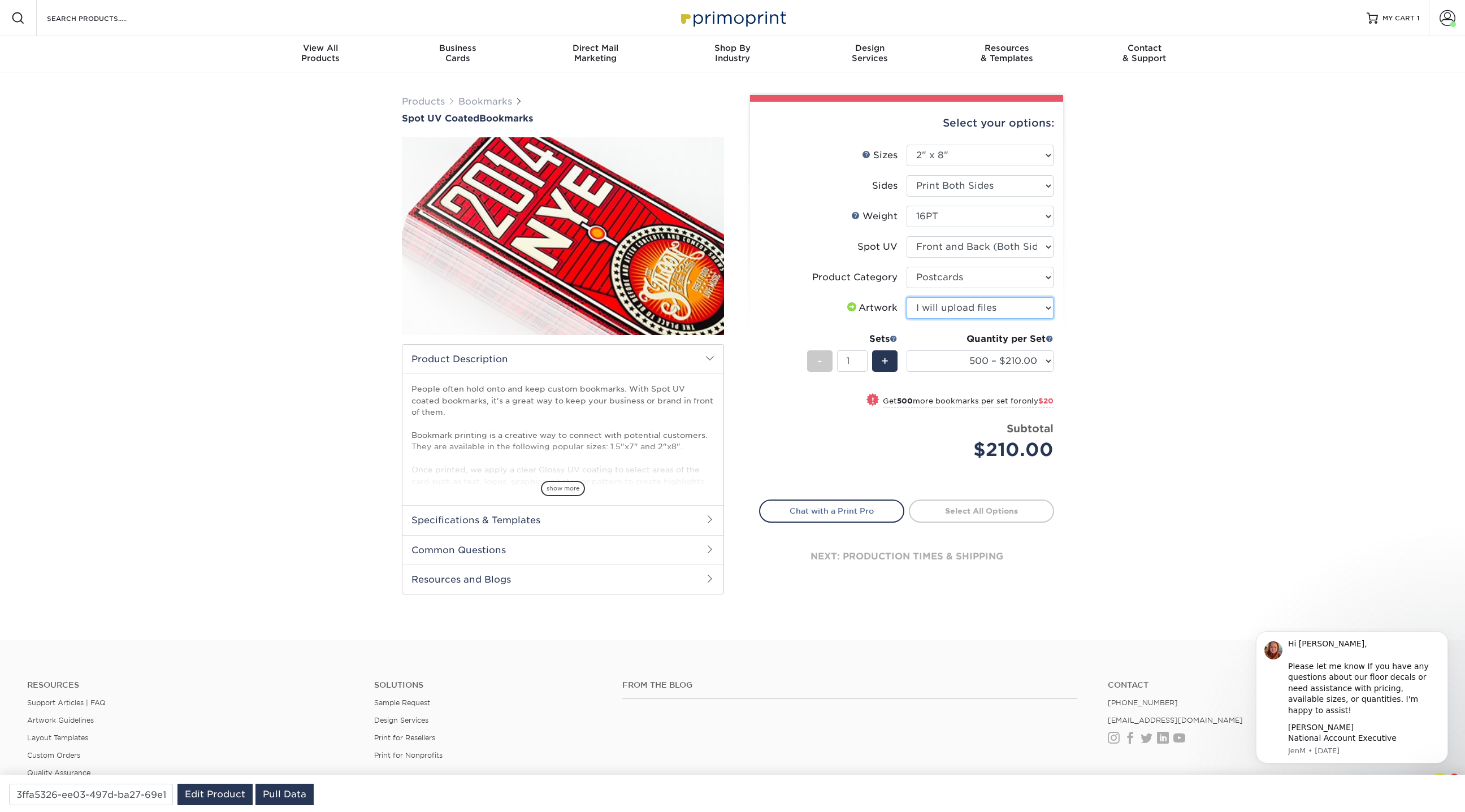
click at [906, 297] on select "Please Select I will upload files I need a design - $50" at bounding box center [980, 308] width 147 height 22
click at [489, 100] on link "Bookmarks" at bounding box center [485, 102] width 53 height 11
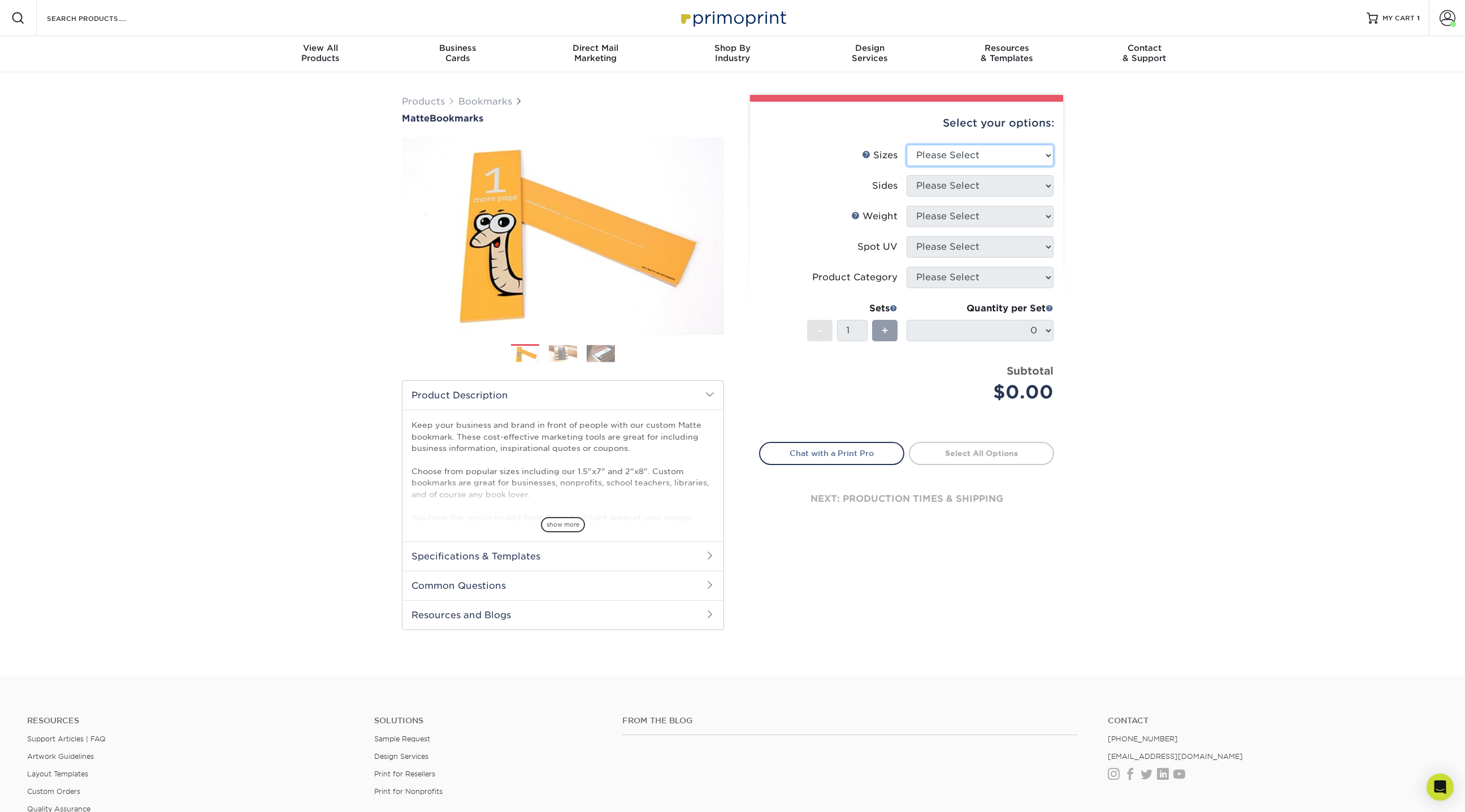
click at [979, 151] on select "Please Select 1.5" x 7" 2" x 8"" at bounding box center [980, 156] width 147 height 22
select select "2.00x8.00"
click at [906, 145] on select "Please Select 1.5" x 7" 2" x 8"" at bounding box center [980, 156] width 147 height 22
click at [945, 186] on select "Please Select Print Both Sides Print Front Only" at bounding box center [980, 186] width 147 height 22
select select "13abbda7-1d64-4f25-8bb2-c179b224825d"
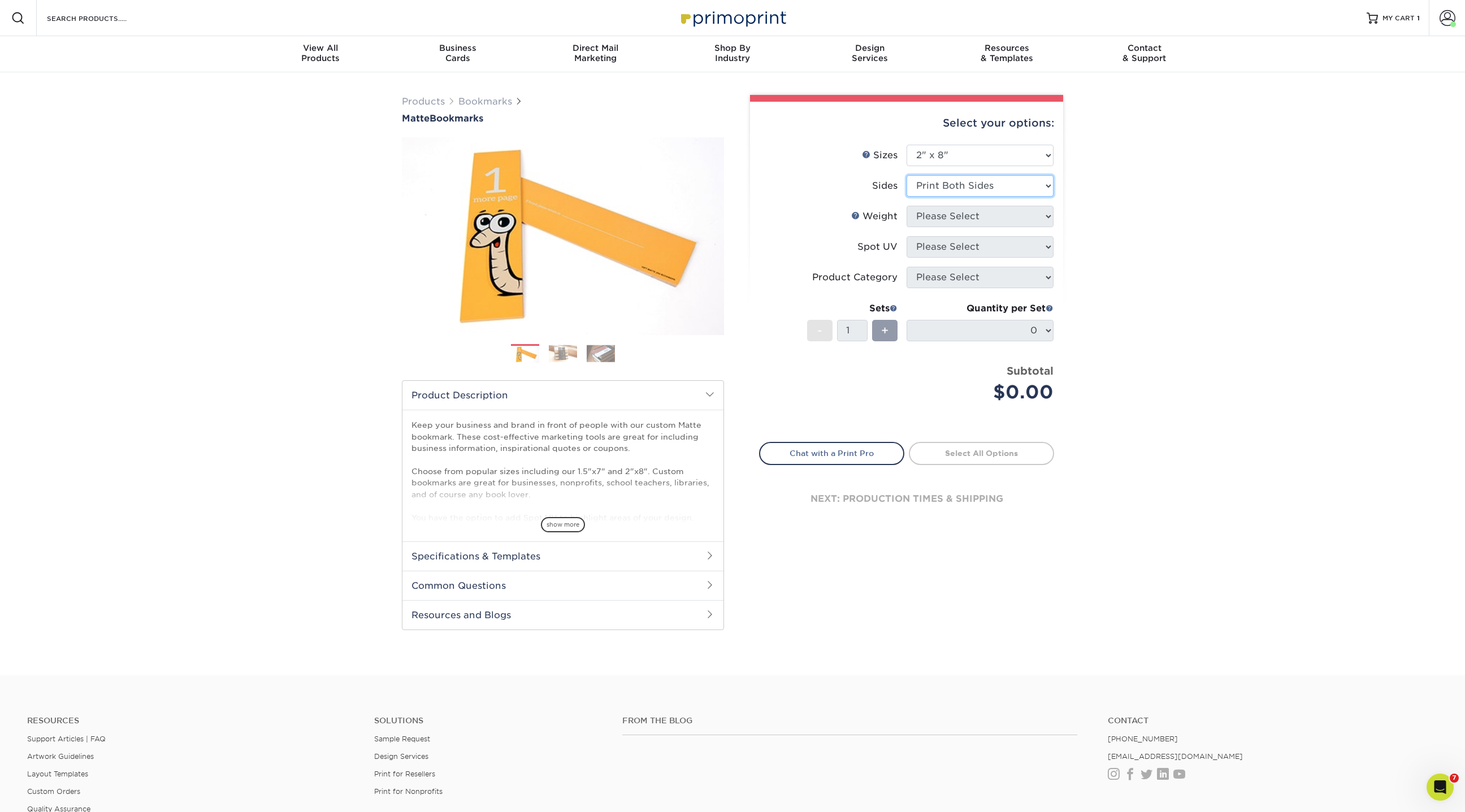
click at [906, 175] on select "Please Select Print Both Sides Print Front Only" at bounding box center [980, 186] width 147 height 22
click at [945, 216] on select "Please Select 16PT 14PT" at bounding box center [980, 216] width 147 height 22
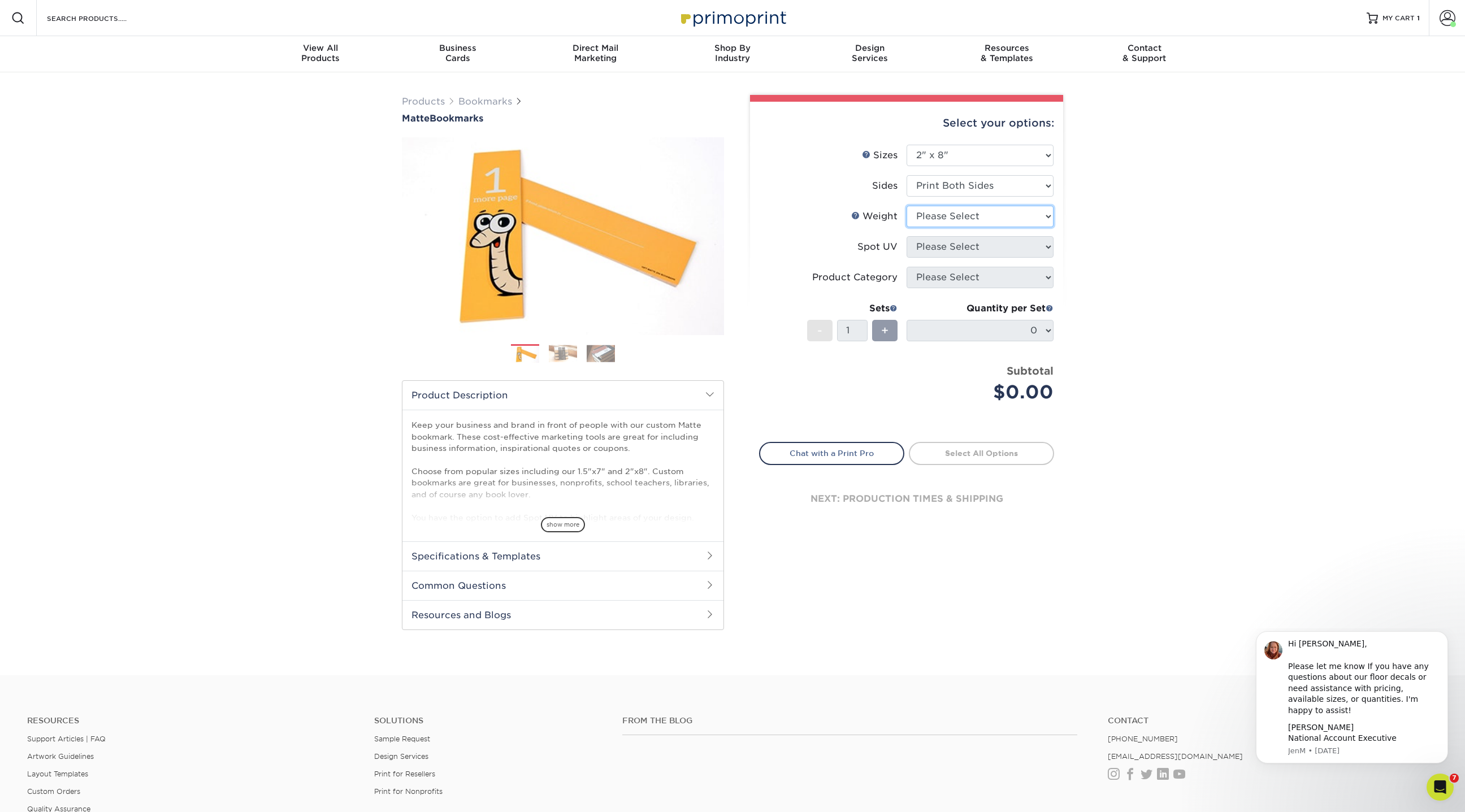
select select "16PT"
click at [906, 205] on select "Please Select 16PT 14PT" at bounding box center [980, 216] width 147 height 22
click at [941, 243] on select "Please Select No Spot UV Front and Back (Both Sides) Front Only Back Only" at bounding box center [980, 247] width 147 height 22
select select "3"
click at [906, 236] on select "Please Select No Spot UV Front and Back (Both Sides) Front Only Back Only" at bounding box center [980, 247] width 147 height 22
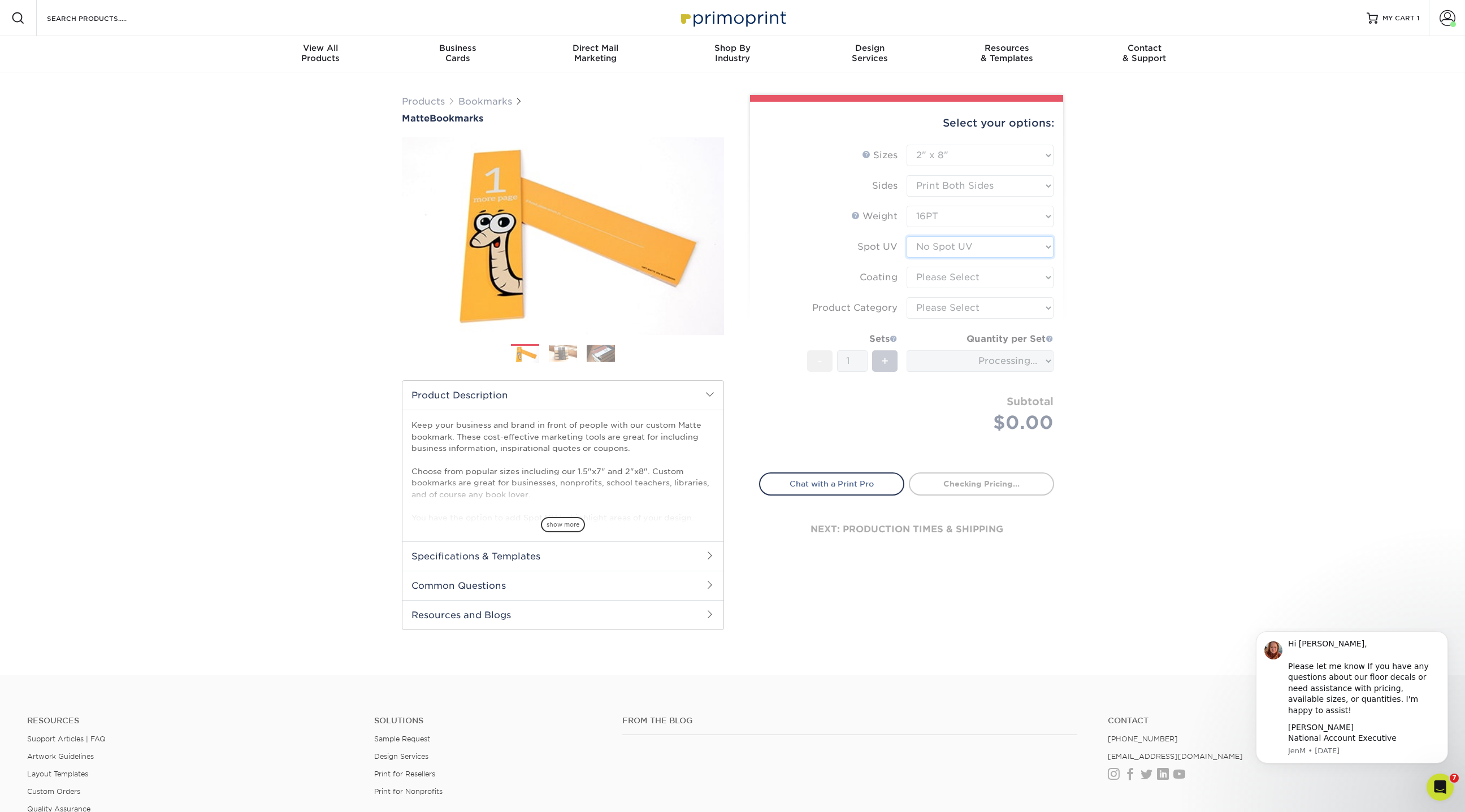
type input "082ca40a-97d8-4313-8343-15c075cde23b"
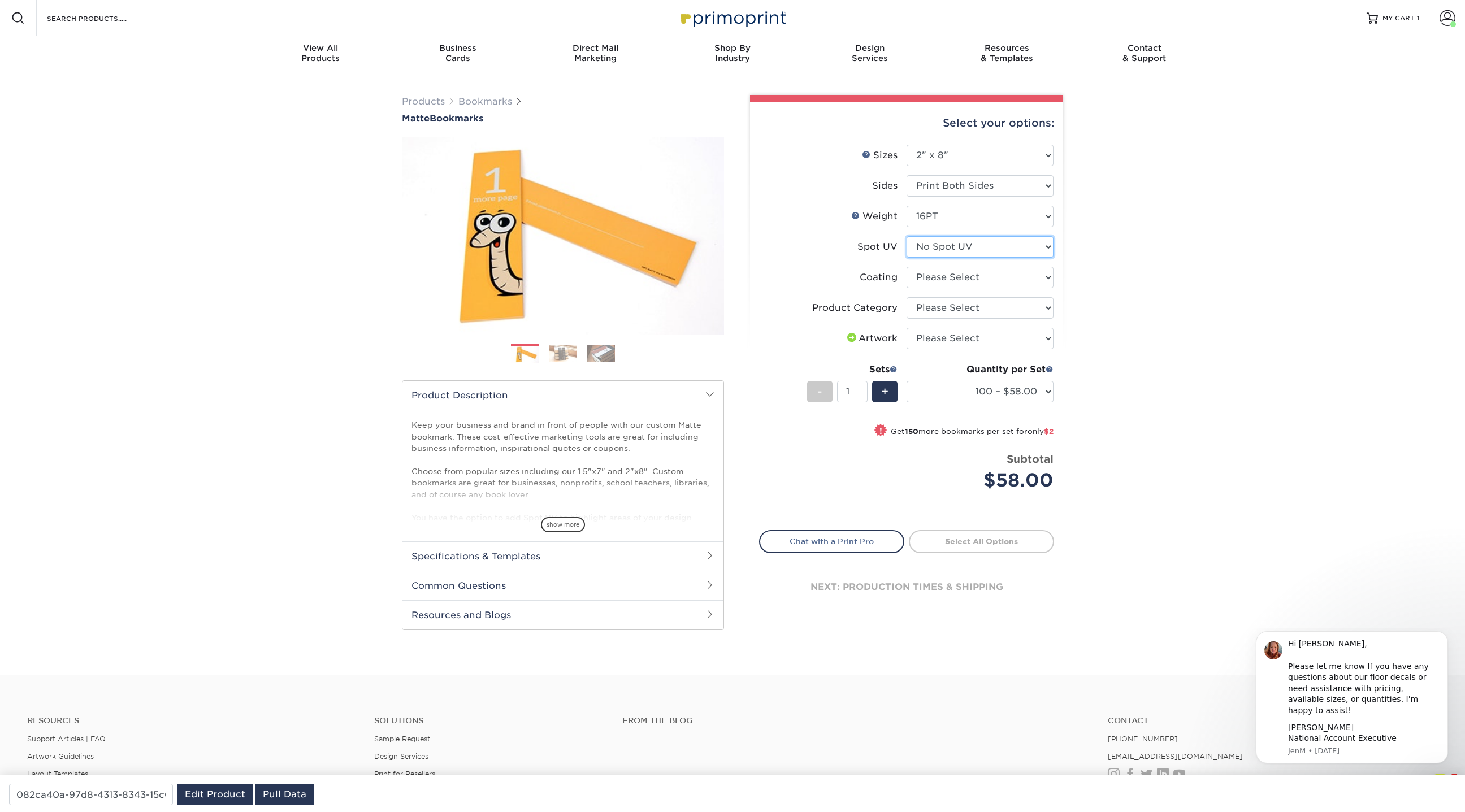
click at [975, 247] on select "Please Select No Spot UV Front and Back (Both Sides) Front Only Back Only" at bounding box center [980, 247] width 147 height 22
select select "0"
click at [906, 236] on select "Please Select No Spot UV Front and Back (Both Sides) Front Only Back Only" at bounding box center [980, 247] width 147 height 22
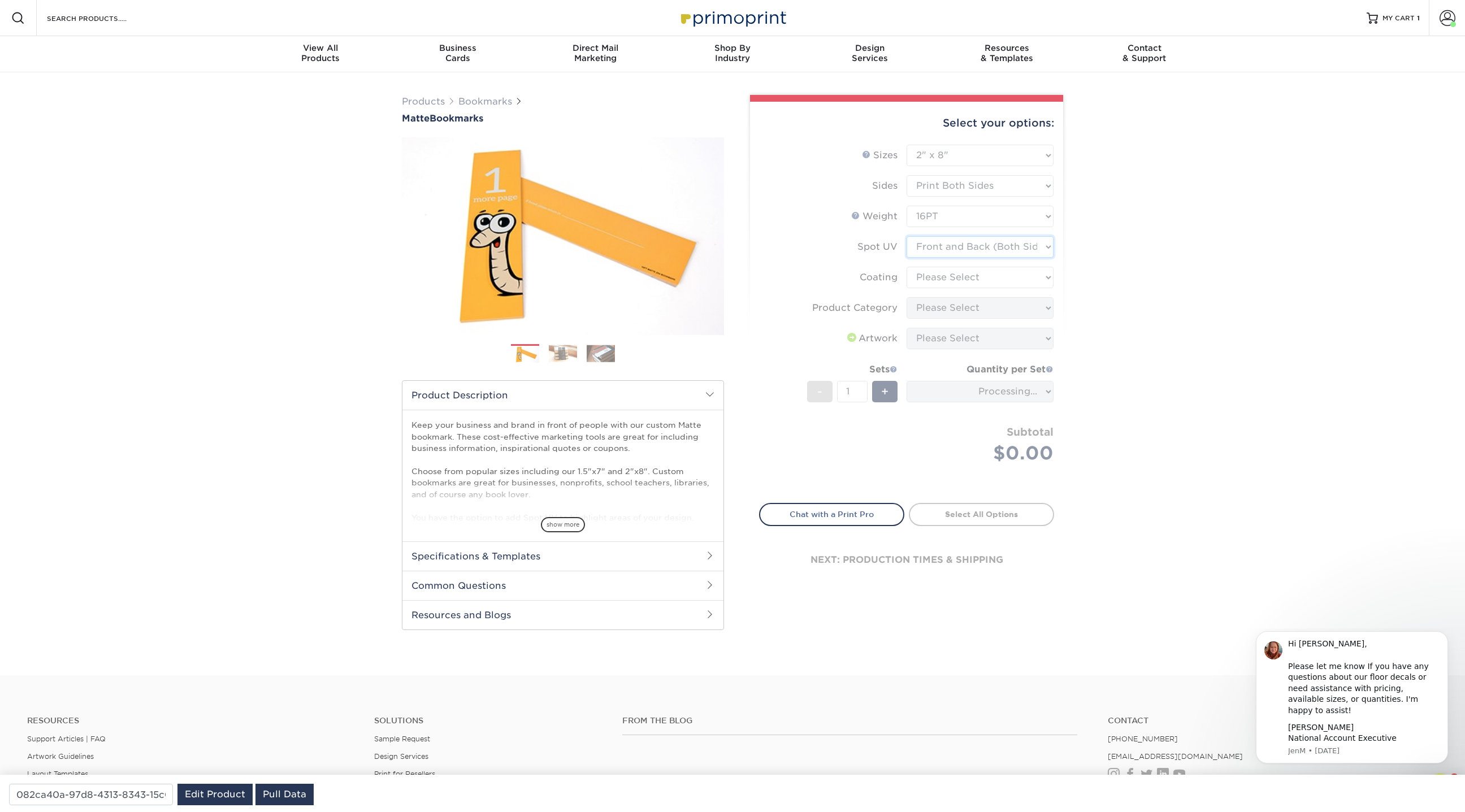
type input "c2b48da4-f63d-48d6-8502-cd8feed5d2d5"
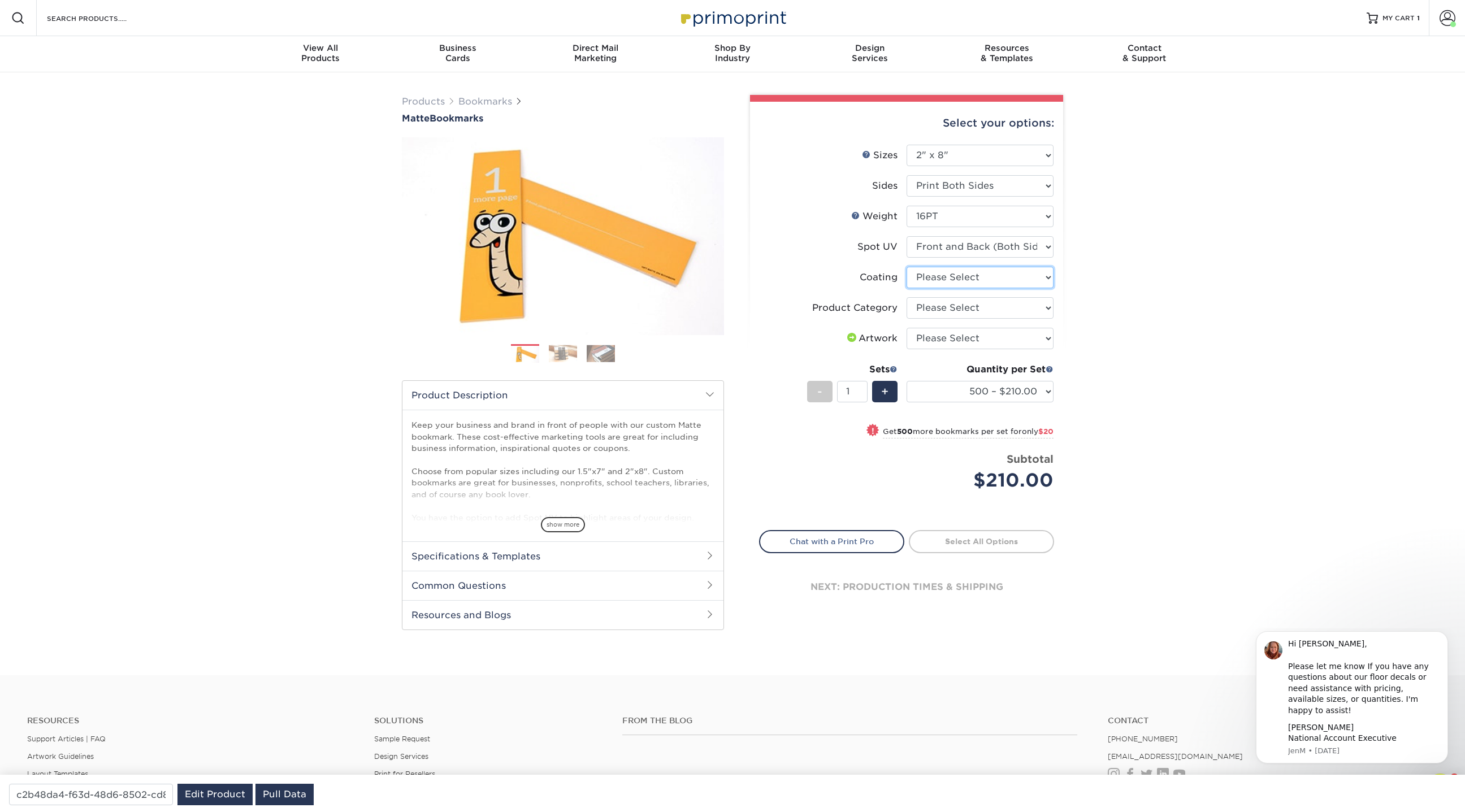
click at [965, 274] on select at bounding box center [980, 277] width 147 height 22
select select "121bb7b5-3b4d-429f-bd8d-bbf80e953313"
click at [906, 267] on select at bounding box center [980, 277] width 147 height 22
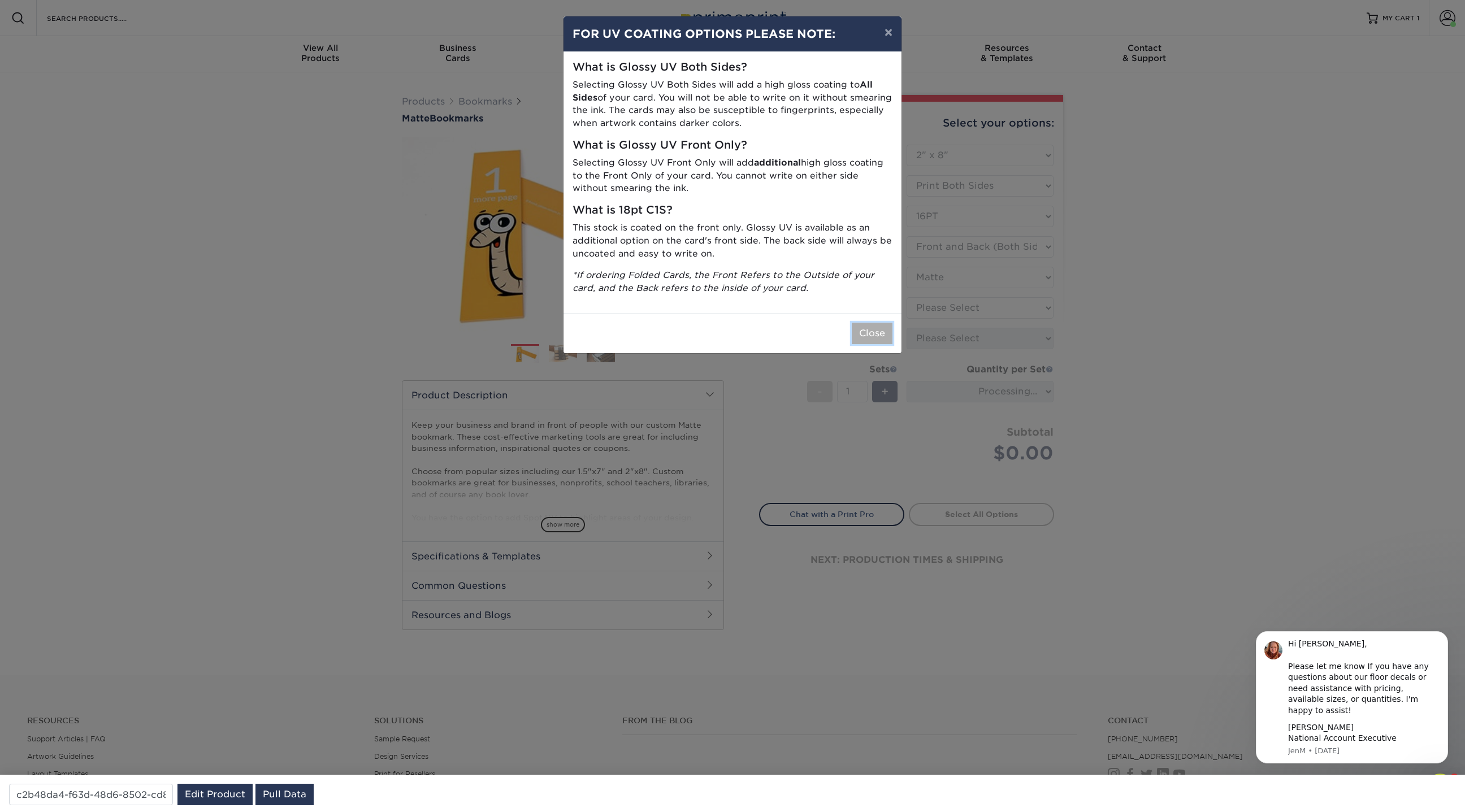
click at [872, 333] on button "Close" at bounding box center [872, 333] width 41 height 22
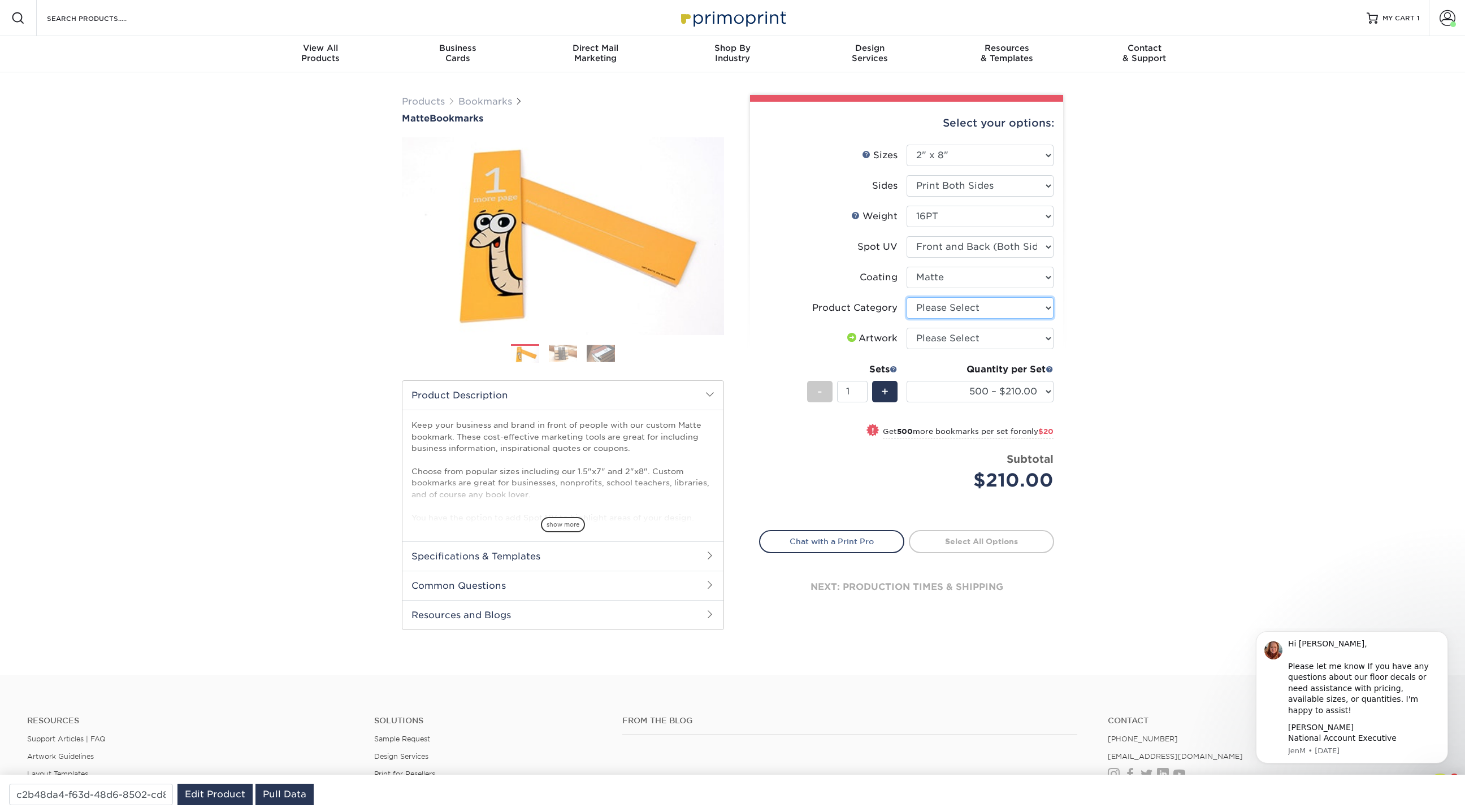
click at [1043, 308] on select "Please Select Postcards" at bounding box center [980, 308] width 147 height 22
select select "9b7272e0-d6c8-4c3c-8e97-d3a1bcdab858"
click at [906, 297] on select "Please Select Postcards" at bounding box center [980, 308] width 147 height 22
click at [1043, 333] on select "Please Select I will upload files I need a design - $50" at bounding box center [980, 339] width 147 height 22
select select "upload"
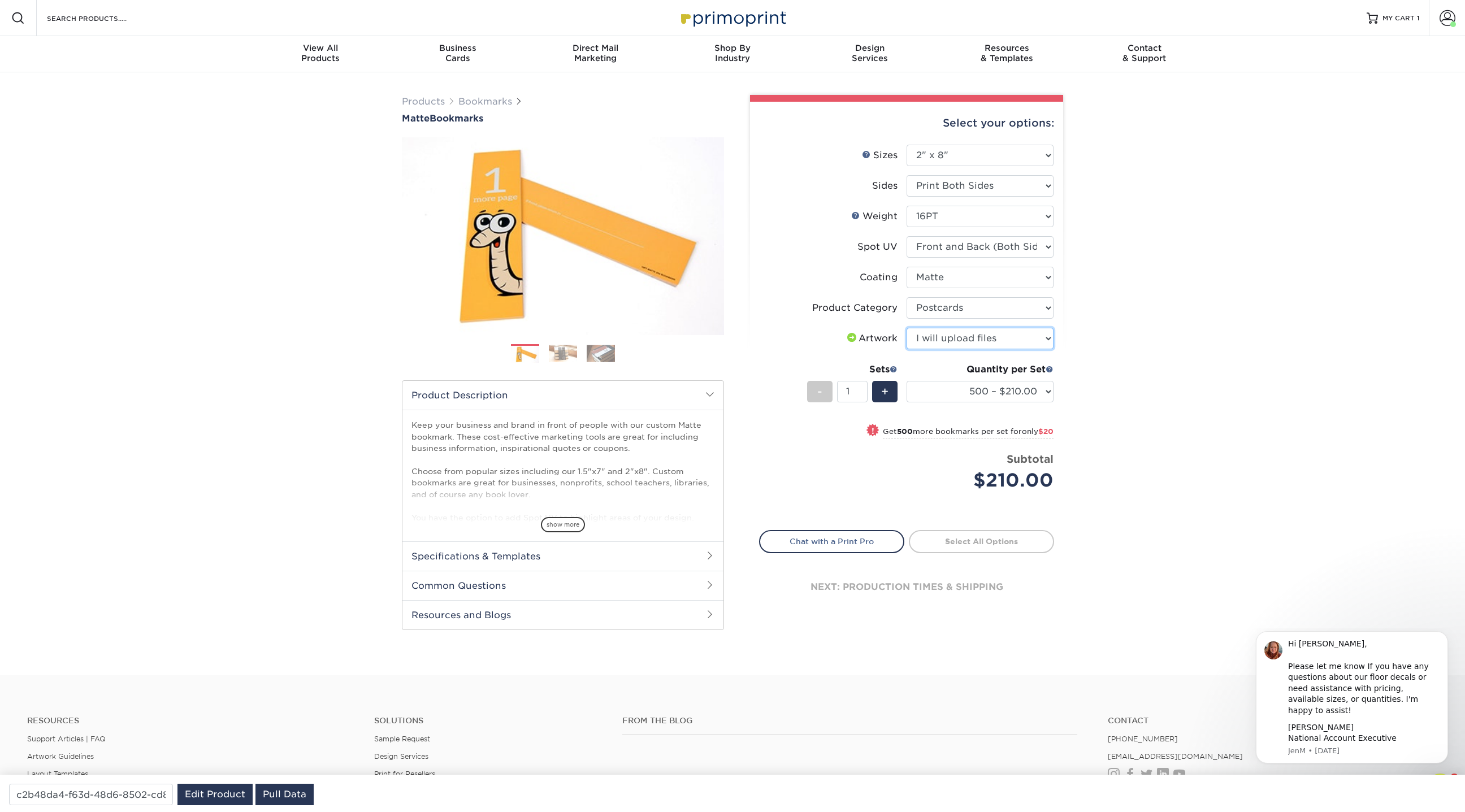
click at [906, 328] on select "Please Select I will upload files I need a design - $50" at bounding box center [980, 339] width 147 height 22
click at [942, 247] on select "Please Select No Spot UV Front and Back (Both Sides) Front Only Back Only" at bounding box center [980, 247] width 147 height 22
select select "3"
click at [906, 236] on select "Please Select No Spot UV Front and Back (Both Sides) Front Only Back Only" at bounding box center [980, 247] width 147 height 22
select select "-1"
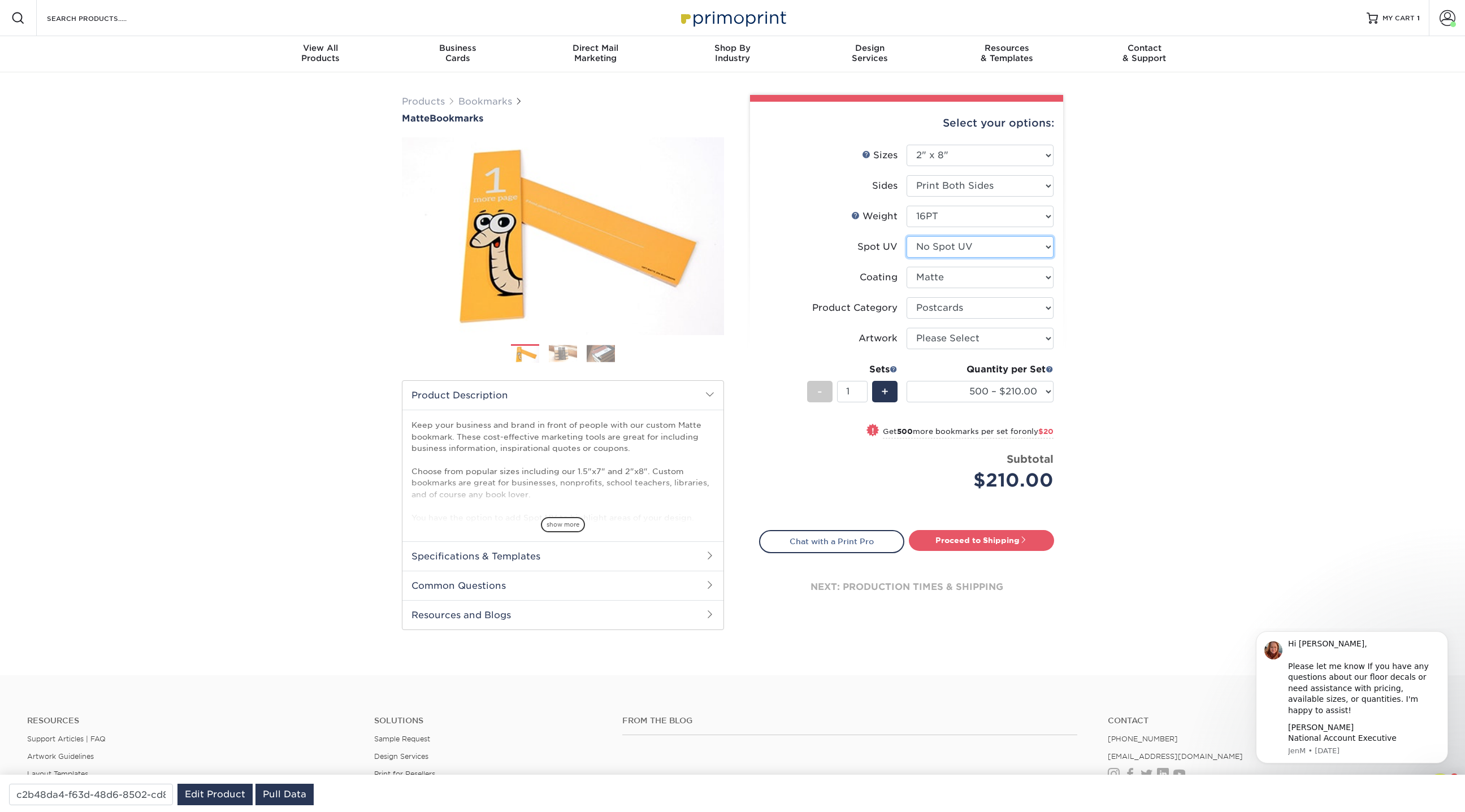
select select "-1"
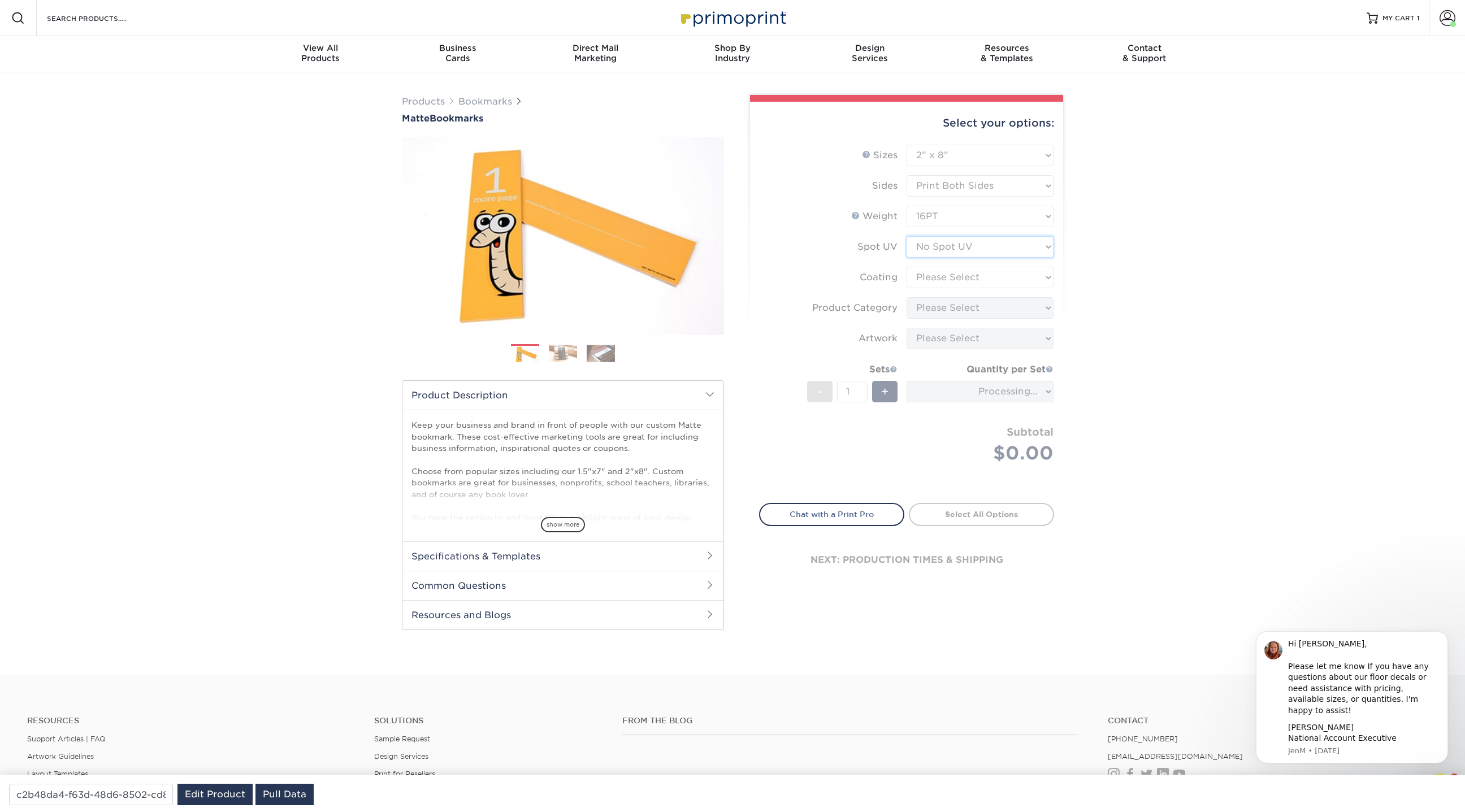
type input "082ca40a-97d8-4313-8343-15c075cde23b"
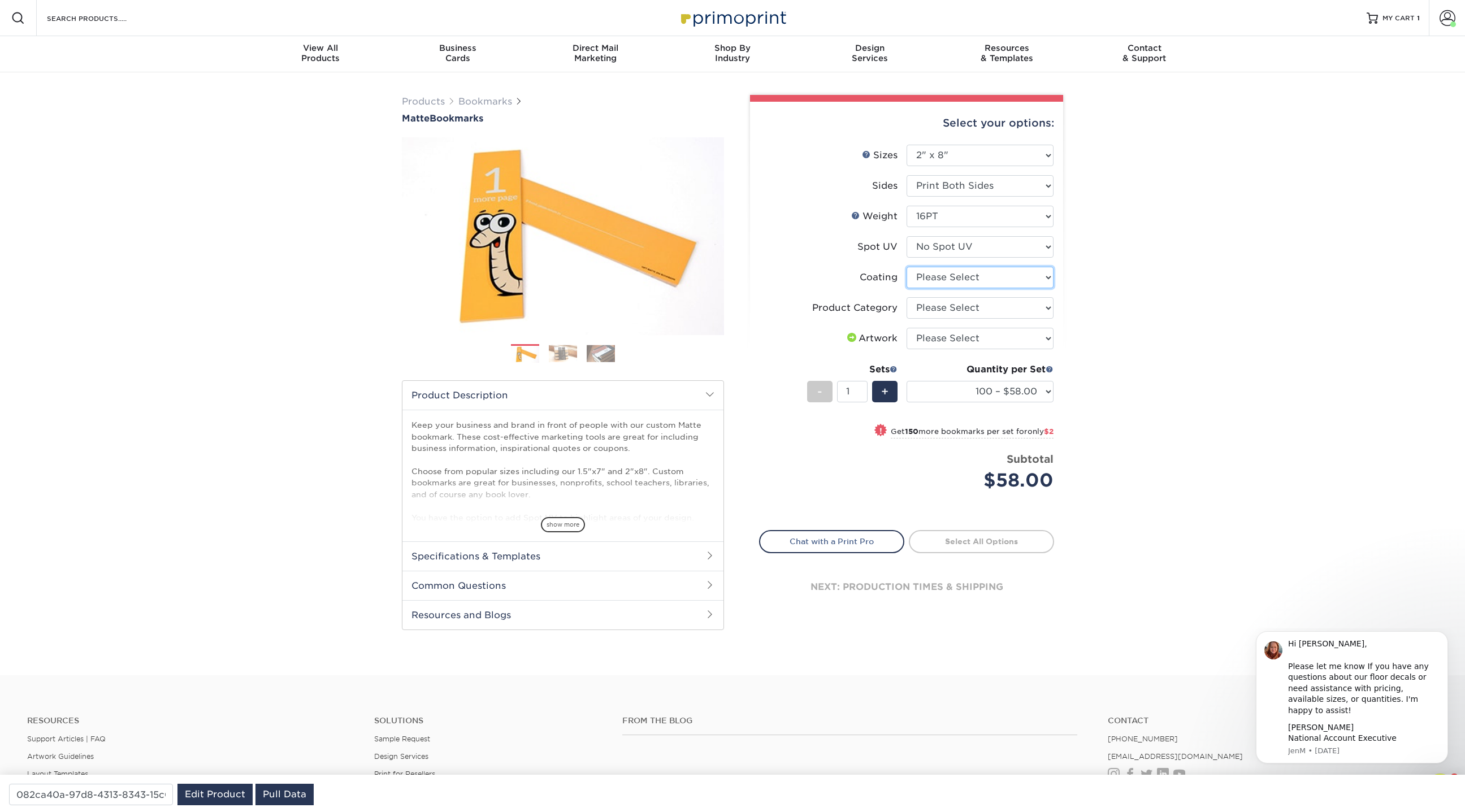
click at [938, 273] on select at bounding box center [980, 277] width 147 height 22
select select "121bb7b5-3b4d-429f-bd8d-bbf80e953313"
click at [906, 267] on select at bounding box center [980, 277] width 147 height 22
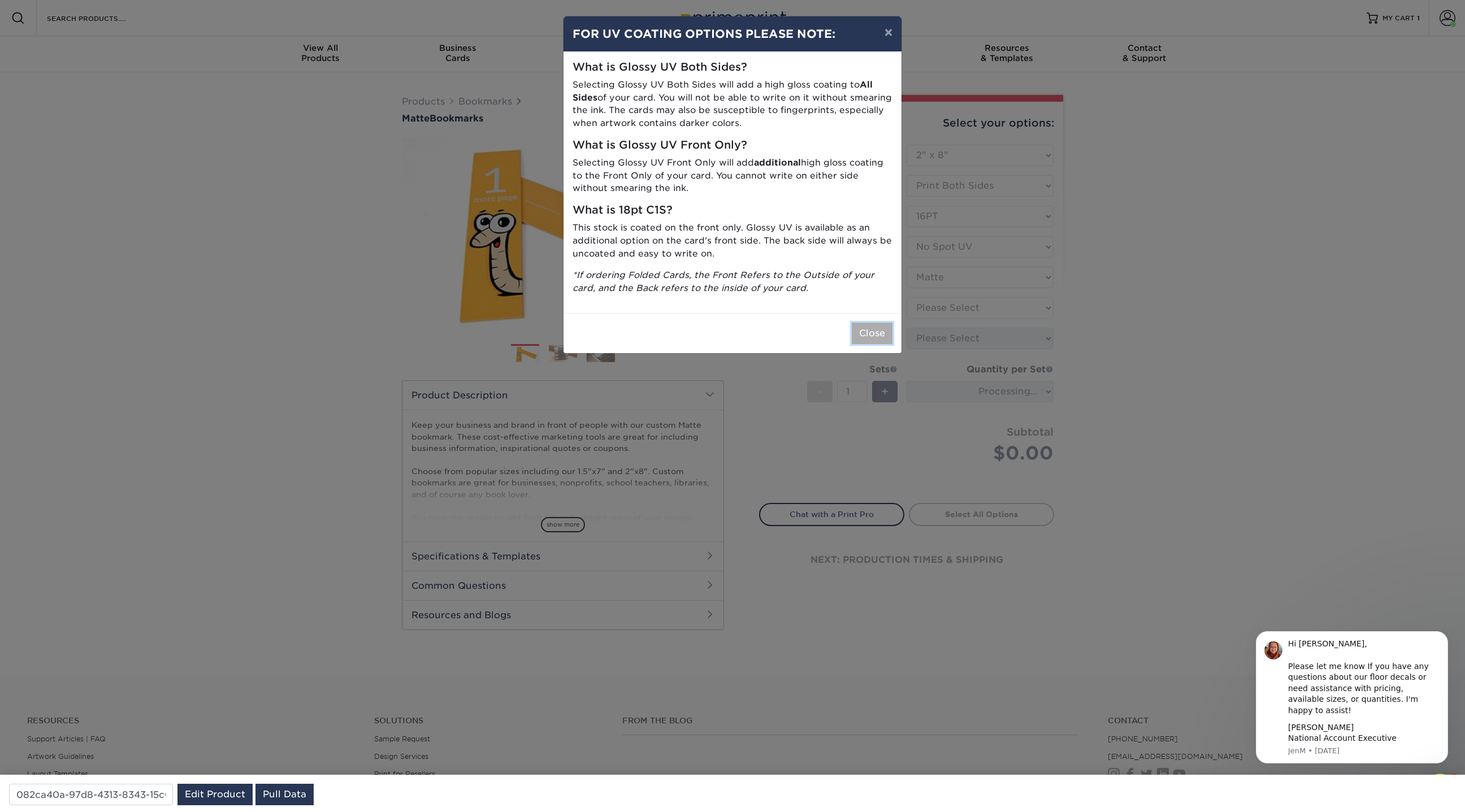
click at [885, 338] on button "Close" at bounding box center [872, 333] width 41 height 22
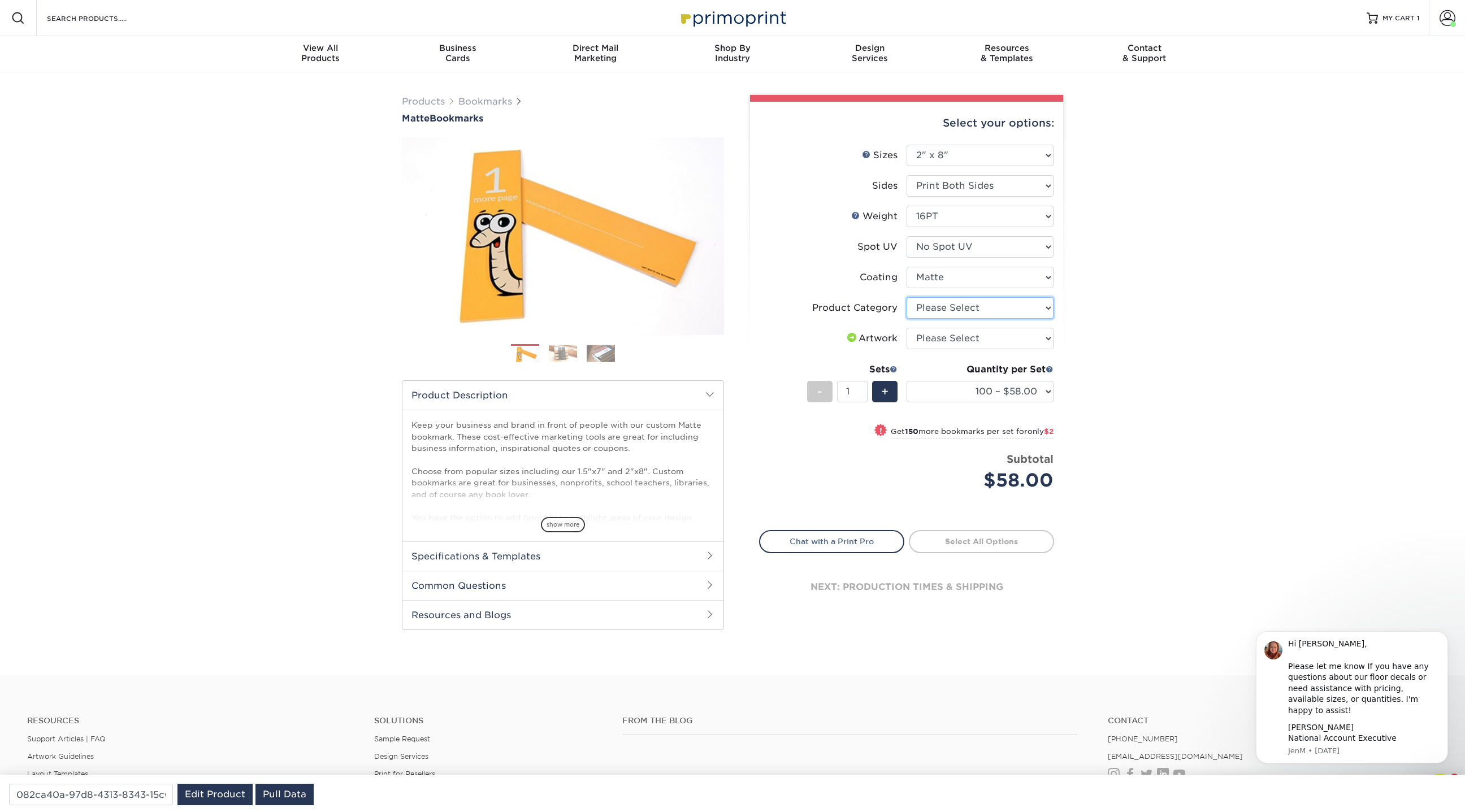
click at [963, 301] on select "Please Select Postcards" at bounding box center [980, 308] width 147 height 22
select select "9b7272e0-d6c8-4c3c-8e97-d3a1bcdab858"
click at [906, 297] on select "Please Select Postcards" at bounding box center [980, 308] width 147 height 22
click at [1024, 386] on select "100 – $58.00 250 – $60.00 500 – $66.00 1000 – $78.00 2500 – $125.00 5000 – $188…" at bounding box center [980, 392] width 147 height 22
click at [906, 381] on select "100 – $58.00 250 – $60.00 500 – $66.00 1000 – $78.00 2500 – $125.00 5000 – $188…" at bounding box center [980, 392] width 147 height 22
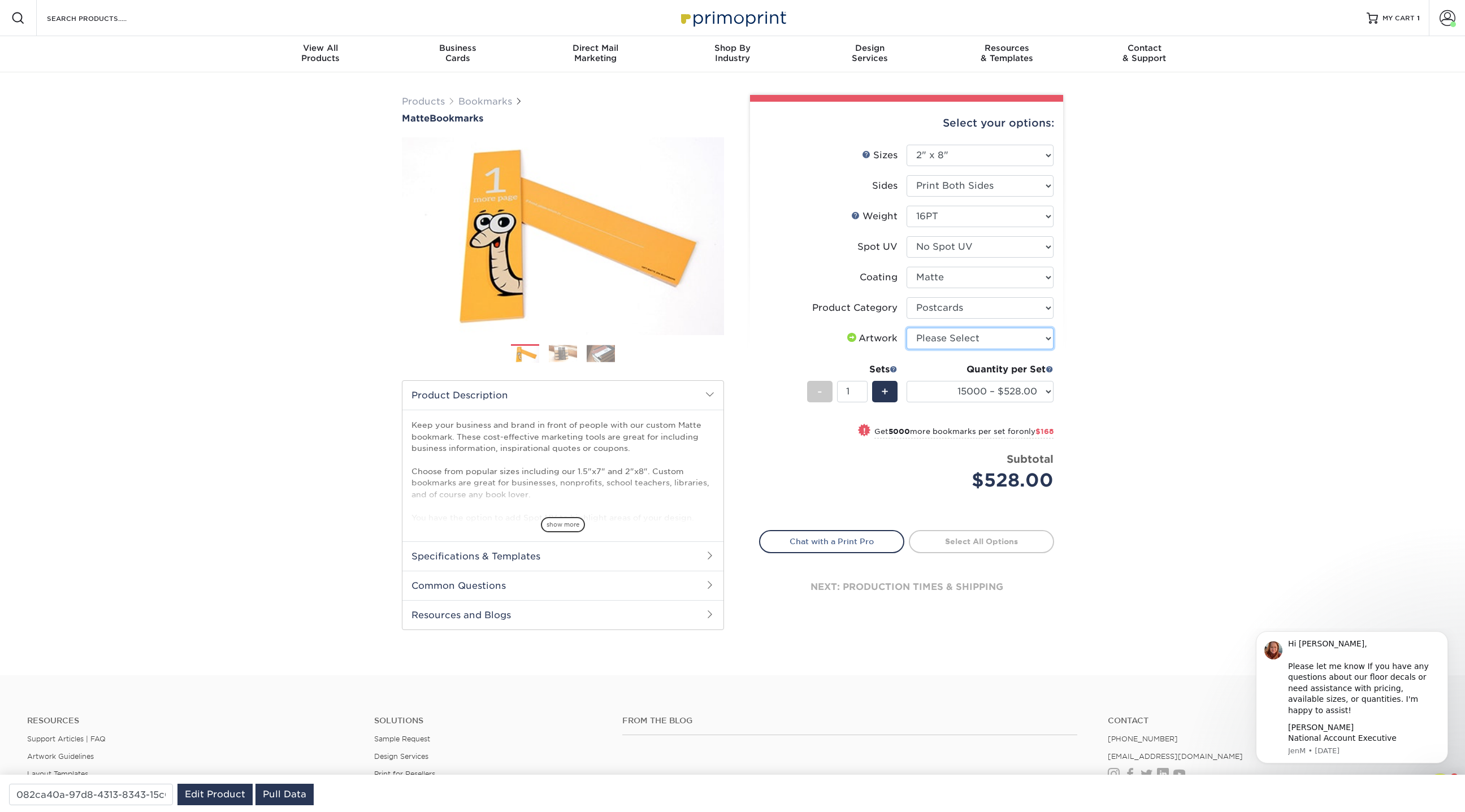
click at [963, 338] on select "Please Select I will upload files I need a design - $50" at bounding box center [980, 339] width 147 height 22
click at [906, 328] on select "Please Select I will upload files I need a design - $50" at bounding box center [980, 339] width 147 height 22
click at [956, 395] on select "100 – $58.00 250 – $60.00 500 – $66.00 1000 – $78.00 2500 – $125.00 5000 – $188…" at bounding box center [980, 392] width 147 height 22
click at [906, 381] on select "100 – $58.00 250 – $60.00 500 – $66.00 1000 – $78.00 2500 – $125.00 5000 – $188…" at bounding box center [980, 392] width 147 height 22
click at [941, 397] on select "100 – $58.00 250 – $60.00 500 – $66.00 1000 – $78.00 2500 – $125.00 5000 – $188…" at bounding box center [980, 392] width 147 height 22
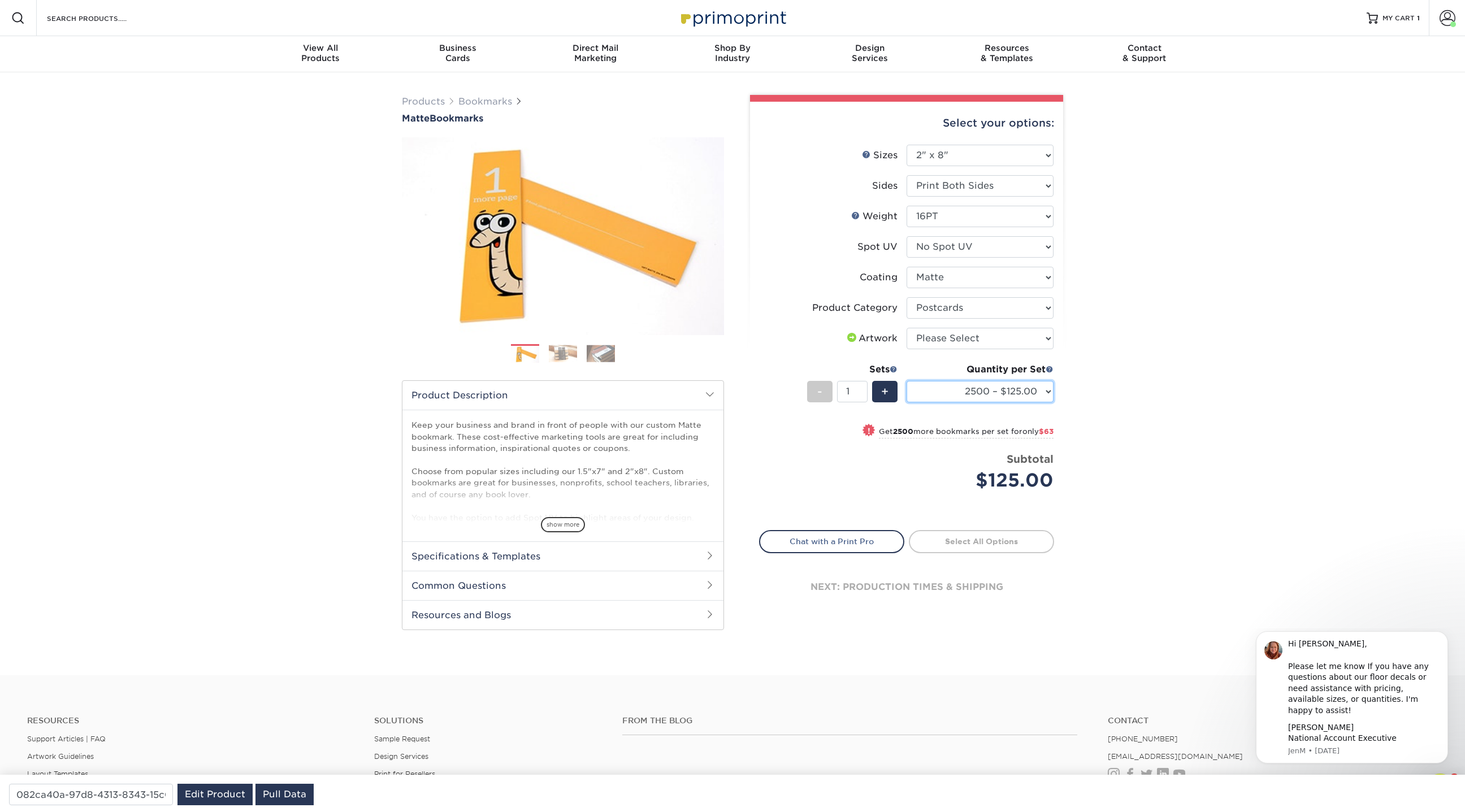
select select "70000 – $2314.00"
click at [906, 381] on select "100 – $58.00 250 – $60.00 500 – $66.00 1000 – $78.00 2500 – $125.00 5000 – $188…" at bounding box center [980, 392] width 147 height 22
click at [500, 95] on span "Products Bookmarks" at bounding box center [462, 102] width 121 height 14
click at [500, 100] on link "Bookmarks" at bounding box center [485, 102] width 53 height 11
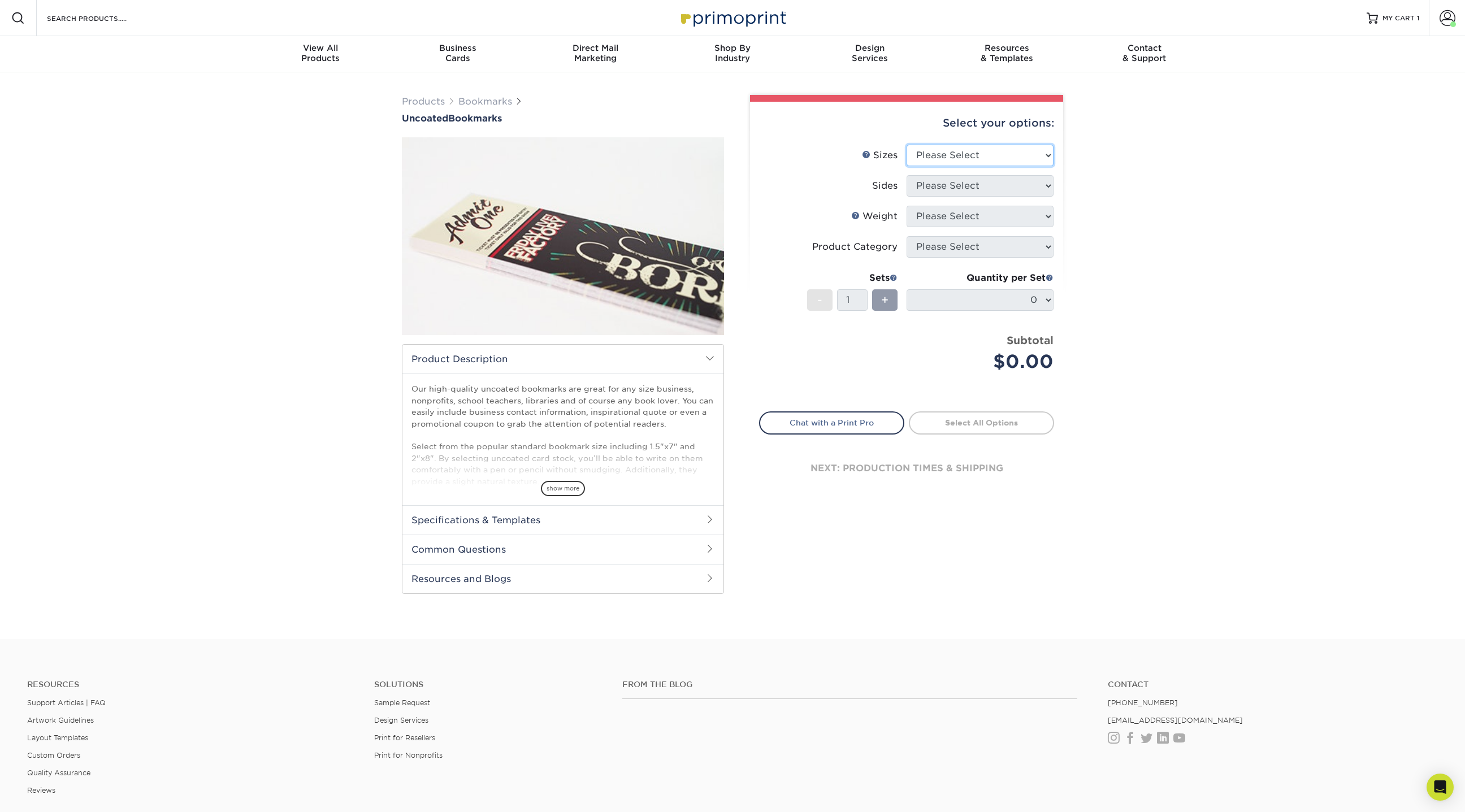
click at [963, 157] on select "Please Select 1.5" x 7" 2" x 8"" at bounding box center [980, 156] width 147 height 22
select select "2.00x8.00"
click at [906, 145] on select "Please Select 1.5" x 7" 2" x 8"" at bounding box center [980, 156] width 147 height 22
click at [941, 181] on select "Please Select Print Both Sides Print Front Only" at bounding box center [980, 186] width 147 height 22
select select "13abbda7-1d64-4f25-8bb2-c179b224825d"
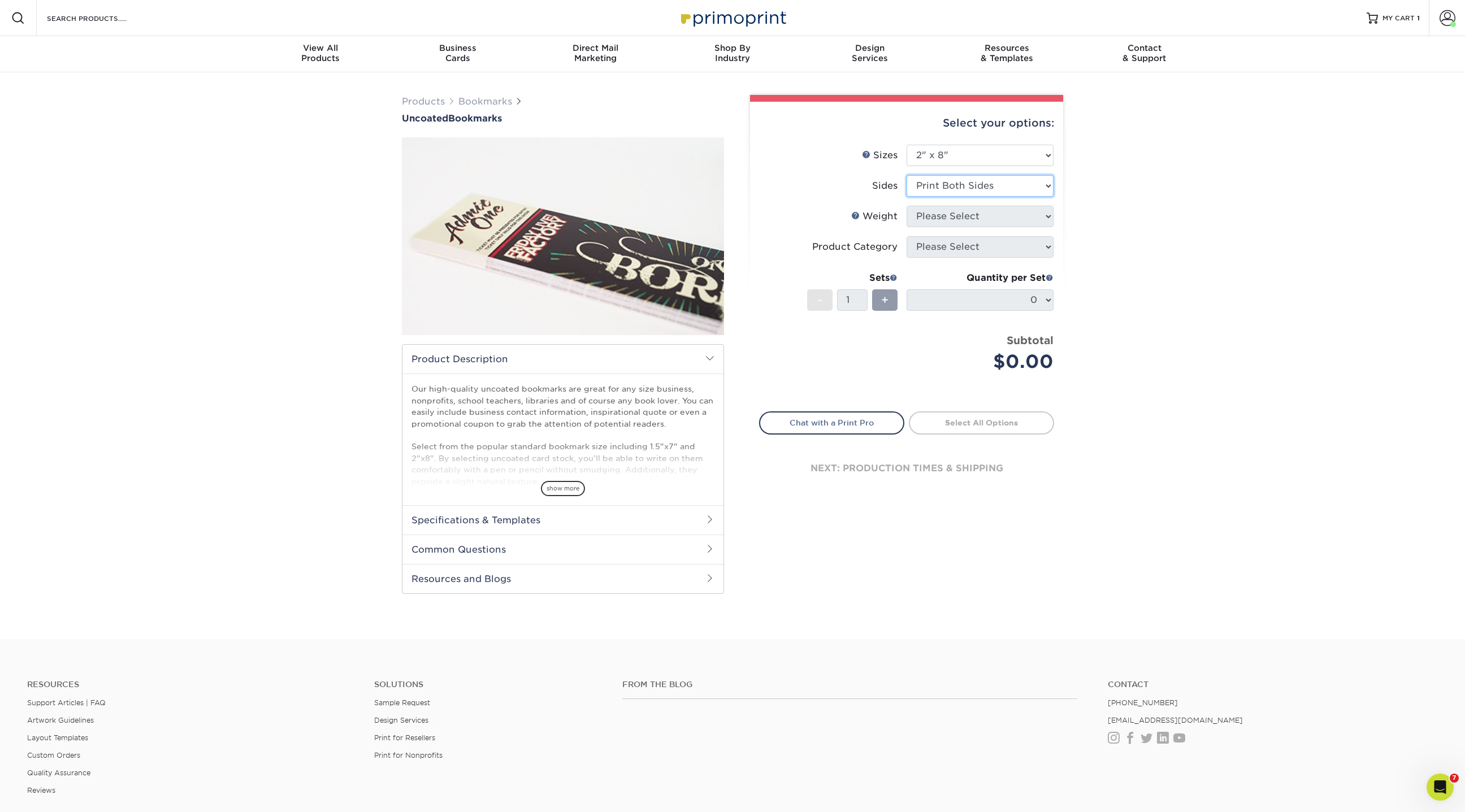
click at [906, 175] on select "Please Select Print Both Sides Print Front Only" at bounding box center [980, 186] width 147 height 22
click at [938, 216] on select "Please Select 14PT Uncoated 100LB" at bounding box center [980, 216] width 147 height 22
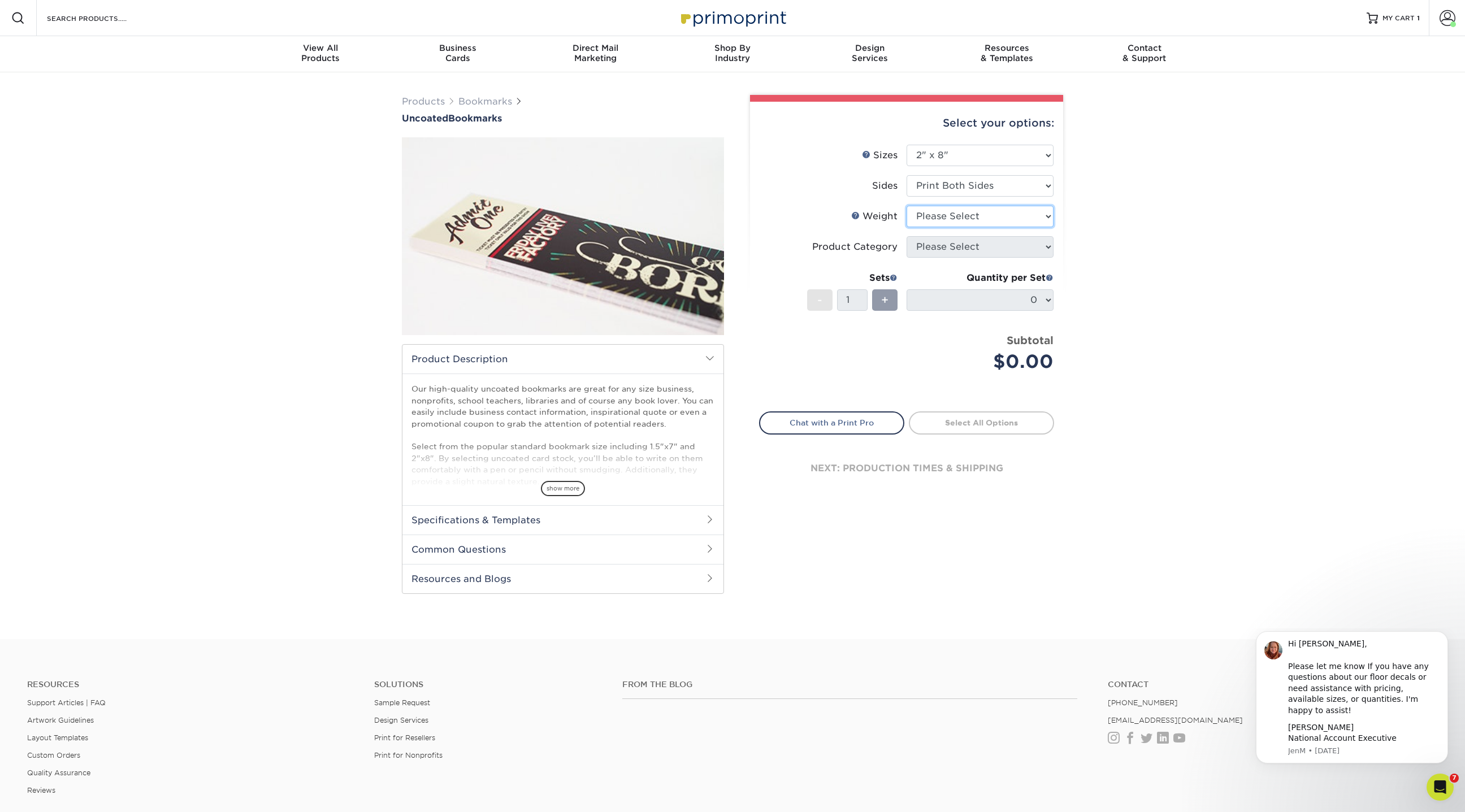
select select "14PT Uncoated"
click at [906, 205] on select "Please Select 14PT Uncoated 100LB" at bounding box center [980, 216] width 147 height 22
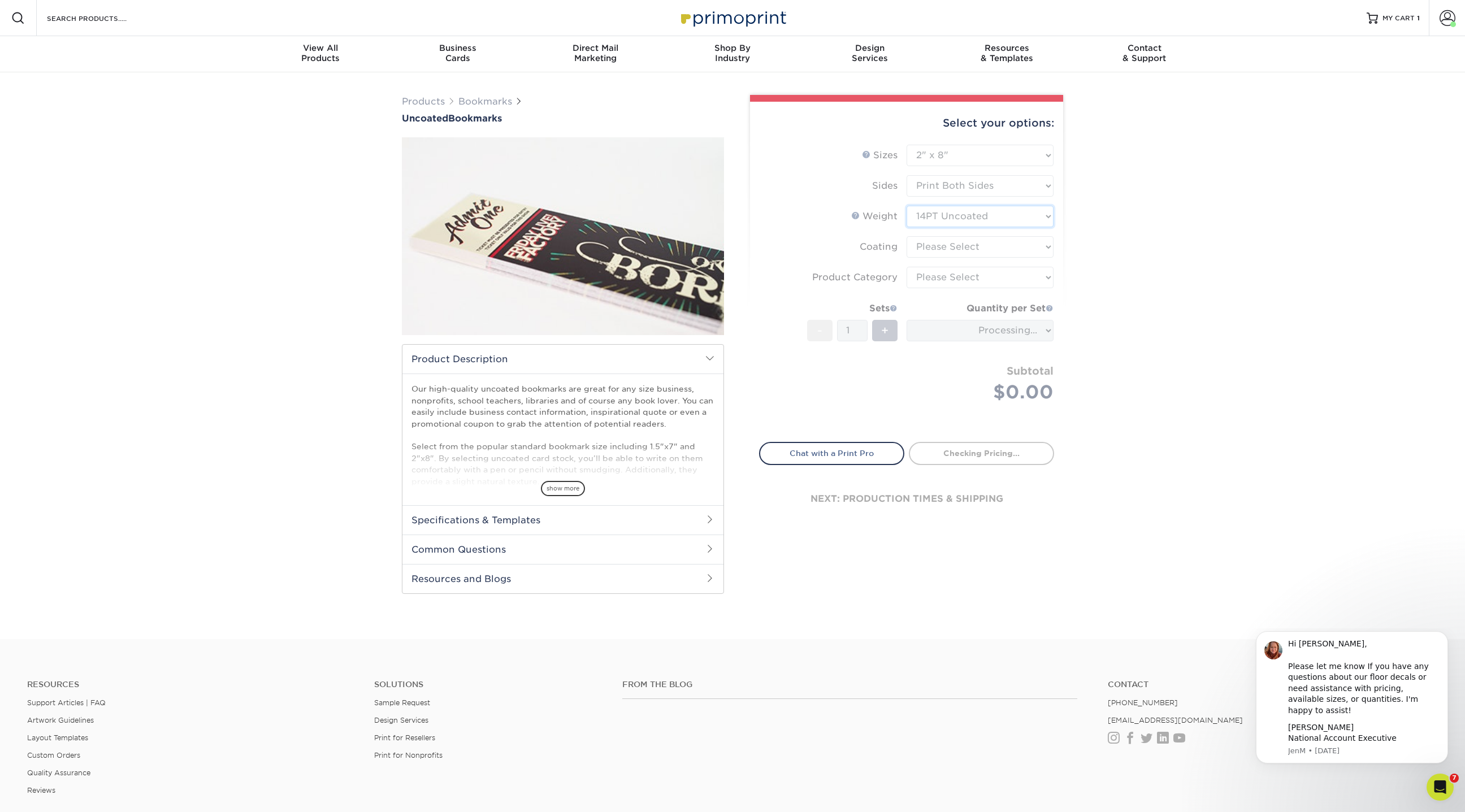
type input "4ed9faf9-b41b-42fa-b044-63ccfde2c77c"
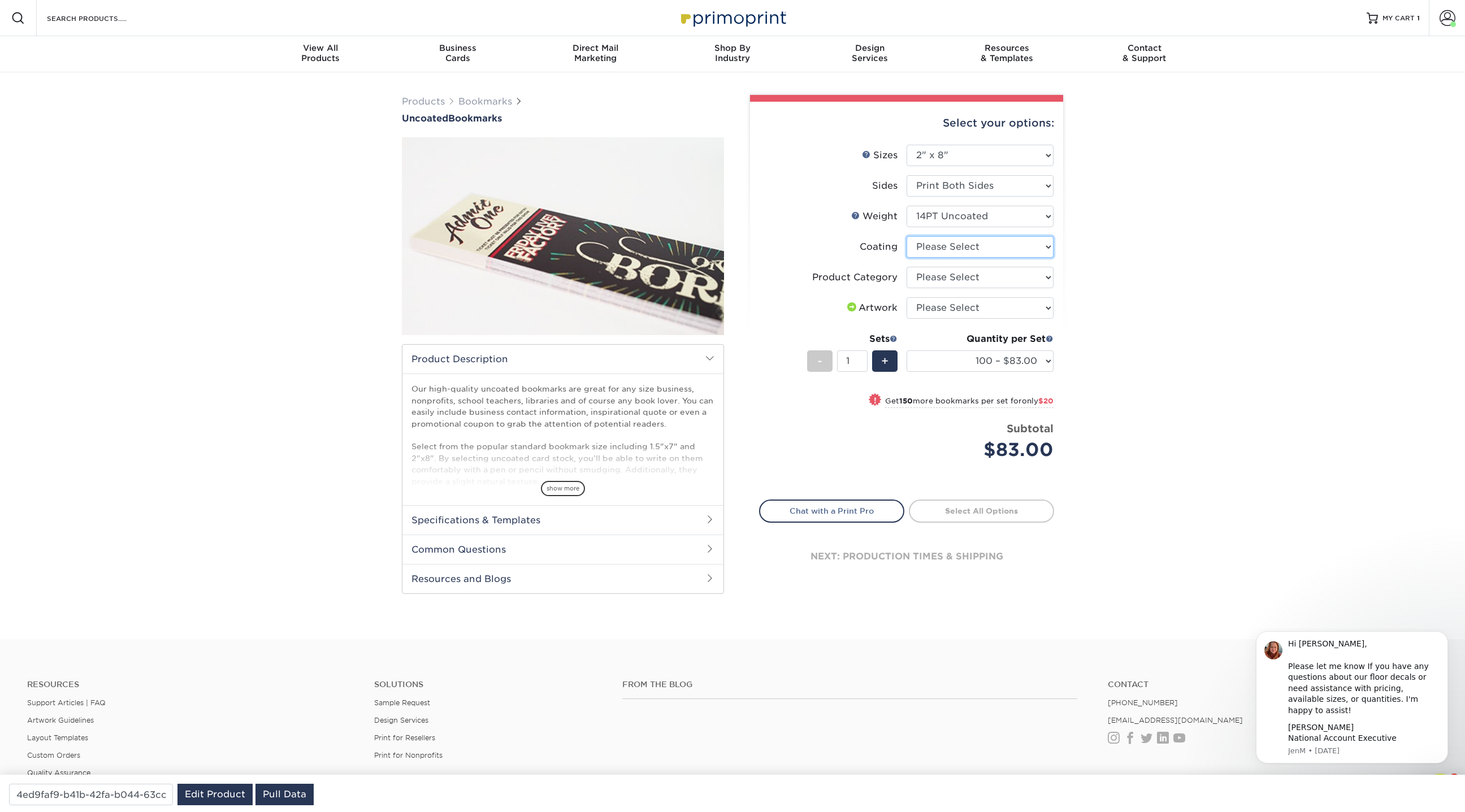
click at [954, 236] on select at bounding box center [980, 247] width 147 height 22
select select "3e7618de-abca-4bda-9f97-8b9129e913d8"
click at [906, 236] on select at bounding box center [980, 247] width 147 height 22
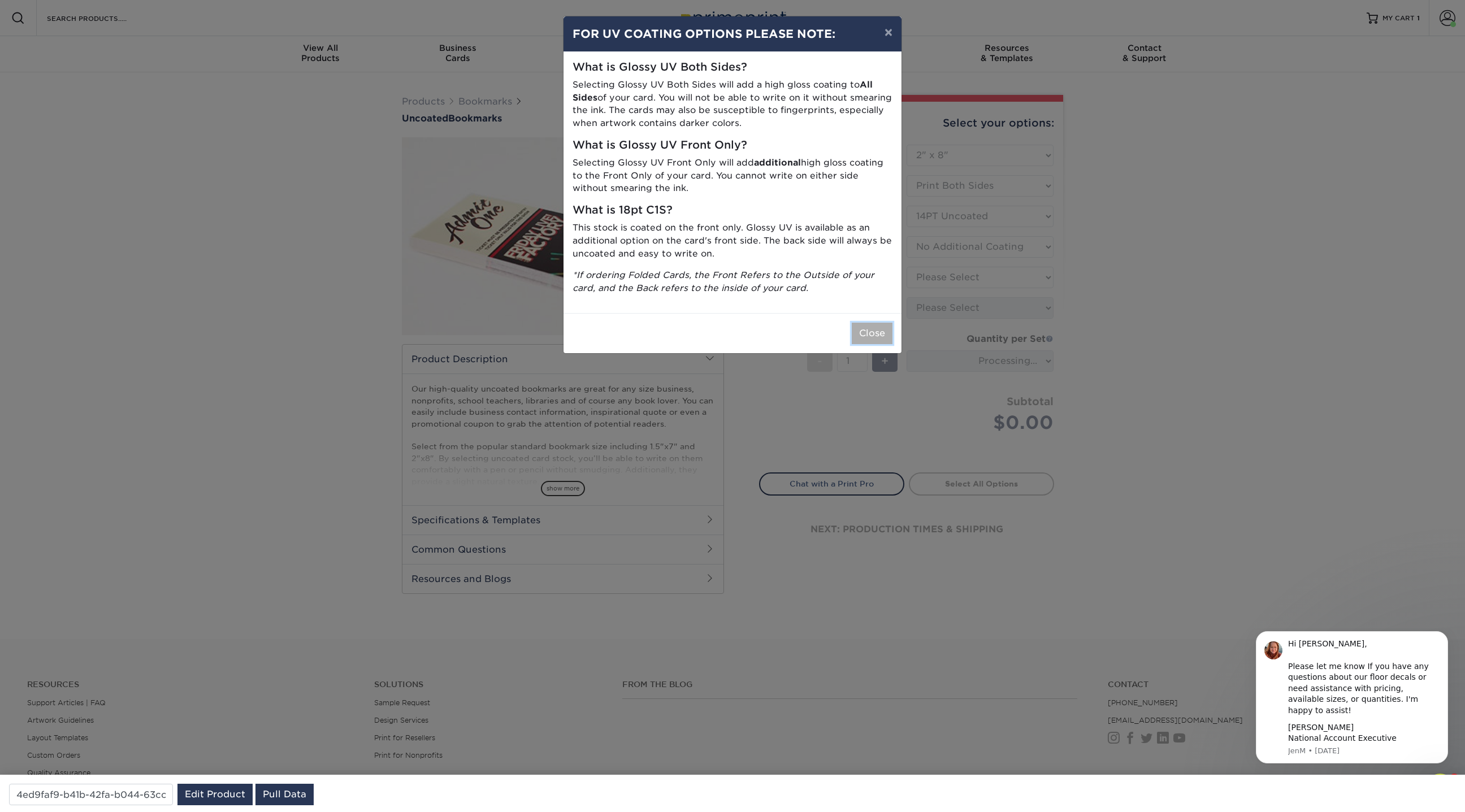
click at [870, 328] on button "Close" at bounding box center [872, 333] width 41 height 22
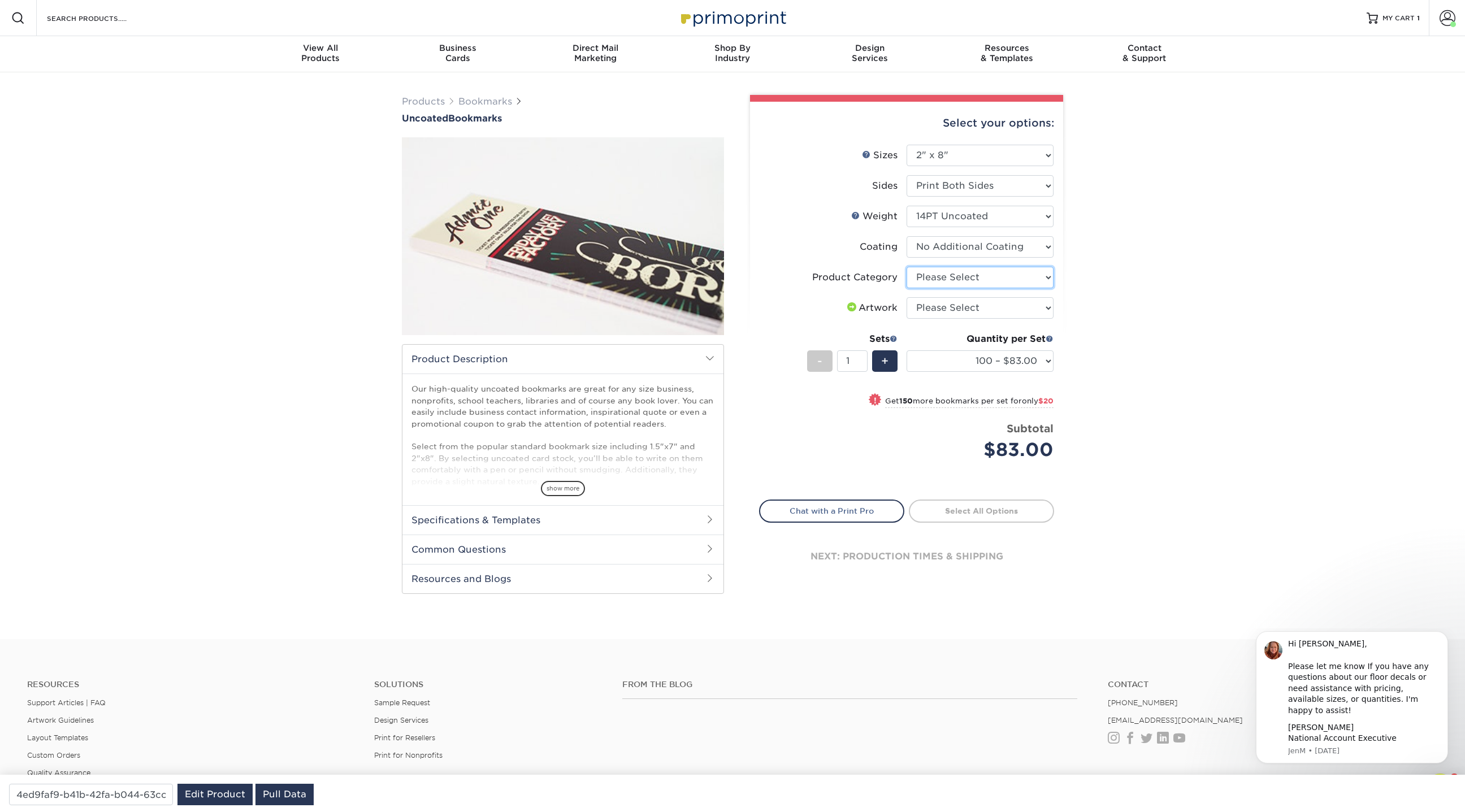
click at [1037, 270] on select "Please Select Postcards" at bounding box center [980, 277] width 147 height 22
select select "9b7272e0-d6c8-4c3c-8e97-d3a1bcdab858"
click at [906, 267] on select "Please Select Postcards" at bounding box center [980, 277] width 147 height 22
click at [1005, 307] on select "Please Select I will upload files I need a design - $50" at bounding box center [980, 308] width 147 height 22
select select "upload"
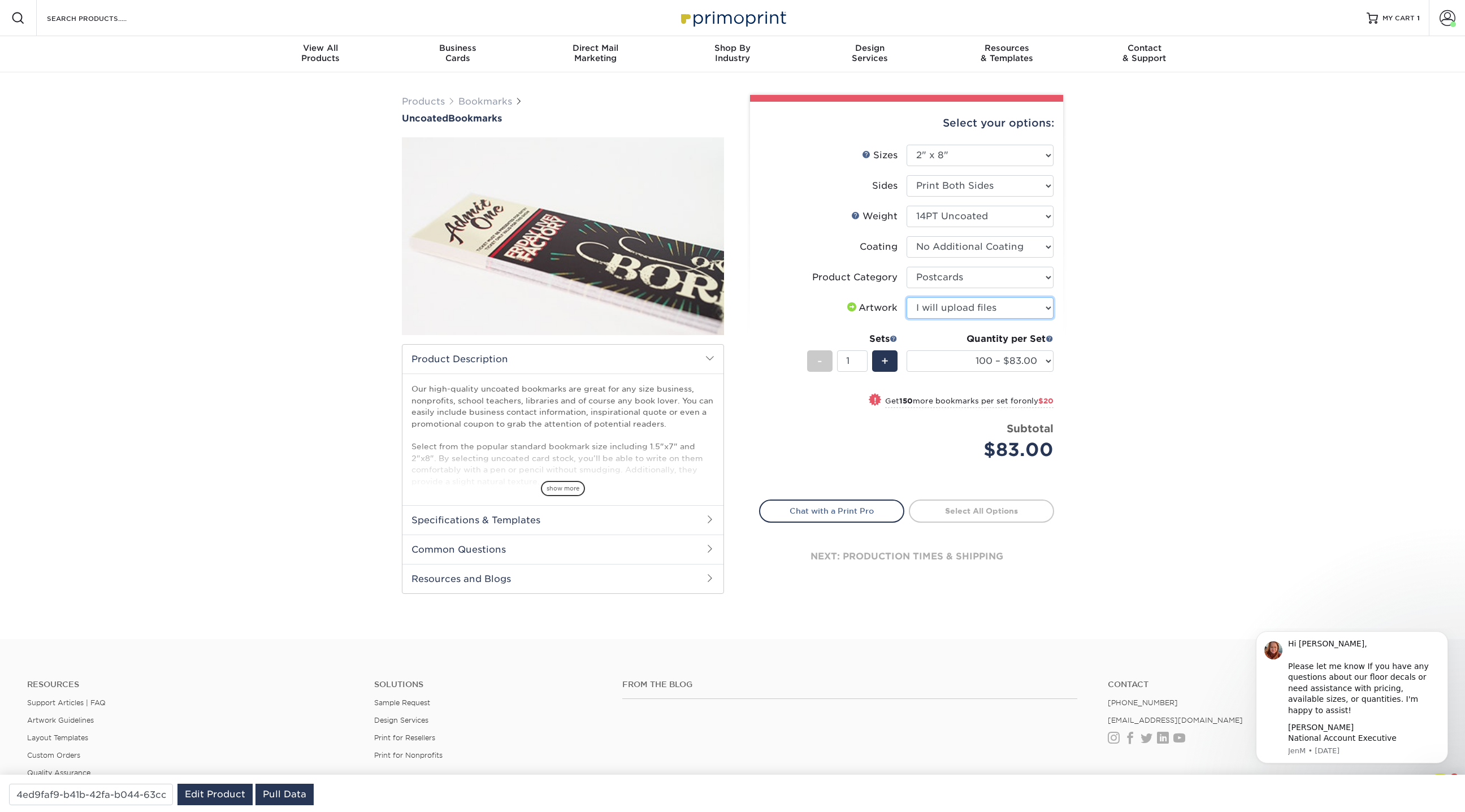
click at [906, 297] on select "Please Select I will upload files I need a design - $50" at bounding box center [980, 308] width 147 height 22
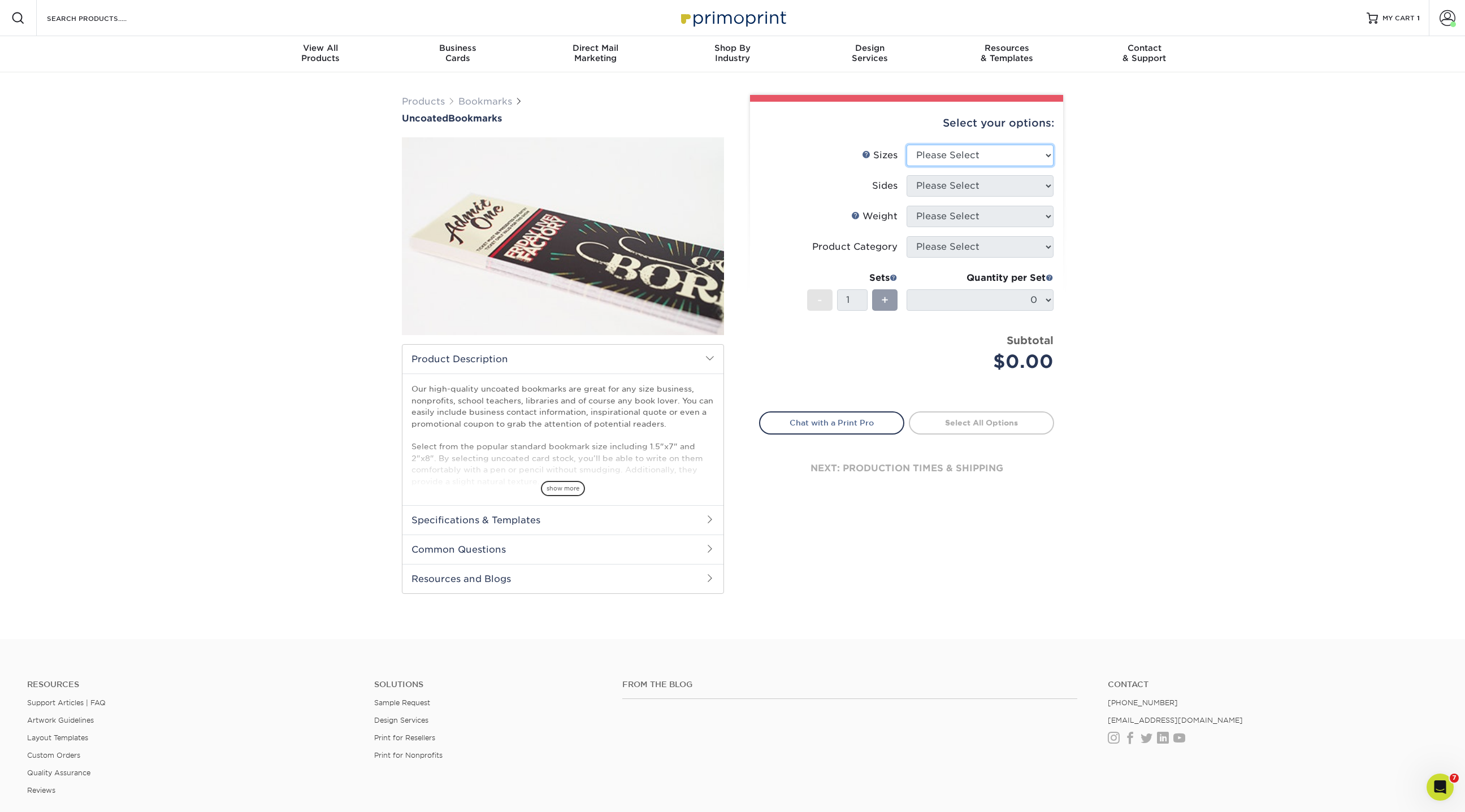
click at [993, 157] on select "Please Select 1.5" x 7" 2" x 8"" at bounding box center [980, 156] width 147 height 22
select select "2.00x8.00"
click at [906, 145] on select "Please Select 1.5" x 7" 2" x 8"" at bounding box center [980, 156] width 147 height 22
click at [949, 186] on select "Please Select Print Both Sides Print Front Only" at bounding box center [980, 186] width 147 height 22
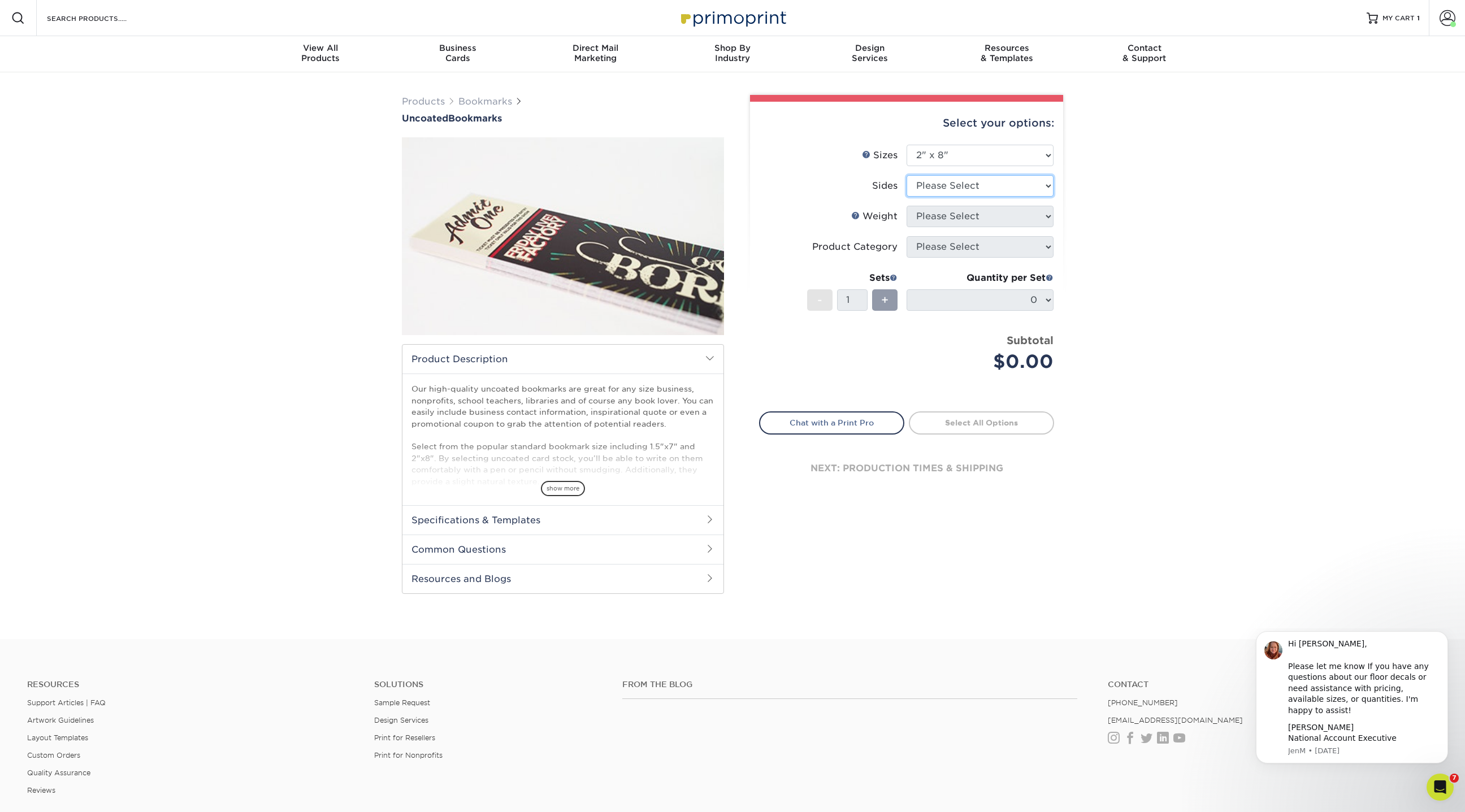
select select "13abbda7-1d64-4f25-8bb2-c179b224825d"
click at [906, 175] on select "Please Select Print Both Sides Print Front Only" at bounding box center [980, 186] width 147 height 22
click at [948, 202] on li "Sides Please Select Print Both Sides Print Front Only" at bounding box center [906, 190] width 294 height 31
click at [948, 208] on select "Please Select 14PT Uncoated 100LB" at bounding box center [980, 216] width 147 height 22
select select "14PT Uncoated"
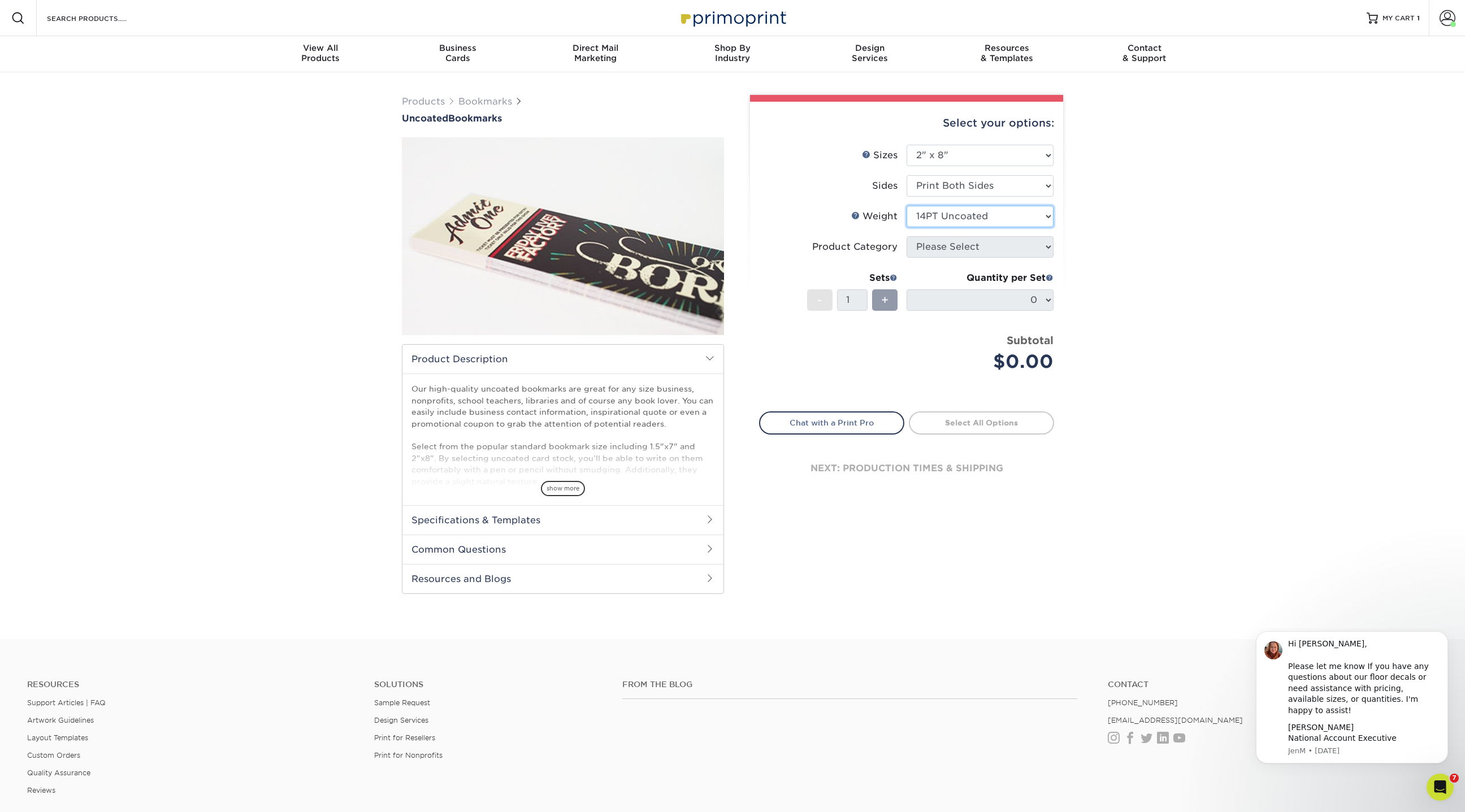
click at [906, 205] on select "Please Select 14PT Uncoated 100LB" at bounding box center [980, 216] width 147 height 22
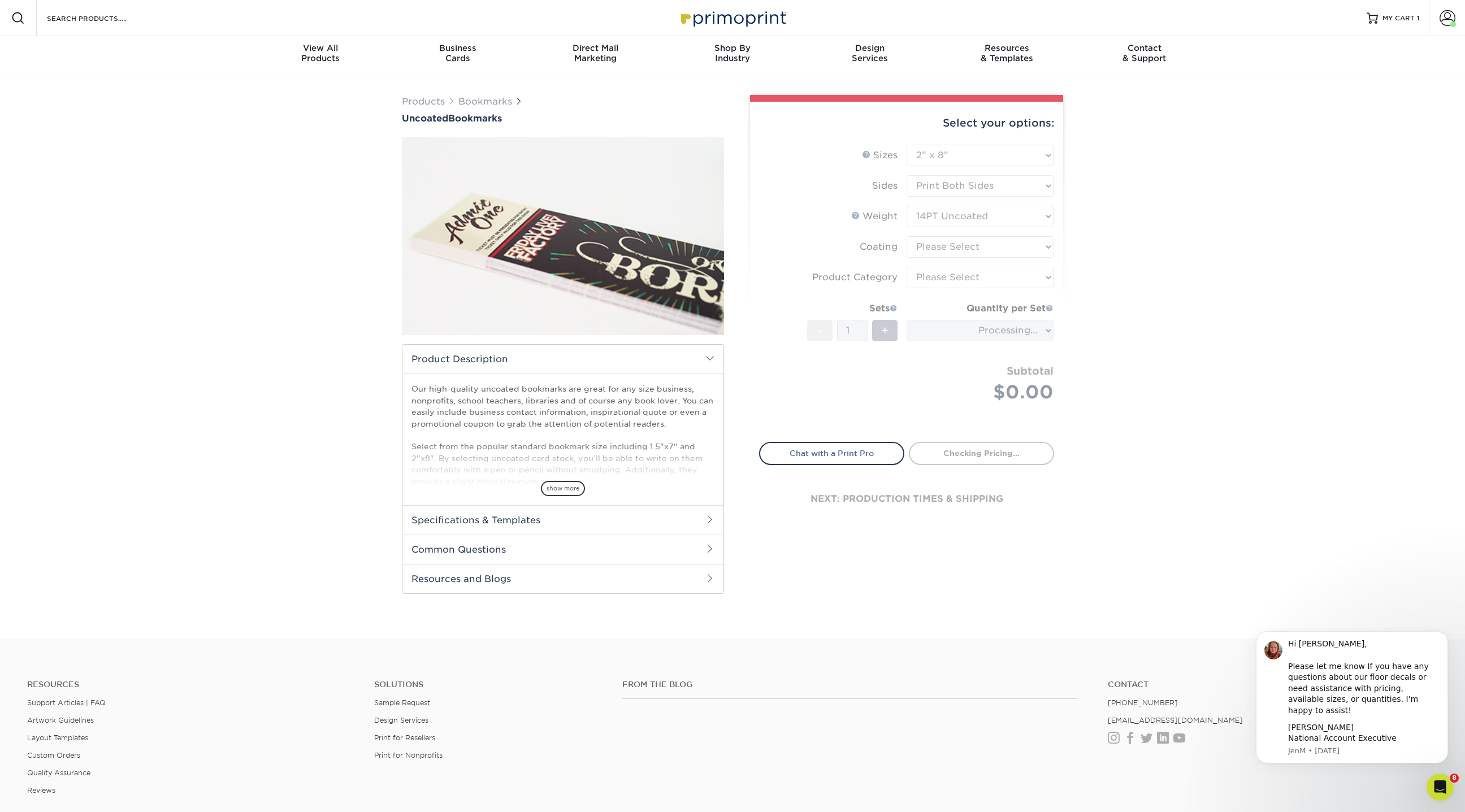
type input "4ed9faf9-b41b-42fa-b044-63ccfde2c77c"
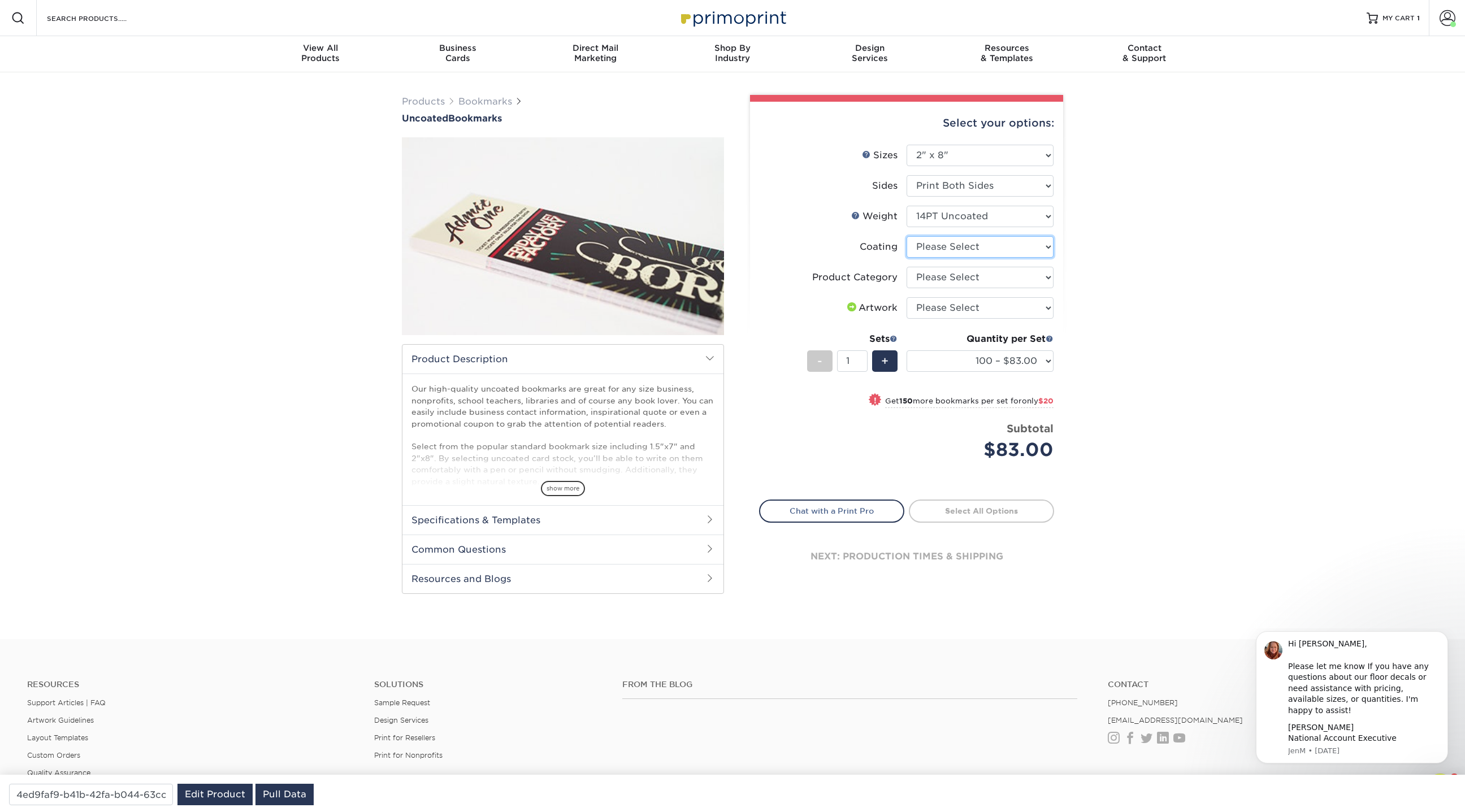
click at [985, 245] on select at bounding box center [980, 247] width 147 height 22
select select "3e7618de-abca-4bda-9f97-8b9129e913d8"
click at [906, 236] on select at bounding box center [980, 247] width 147 height 22
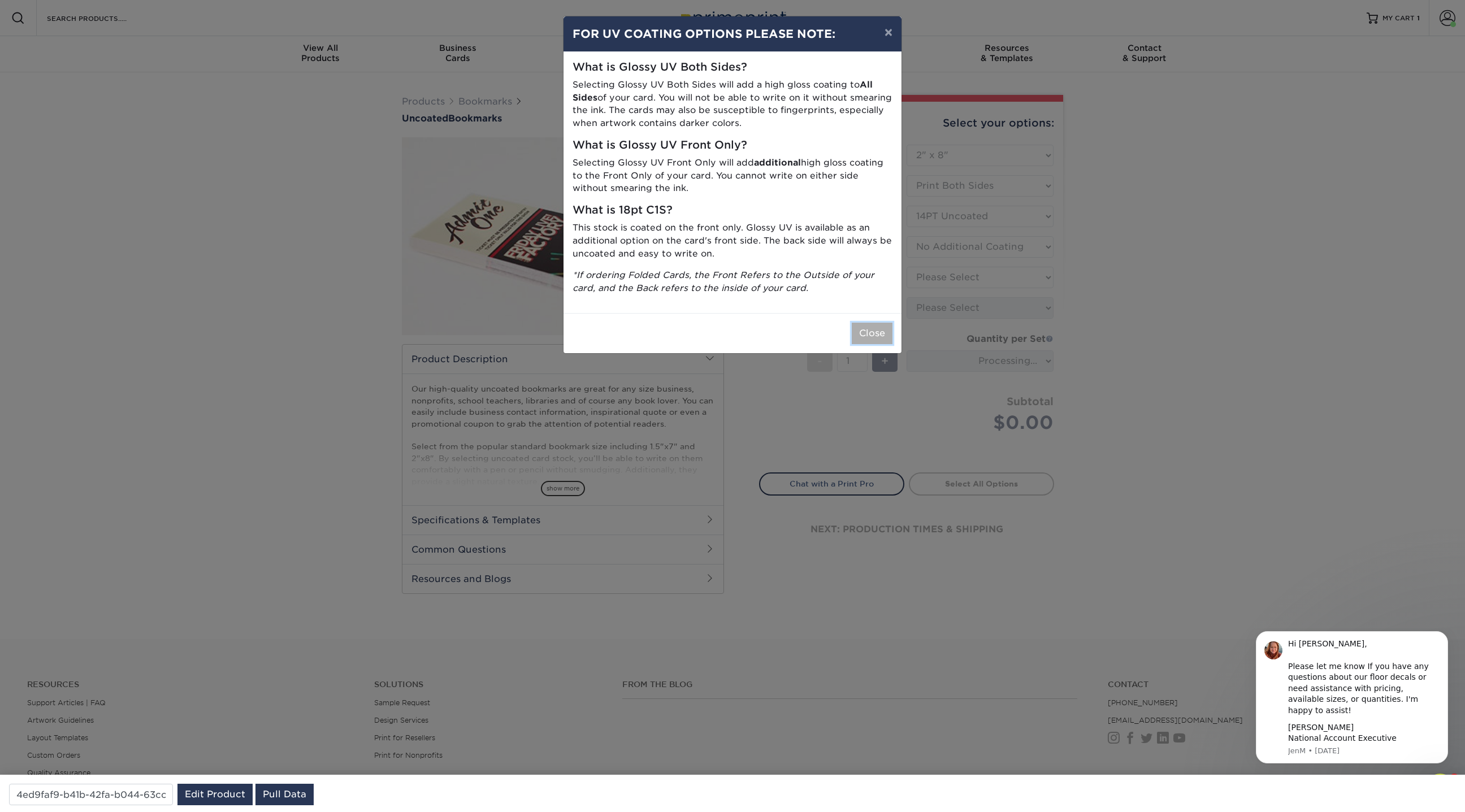
click at [873, 332] on button "Close" at bounding box center [872, 333] width 41 height 22
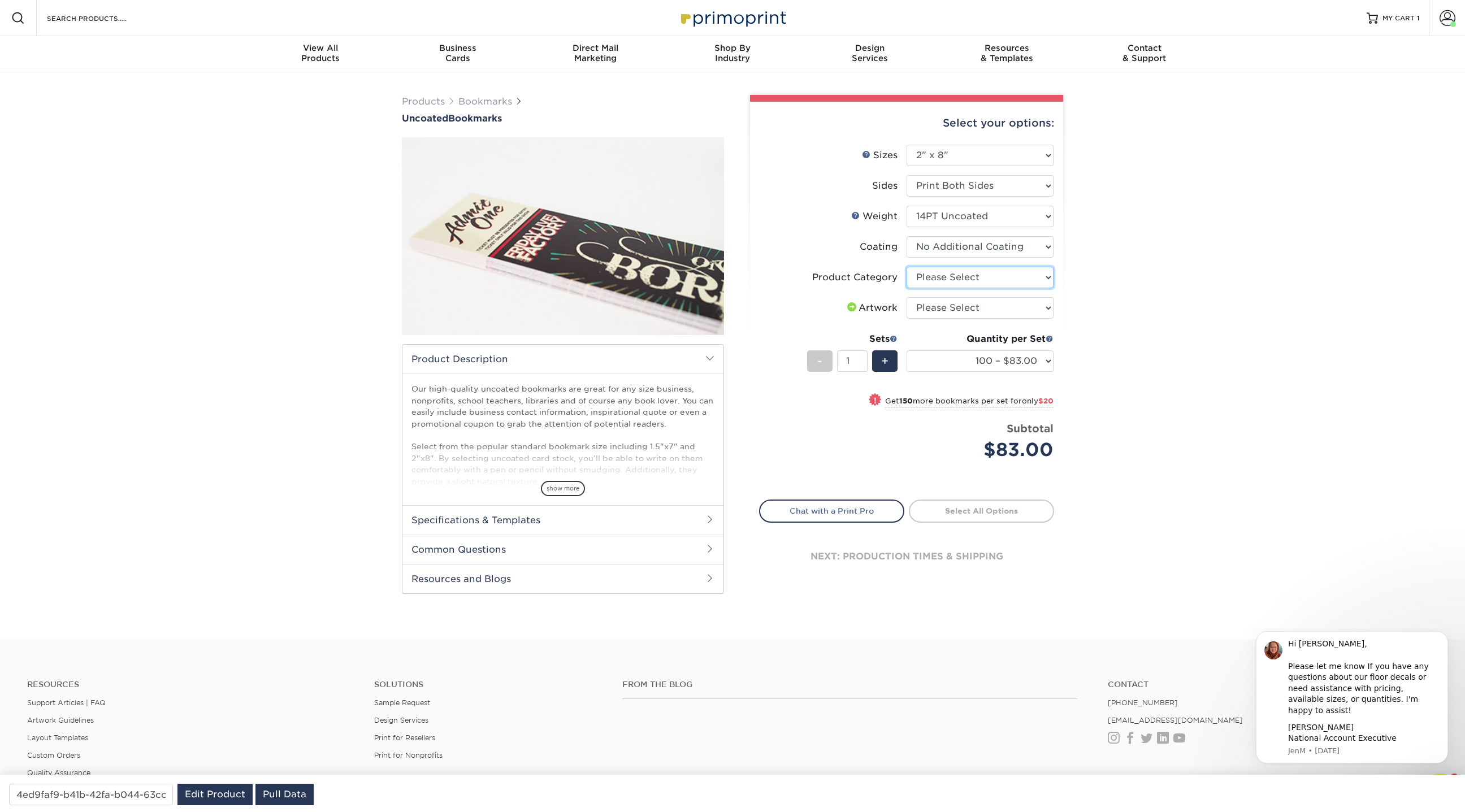
click at [966, 273] on select "Please Select Postcards" at bounding box center [980, 277] width 147 height 22
select select "9b7272e0-d6c8-4c3c-8e97-d3a1bcdab858"
click at [906, 267] on select "Please Select Postcards" at bounding box center [980, 277] width 147 height 22
click at [953, 303] on select "Please Select I will upload files I need a design - $50" at bounding box center [980, 308] width 147 height 22
select select "upload"
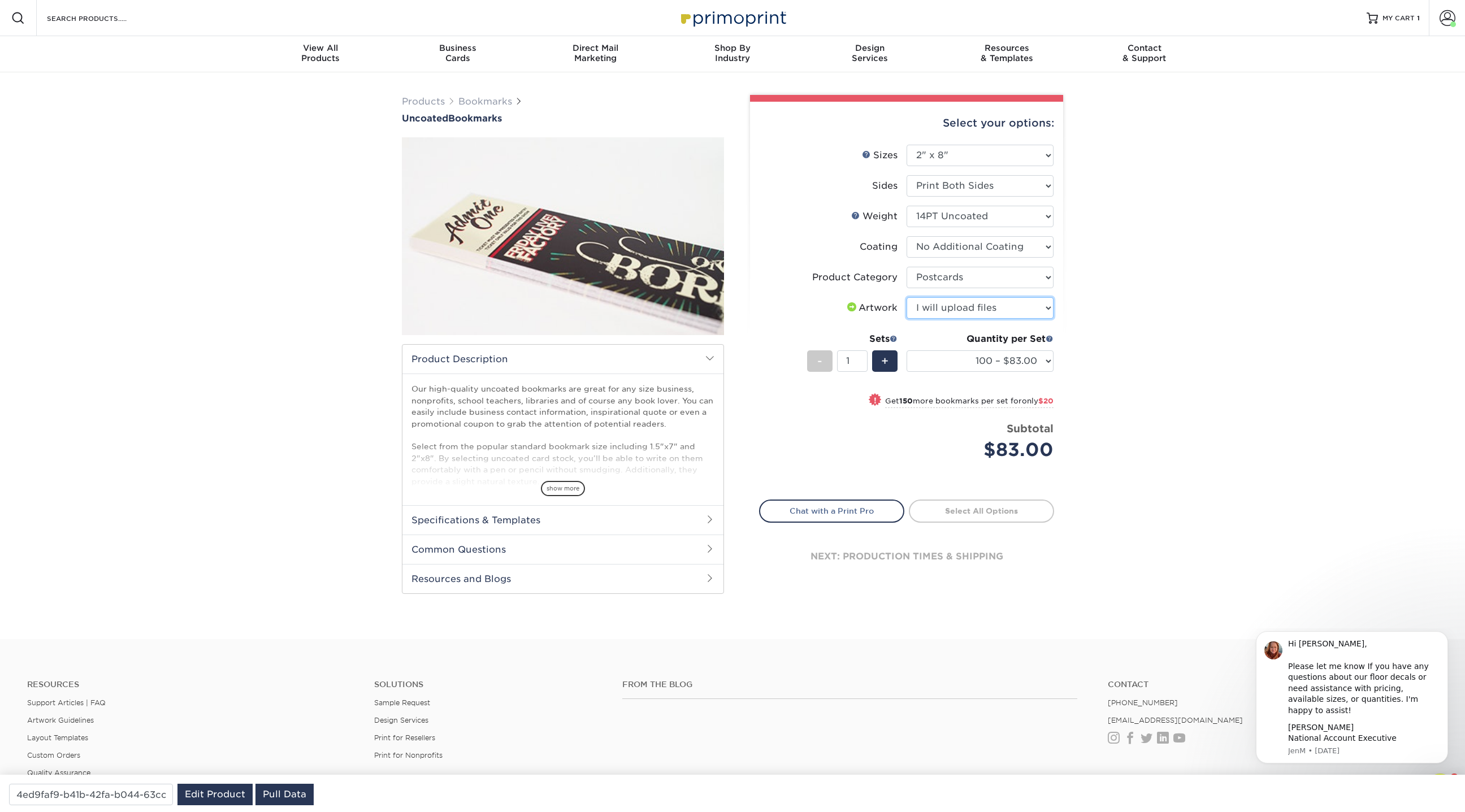
click at [906, 297] on select "Please Select I will upload files I need a design - $50" at bounding box center [980, 308] width 147 height 22
click at [977, 150] on select "Please Select 1.5" x 7" 2" x 8"" at bounding box center [980, 156] width 147 height 22
click at [906, 145] on select "Please Select 1.5" x 7" 2" x 8"" at bounding box center [980, 156] width 147 height 22
click at [945, 178] on select "Please Select Print Both Sides Print Front Only" at bounding box center [980, 186] width 147 height 22
click at [906, 175] on select "Please Select Print Both Sides Print Front Only" at bounding box center [980, 186] width 147 height 22
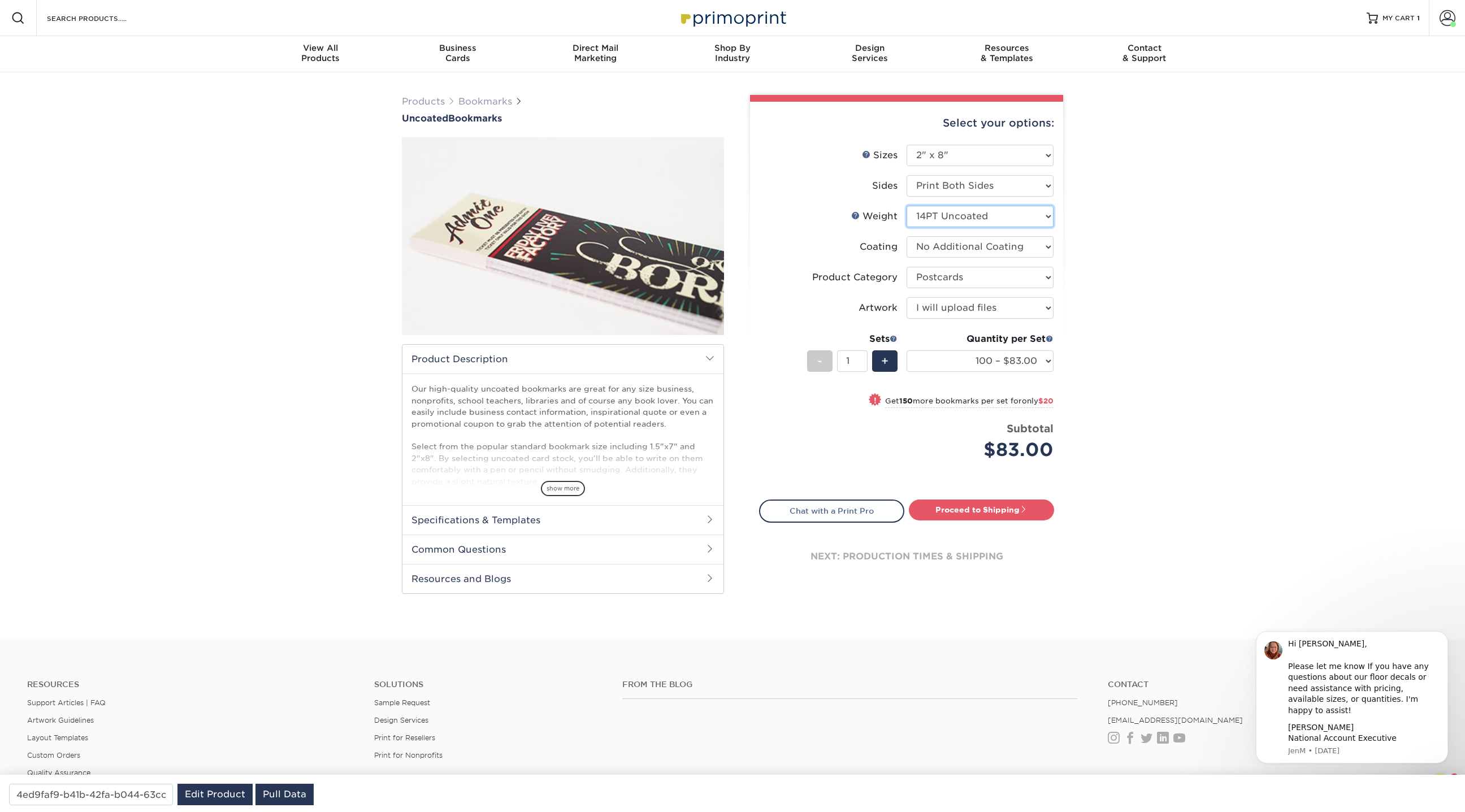
click at [936, 215] on select "Please Select 14PT Uncoated 100LB" at bounding box center [980, 216] width 147 height 22
select select "100LB"
click at [906, 205] on select "Please Select 14PT Uncoated 100LB" at bounding box center [980, 216] width 147 height 22
select select "-1"
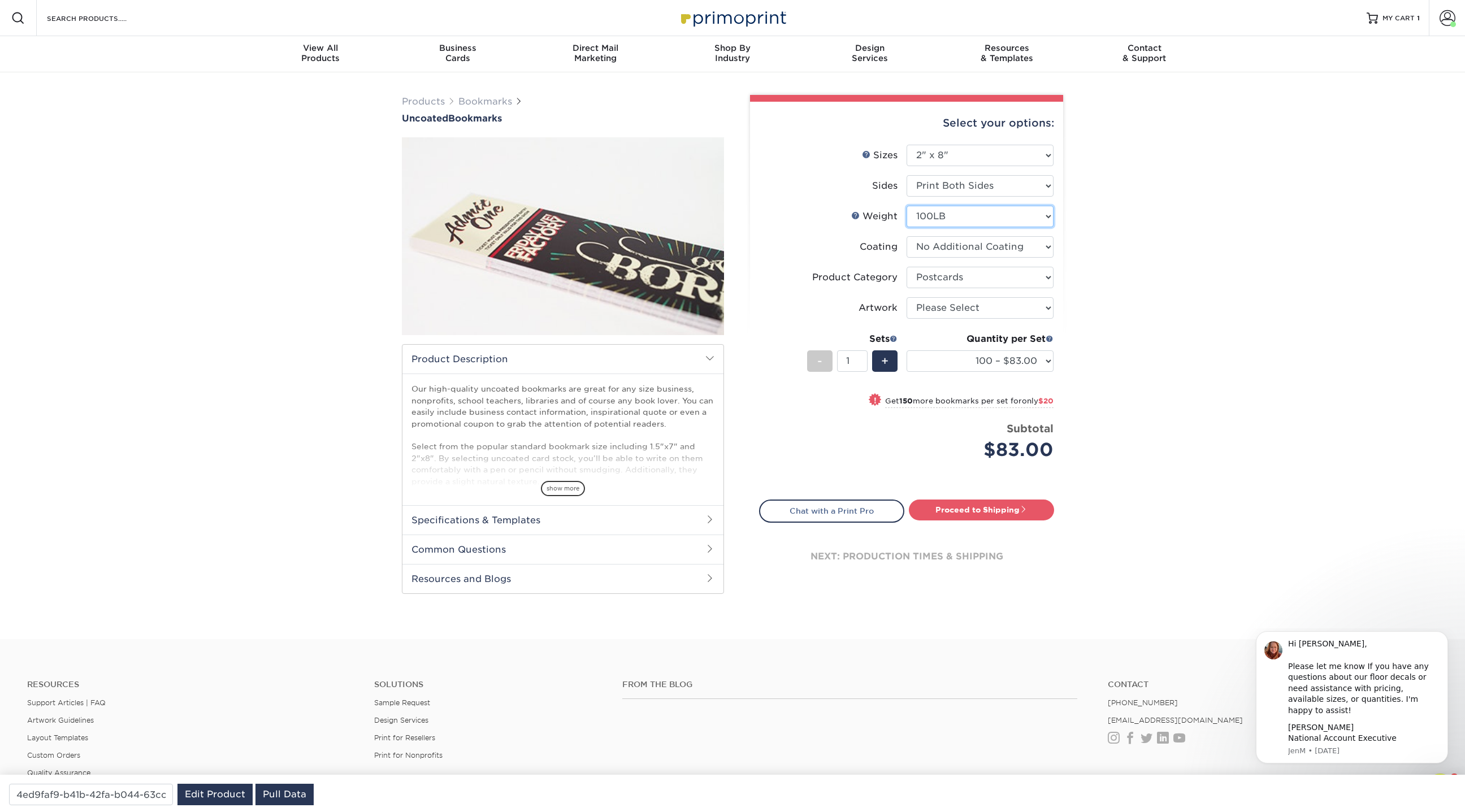
select select "-1"
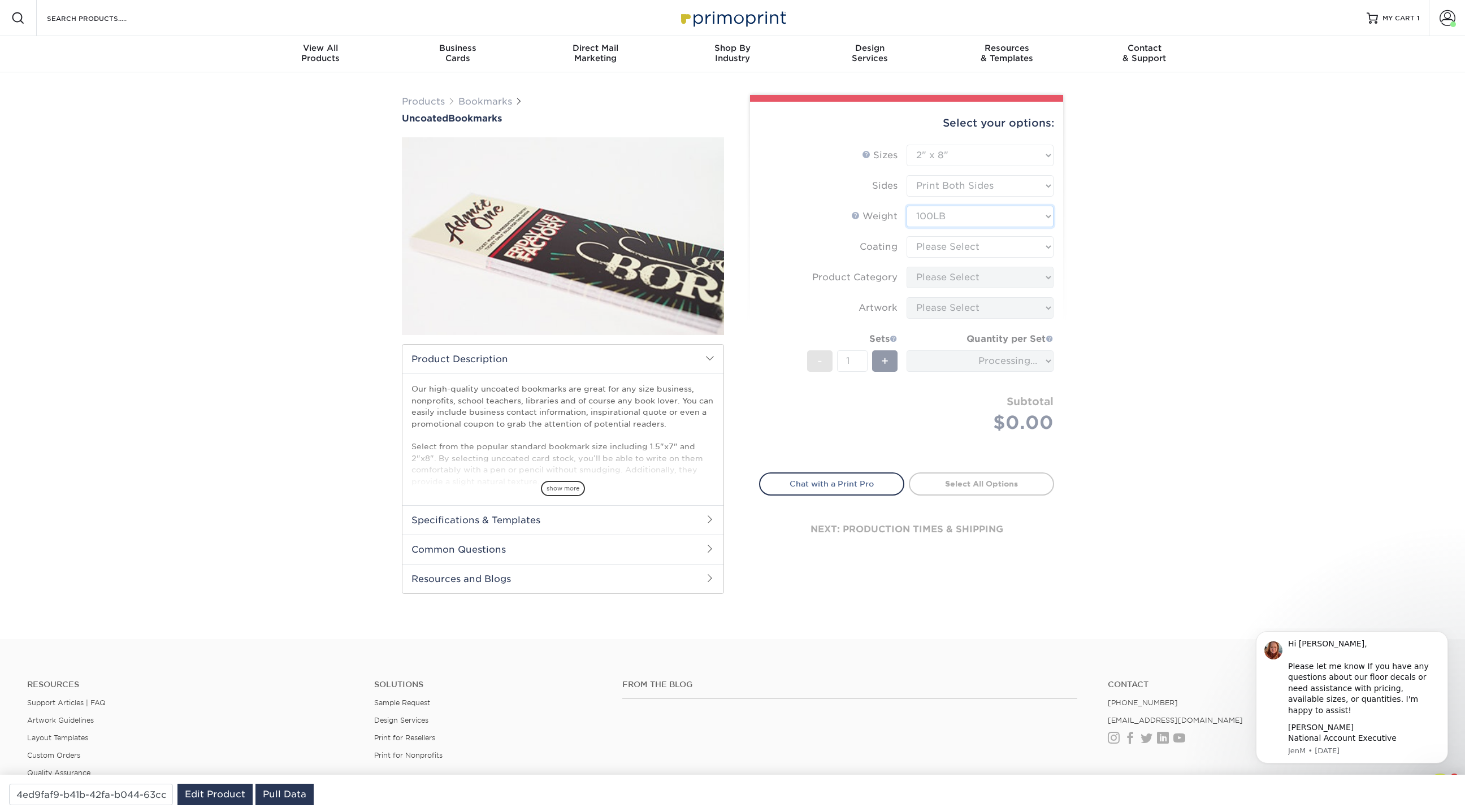
type input "5fd4a186-2bd9-4011-9517-9370c926296a"
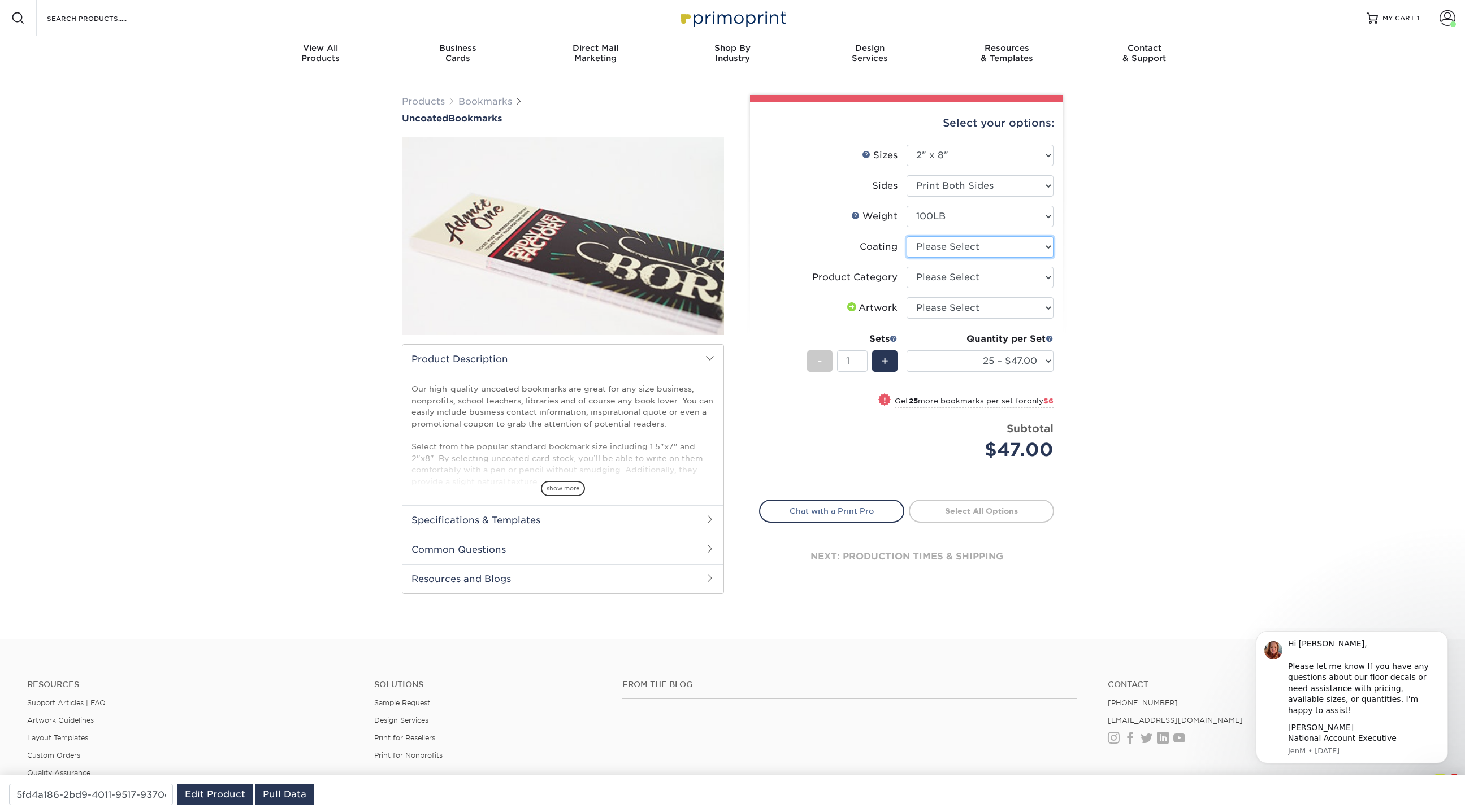
click at [944, 241] on select at bounding box center [980, 247] width 147 height 22
select select "3e7618de-abca-4bda-9f97-8b9129e913d8"
click at [906, 236] on select at bounding box center [980, 247] width 147 height 22
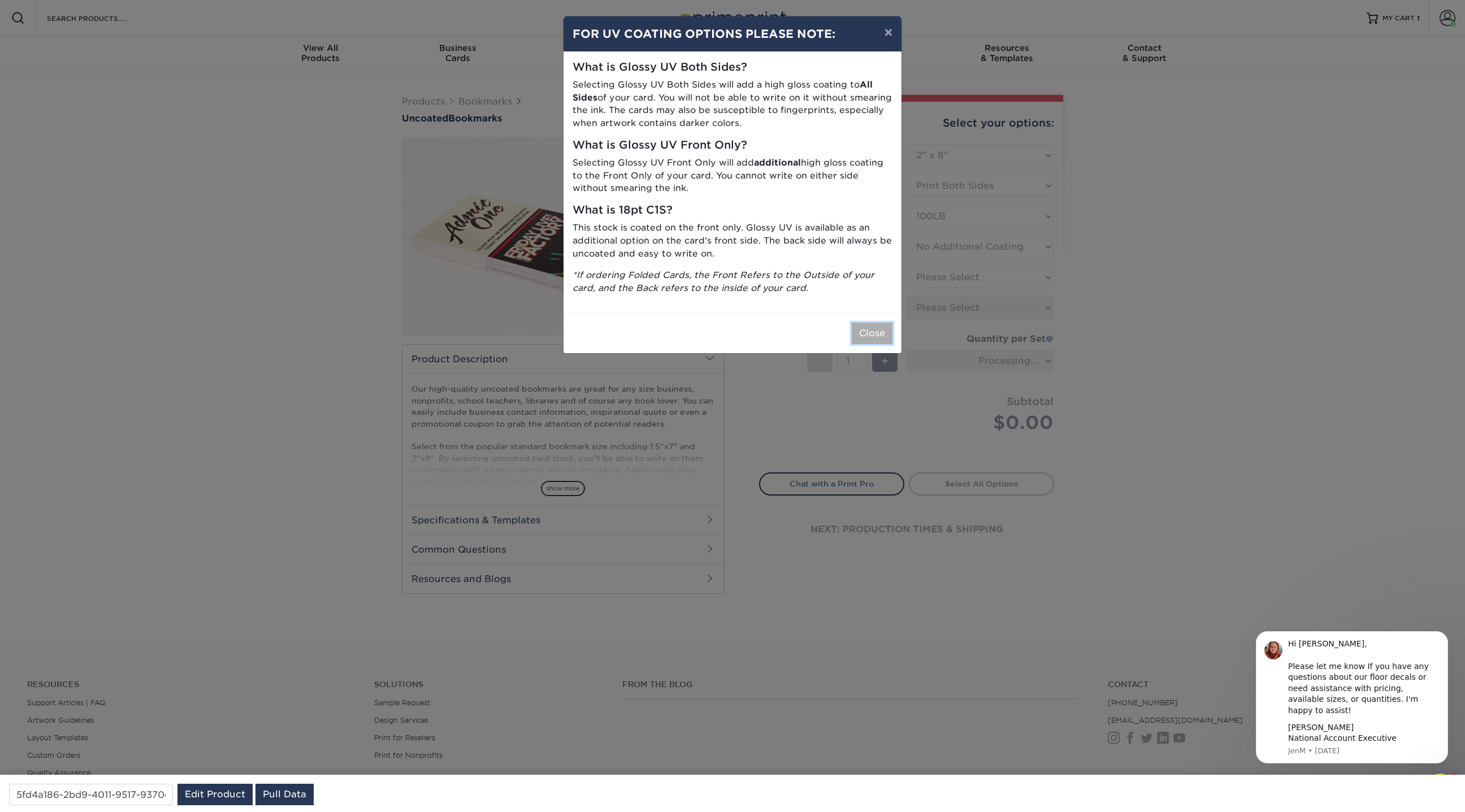
click at [879, 334] on button "Close" at bounding box center [872, 333] width 41 height 22
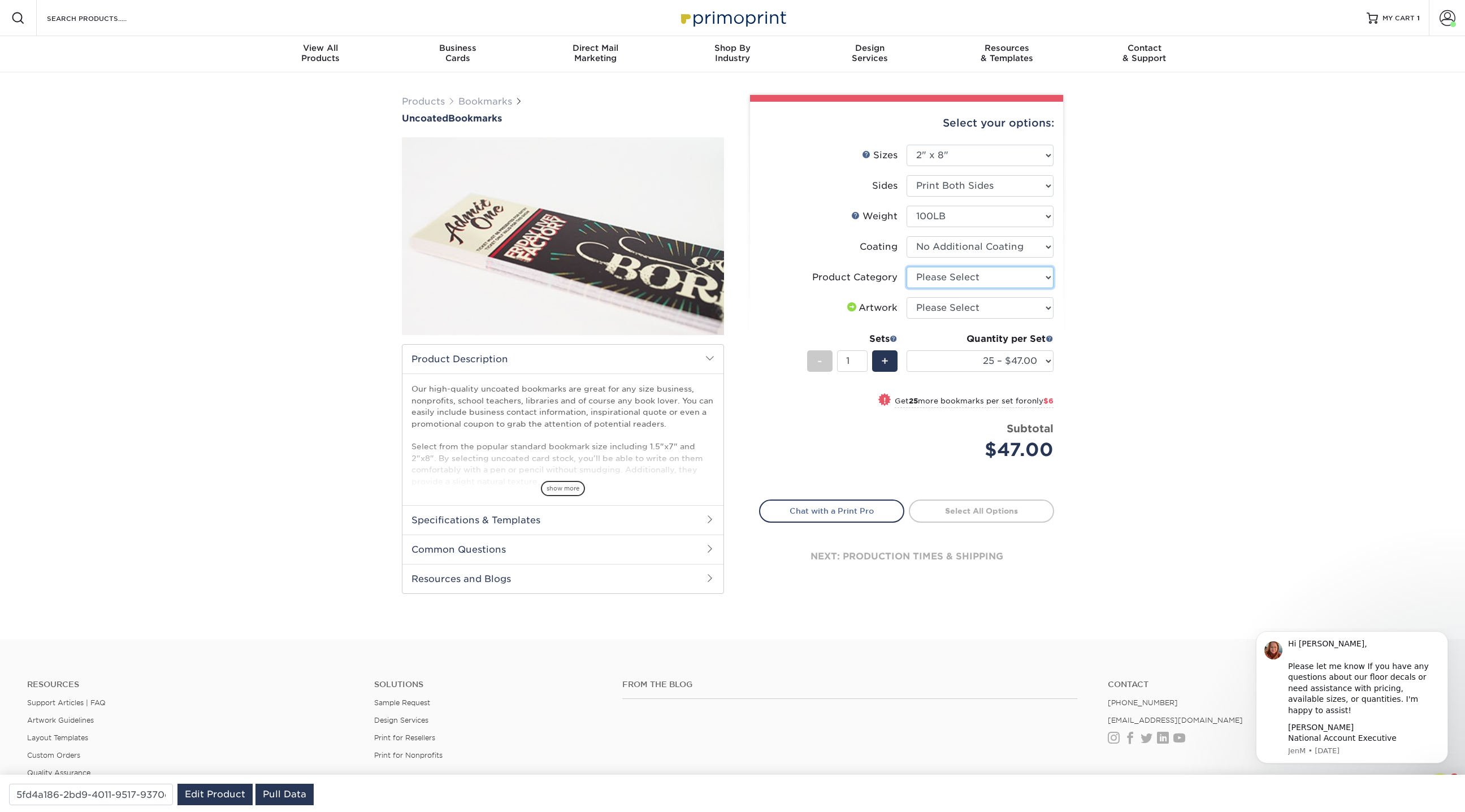
click at [975, 278] on select "Please Select Postcards" at bounding box center [980, 277] width 147 height 22
select select "9b7272e0-d6c8-4c3c-8e97-d3a1bcdab858"
click at [906, 267] on select "Please Select Postcards" at bounding box center [980, 277] width 147 height 22
click at [969, 307] on select "Please Select I will upload files I need a design - $50" at bounding box center [980, 308] width 147 height 22
select select "upload"
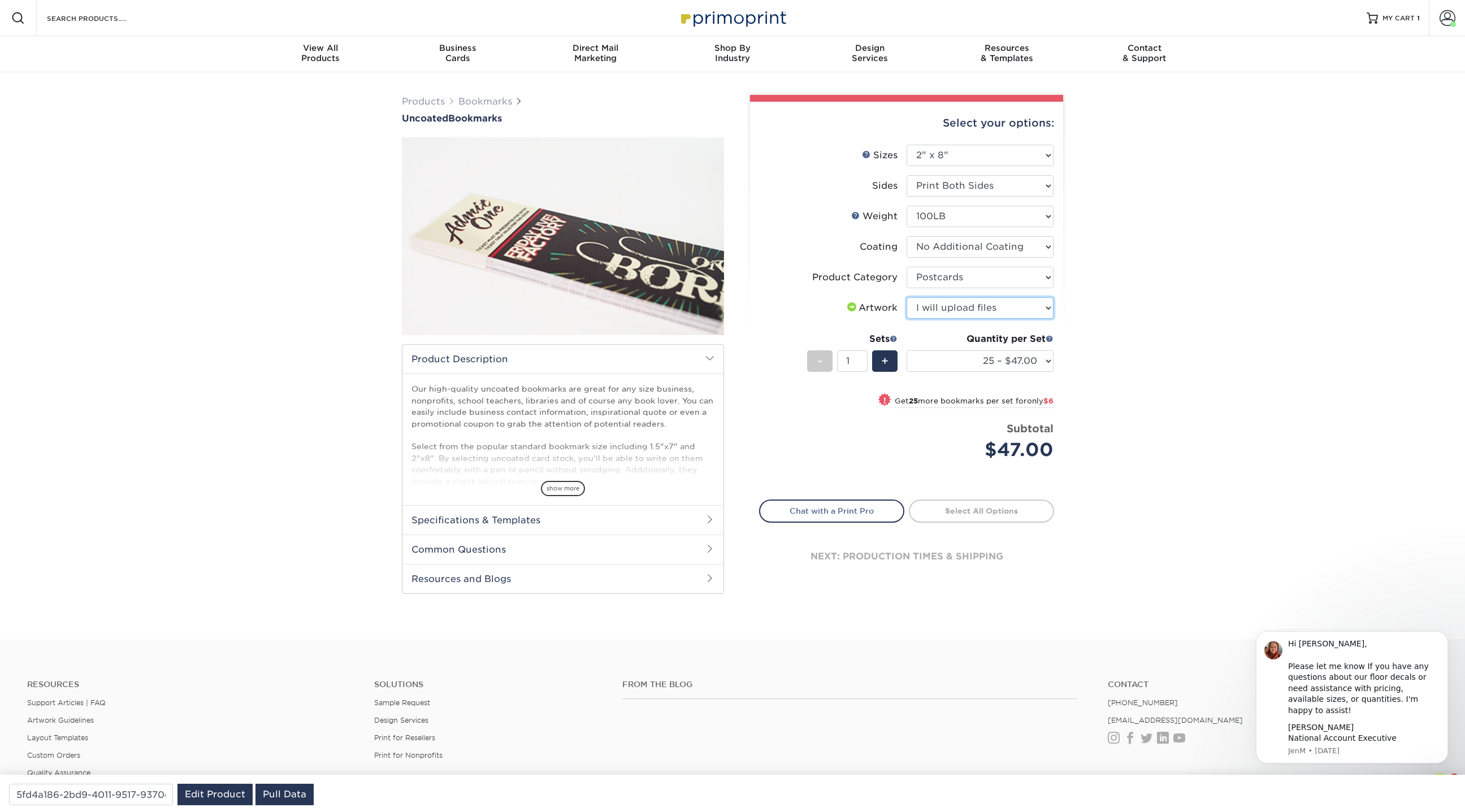
click at [906, 297] on select "Please Select I will upload files I need a design - $50" at bounding box center [980, 308] width 147 height 22
click at [1007, 359] on select "25 – $47.00 50 – $53.00 75 – $60.00 100 – $70.00 250 – $83.00 500 – $93.00 1000…" at bounding box center [980, 361] width 147 height 22
select select "100 – $70.00"
click at [906, 350] on select "25 – $47.00 50 – $53.00 75 – $60.00 100 – $70.00 250 – $83.00 500 – $93.00 1000…" at bounding box center [980, 361] width 147 height 22
click at [959, 219] on select "Please Select 14PT Uncoated 100LB" at bounding box center [980, 216] width 147 height 22
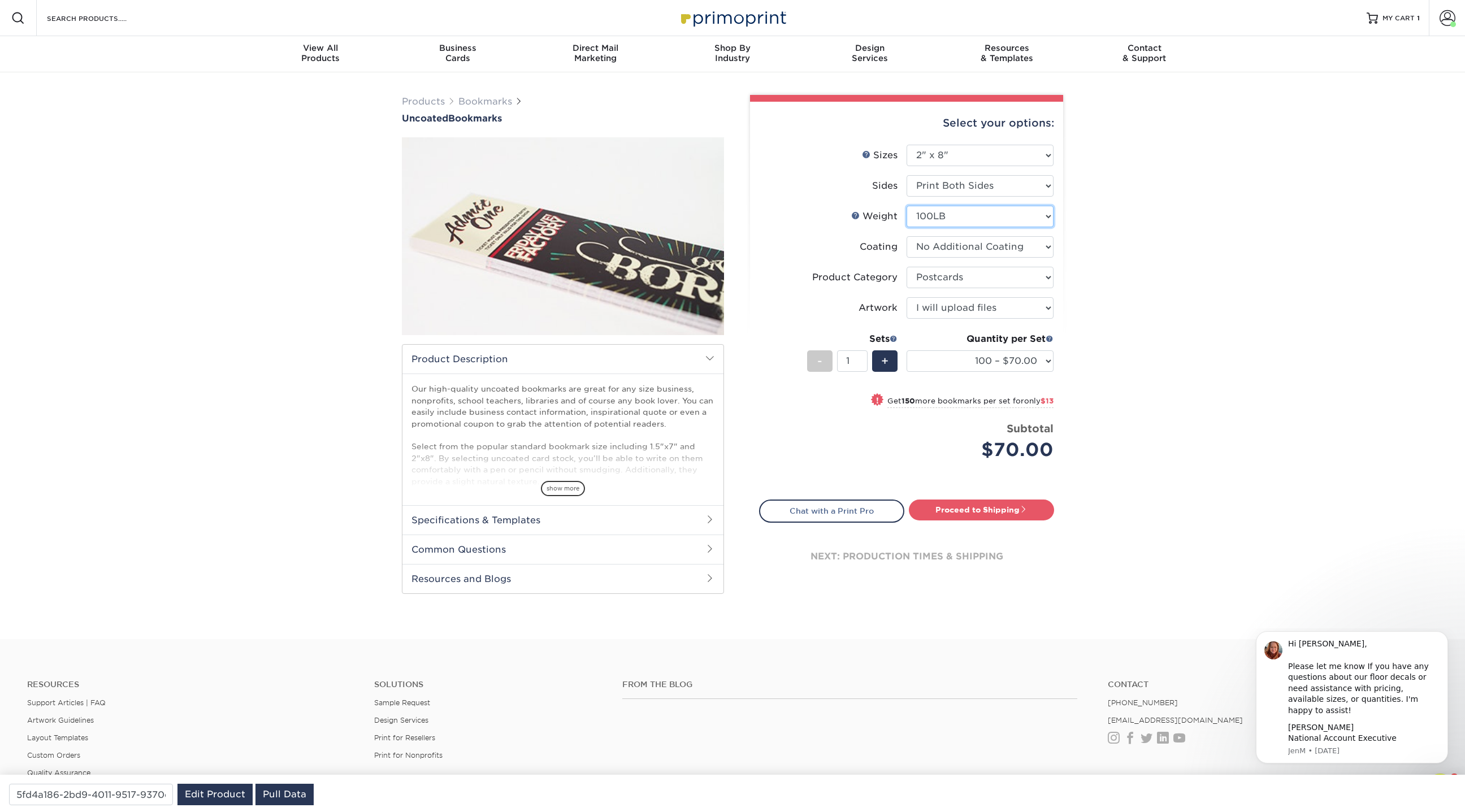
select select "14PT Uncoated"
click at [906, 205] on select "Please Select 14PT Uncoated 100LB" at bounding box center [980, 216] width 147 height 22
select select "-1"
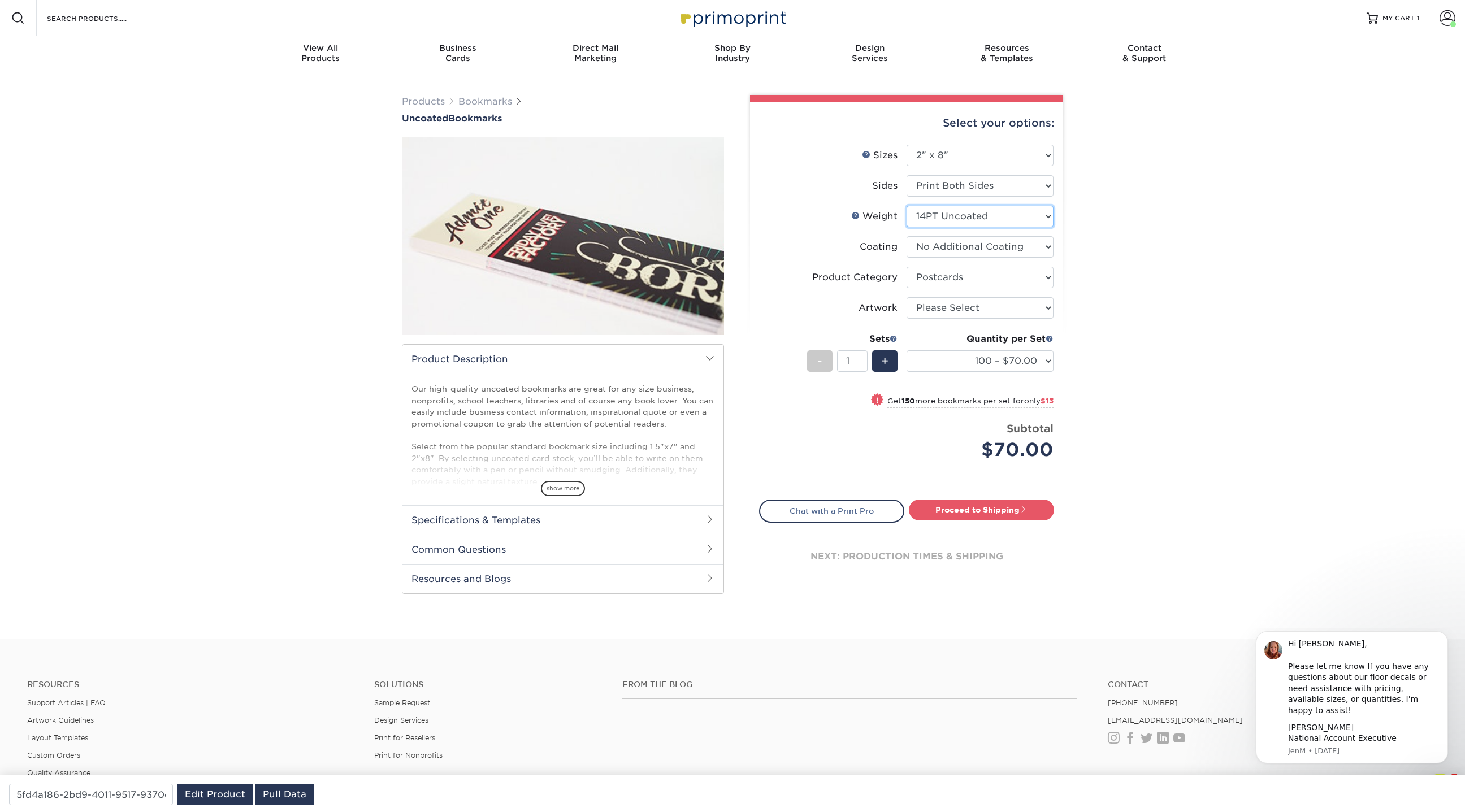
select select "-1"
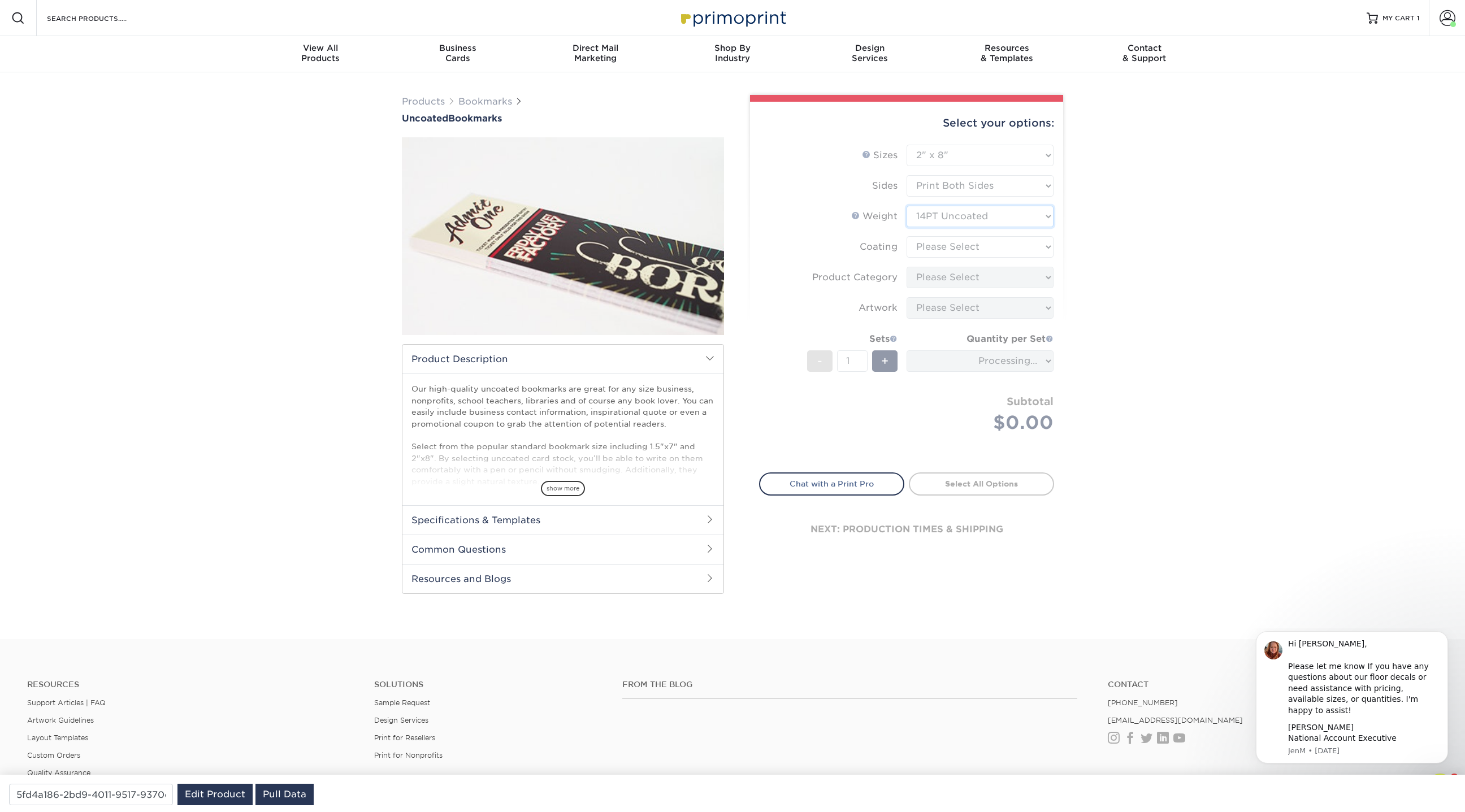
type input "4ed9faf9-b41b-42fa-b044-63ccfde2c77c"
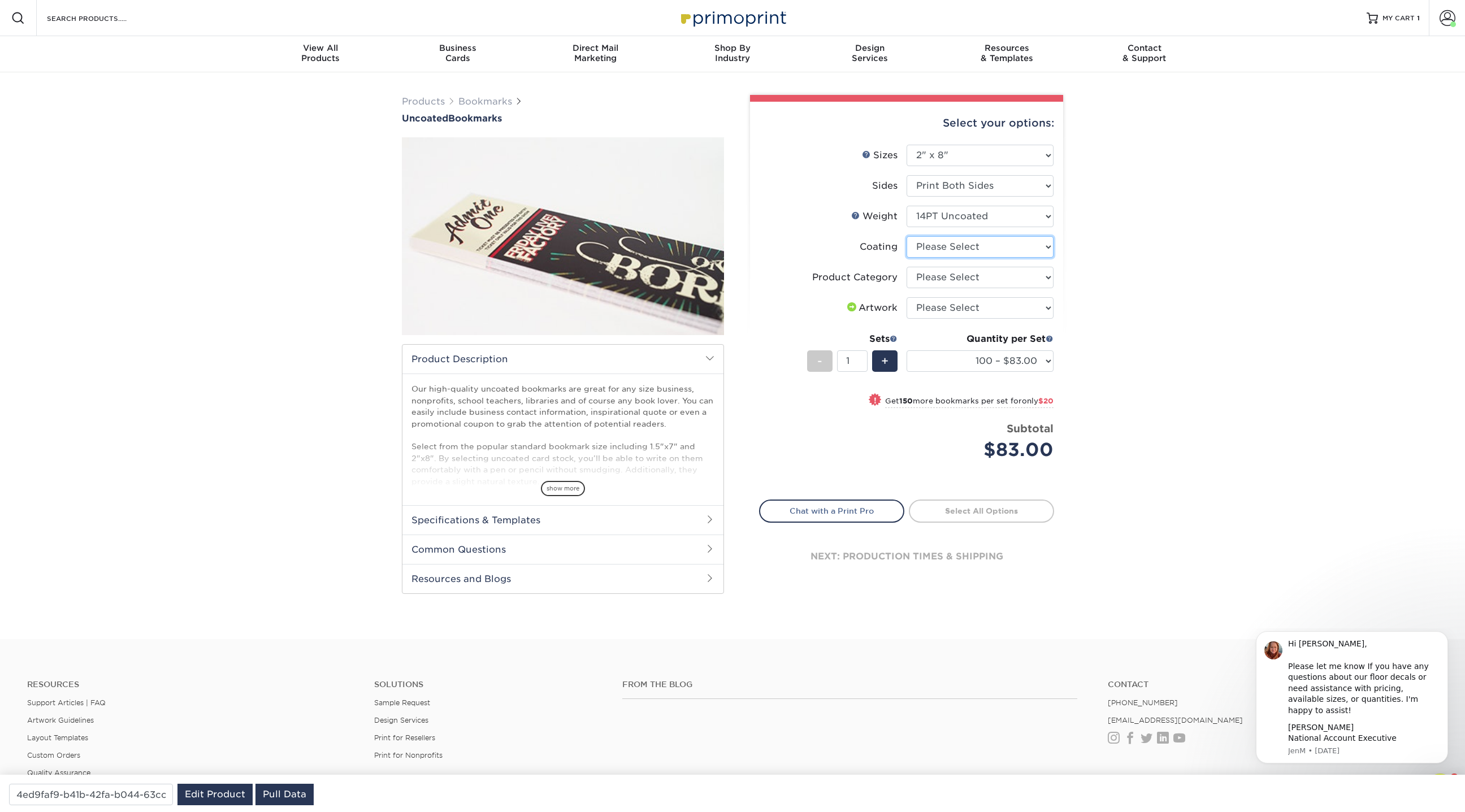
click at [953, 242] on select at bounding box center [980, 247] width 147 height 22
select select "3e7618de-abca-4bda-9f97-8b9129e913d8"
click at [906, 236] on select at bounding box center [980, 247] width 147 height 22
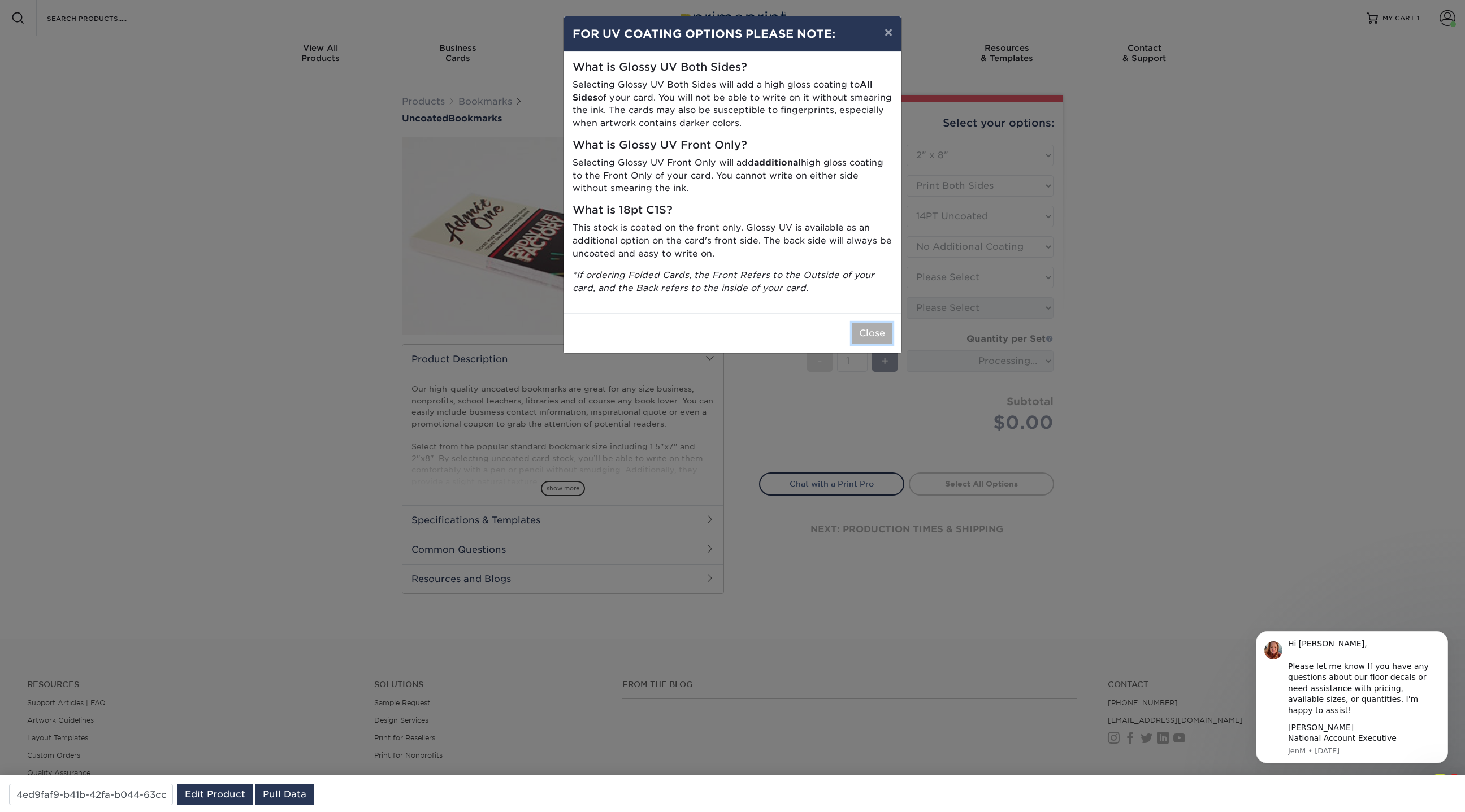
click at [863, 341] on button "Close" at bounding box center [872, 333] width 41 height 22
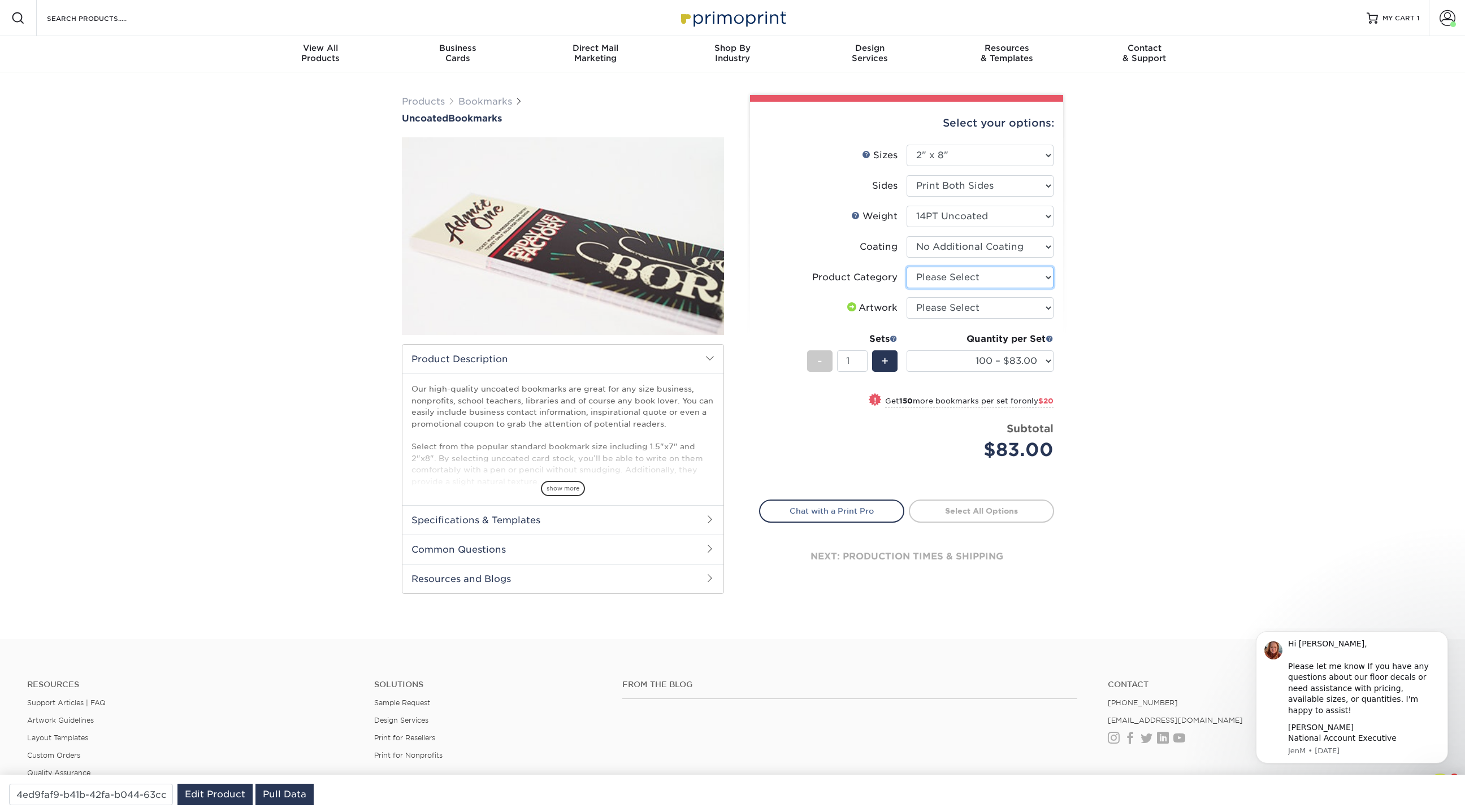
click at [974, 279] on select "Please Select Postcards" at bounding box center [980, 277] width 147 height 22
select select "9b7272e0-d6c8-4c3c-8e97-d3a1bcdab858"
click at [906, 267] on select "Please Select Postcards" at bounding box center [980, 277] width 147 height 22
click at [969, 309] on select "Please Select I will upload files I need a design - $50" at bounding box center [980, 308] width 147 height 22
select select "upload"
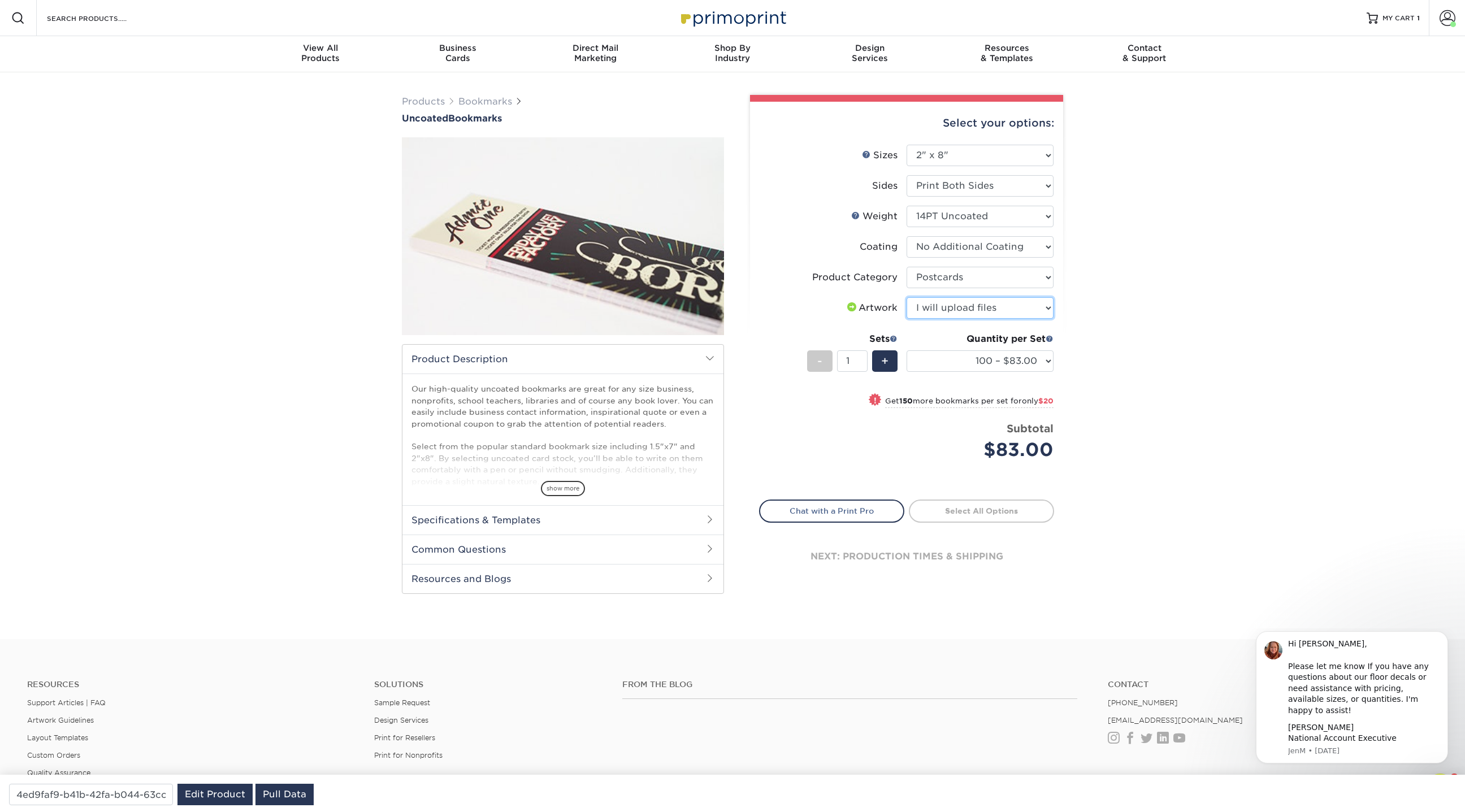
click at [906, 297] on select "Please Select I will upload files I need a design - $50" at bounding box center [980, 308] width 147 height 22
click at [969, 366] on select "100 – $83.00 250 – $103.00 500 – $112.00 1000 – $135.00 2500 – $214.00 5000 – $…" at bounding box center [980, 361] width 147 height 22
click at [906, 350] on select "100 – $83.00 250 – $103.00 500 – $112.00 1000 – $135.00 2500 – $214.00 5000 – $…" at bounding box center [980, 361] width 147 height 22
click at [994, 366] on select "100 – $83.00 250 – $103.00 500 – $112.00 1000 – $135.00 2500 – $214.00 5000 – $…" at bounding box center [980, 361] width 147 height 22
click at [906, 350] on select "100 – $83.00 250 – $103.00 500 – $112.00 1000 – $135.00 2500 – $214.00 5000 – $…" at bounding box center [980, 361] width 147 height 22
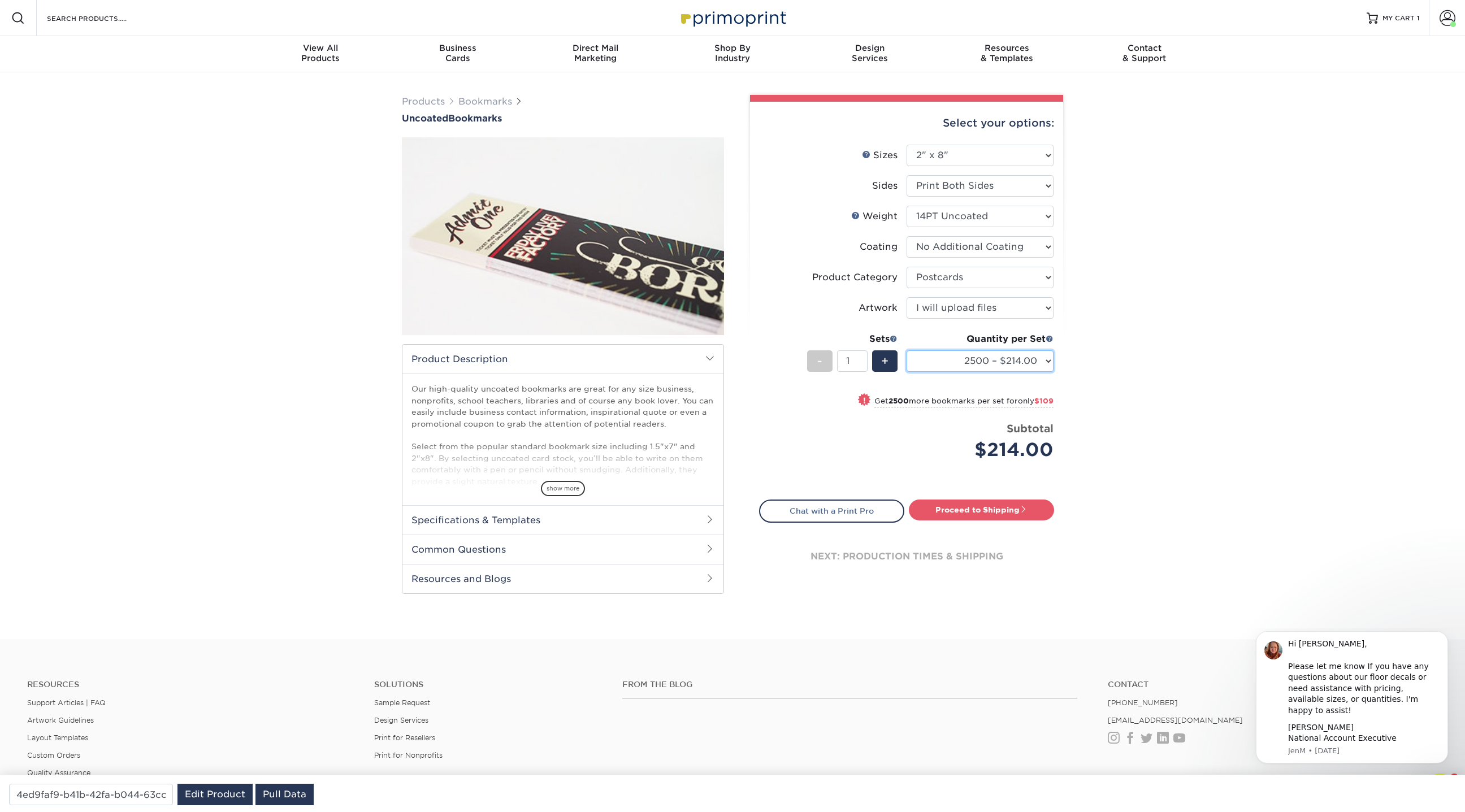
click at [1017, 362] on select "100 – $83.00 250 – $103.00 500 – $112.00 1000 – $135.00 2500 – $214.00 5000 – $…" at bounding box center [980, 361] width 147 height 22
click at [906, 350] on select "100 – $83.00 250 – $103.00 500 – $112.00 1000 – $135.00 2500 – $214.00 5000 – $…" at bounding box center [980, 361] width 147 height 22
click at [999, 361] on select "100 – $83.00 250 – $103.00 500 – $112.00 1000 – $135.00 2500 – $214.00 5000 – $…" at bounding box center [980, 361] width 147 height 22
click at [974, 353] on select "100 – $83.00 250 – $103.00 500 – $112.00 1000 – $135.00 2500 – $214.00 5000 – $…" at bounding box center [980, 361] width 147 height 22
click at [906, 350] on select "100 – $83.00 250 – $103.00 500 – $112.00 1000 – $135.00 2500 – $214.00 5000 – $…" at bounding box center [980, 361] width 147 height 22
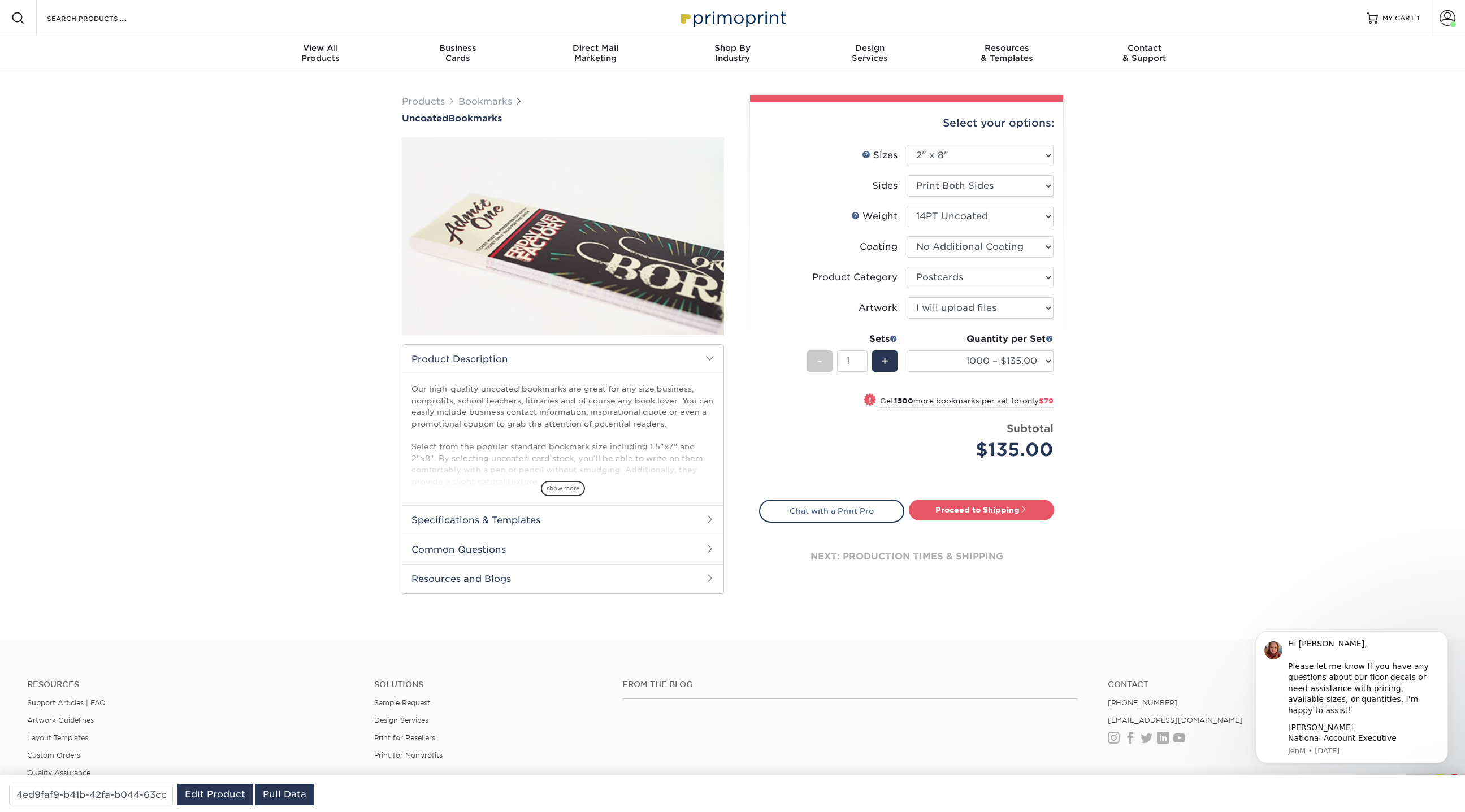
click at [982, 375] on div "Quantity per Set 100 – $83.00 250 – $103.00 500 – $112.00 1000 – $135.00 2500 –…" at bounding box center [980, 358] width 147 height 52
click at [979, 362] on select "100 – $83.00 250 – $103.00 500 – $112.00 1000 – $135.00 2500 – $214.00 5000 – $…" at bounding box center [980, 361] width 147 height 22
click at [906, 350] on select "100 – $83.00 250 – $103.00 500 – $112.00 1000 – $135.00 2500 – $214.00 5000 – $…" at bounding box center [980, 361] width 147 height 22
click at [983, 361] on select "100 – $83.00 250 – $103.00 500 – $112.00 1000 – $135.00 2500 – $214.00 5000 – $…" at bounding box center [980, 361] width 147 height 22
select select "250 – $103.00"
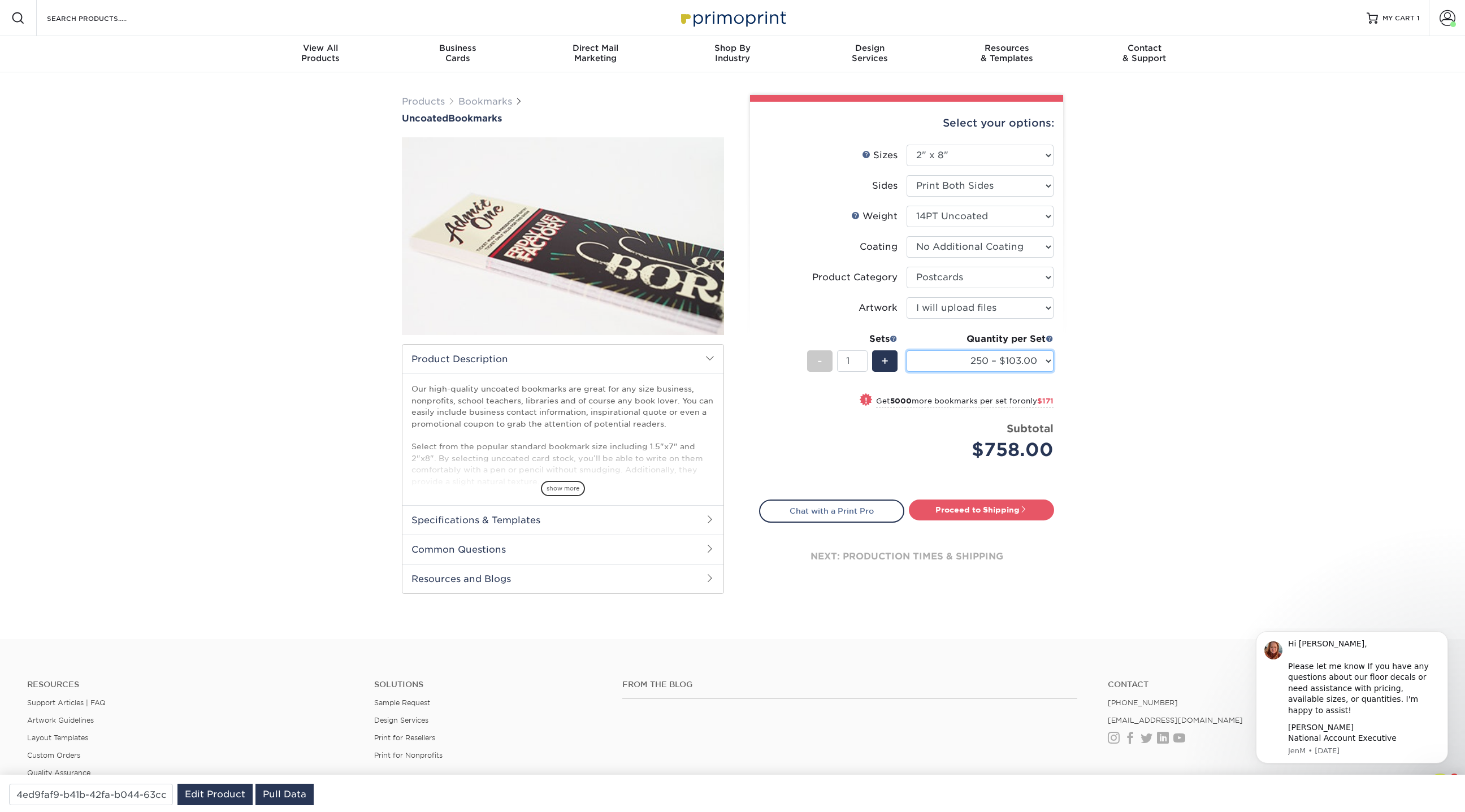
click at [906, 350] on select "100 – $83.00 250 – $103.00 500 – $112.00 1000 – $135.00 2500 – $214.00 5000 – $…" at bounding box center [980, 361] width 147 height 22
